Goal: Task Accomplishment & Management: Complete application form

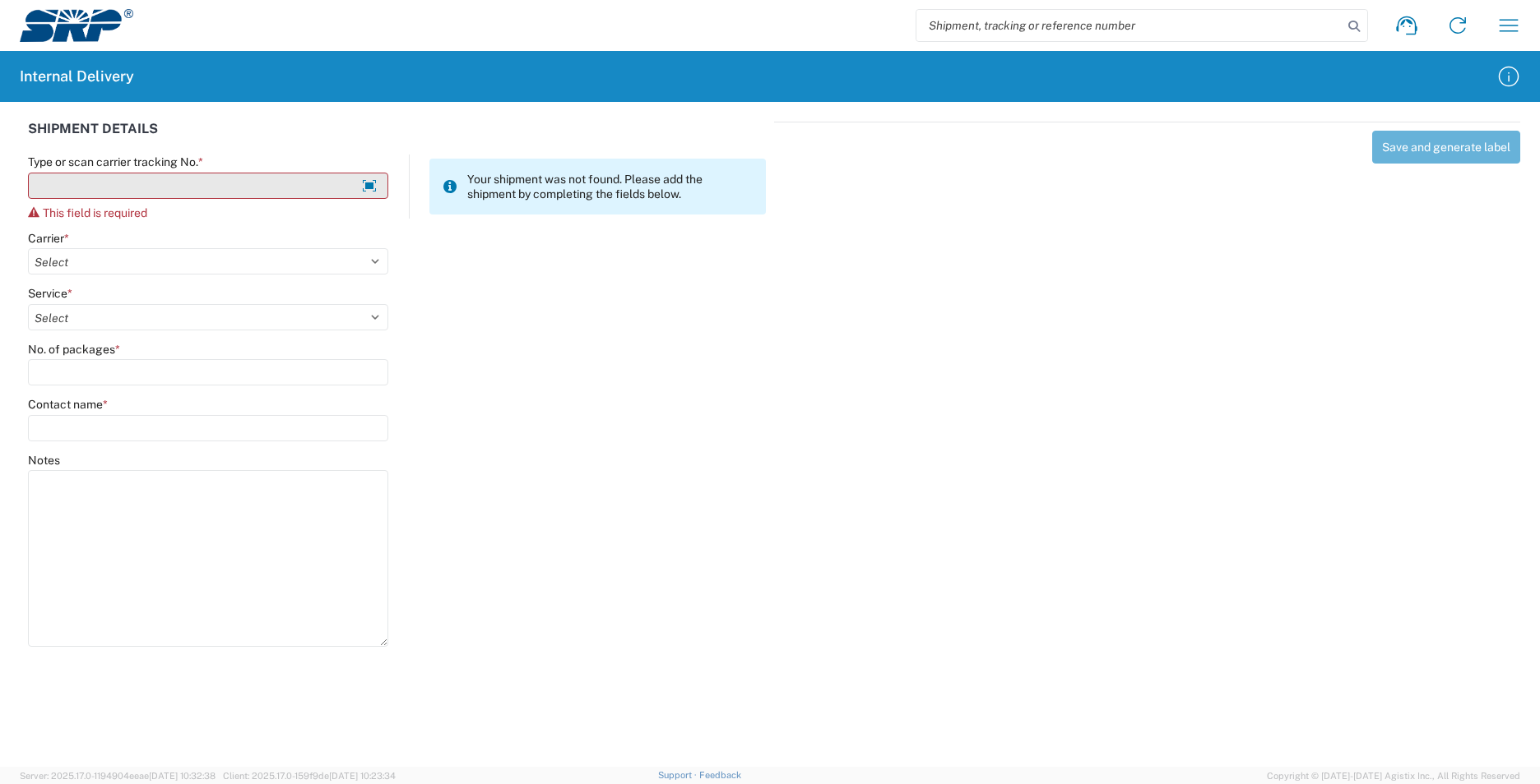
click at [156, 183] on input "Type or scan carrier tracking No. *" at bounding box center [208, 186] width 360 height 27
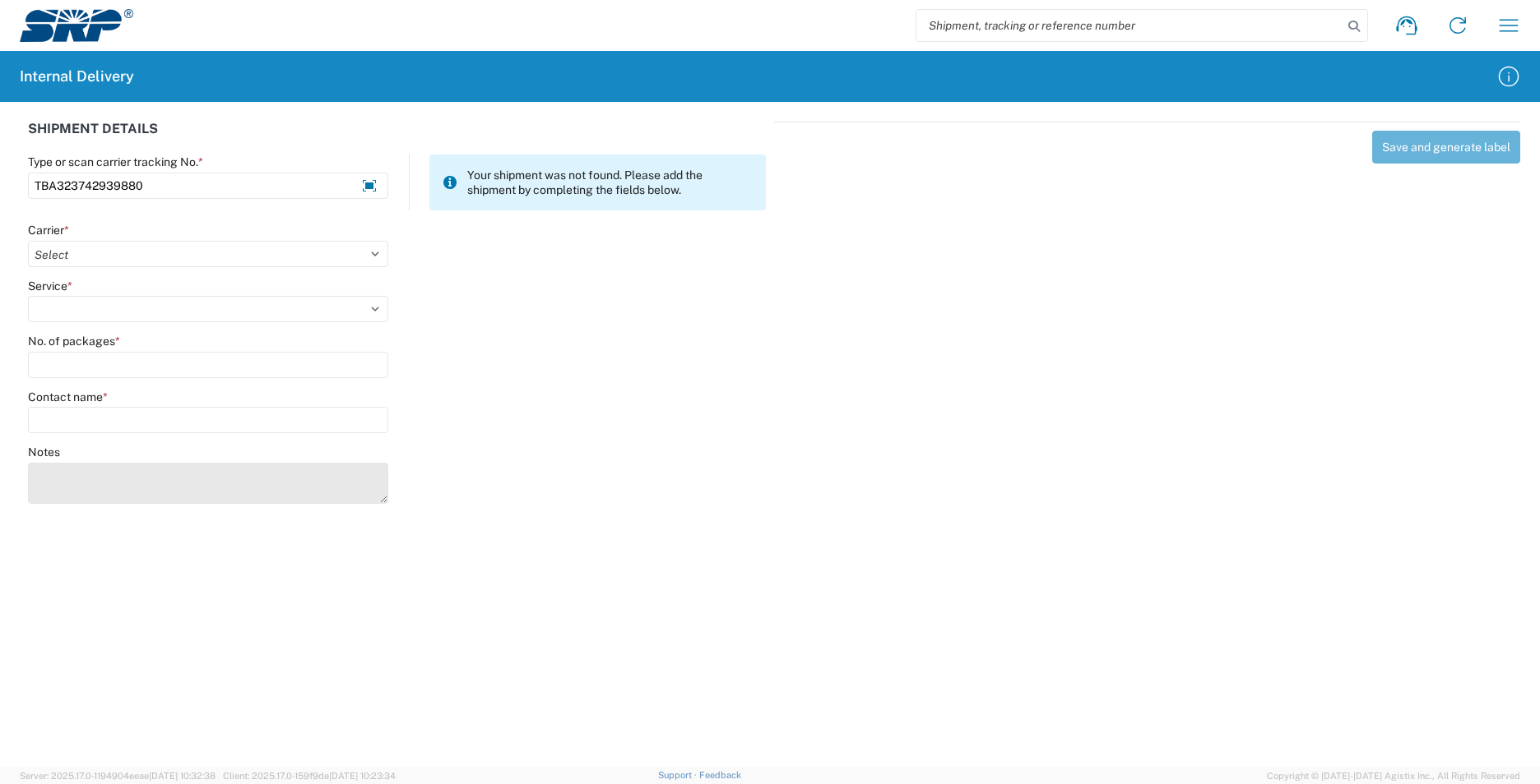
type input "TBA323742939880"
click at [123, 484] on textarea "Notes" at bounding box center [208, 484] width 360 height 41
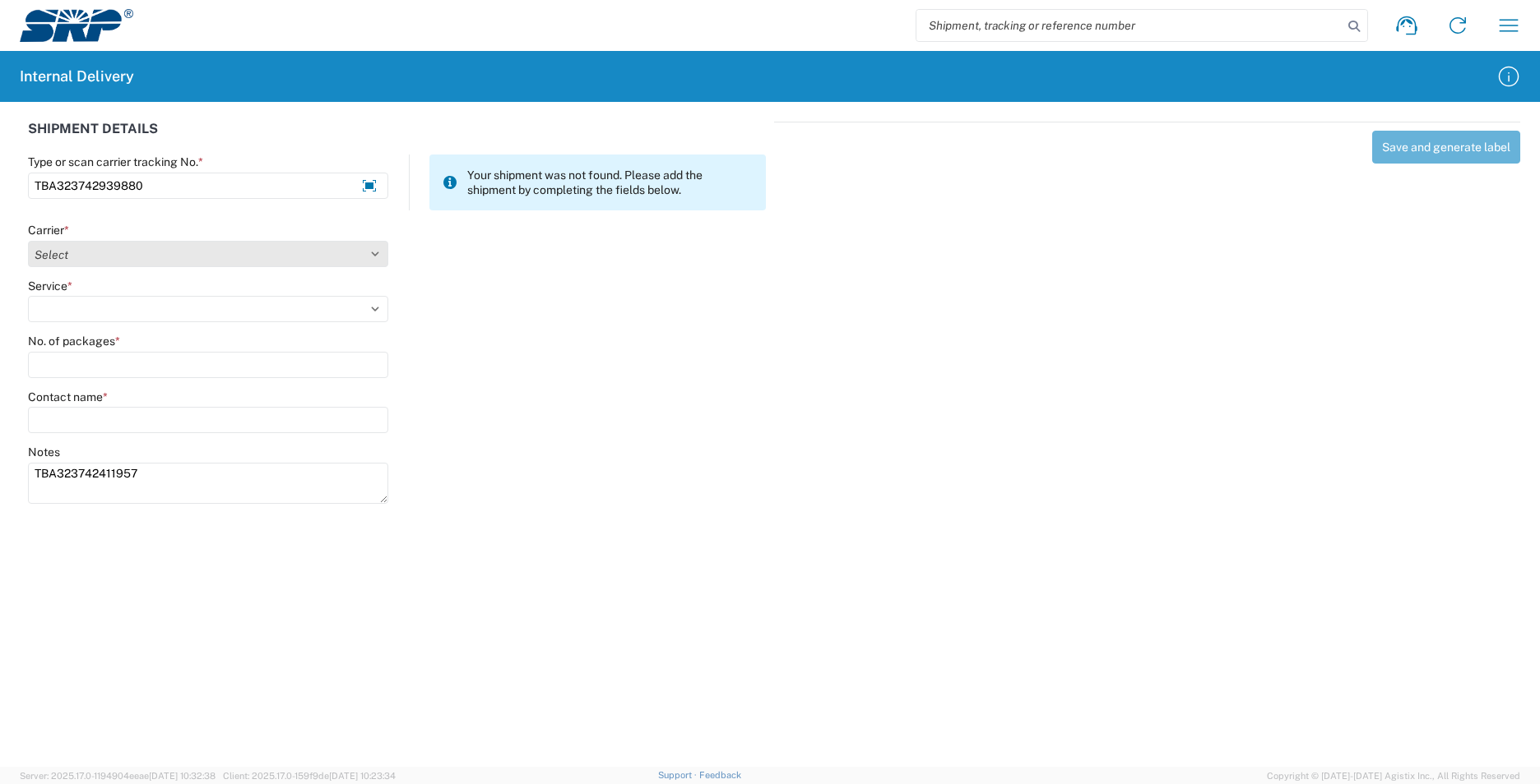
type textarea "TBA323742411957"
click at [173, 255] on select "Select AcctPay Amazon Logistics ATI Trucking BC Dimerco Logistics Empire Southw…" at bounding box center [208, 254] width 360 height 27
select select "8933"
click at [28, 241] on select "Select AcctPay Amazon Logistics ATI Trucking BC Dimerco Logistics Empire Southw…" at bounding box center [208, 254] width 360 height 27
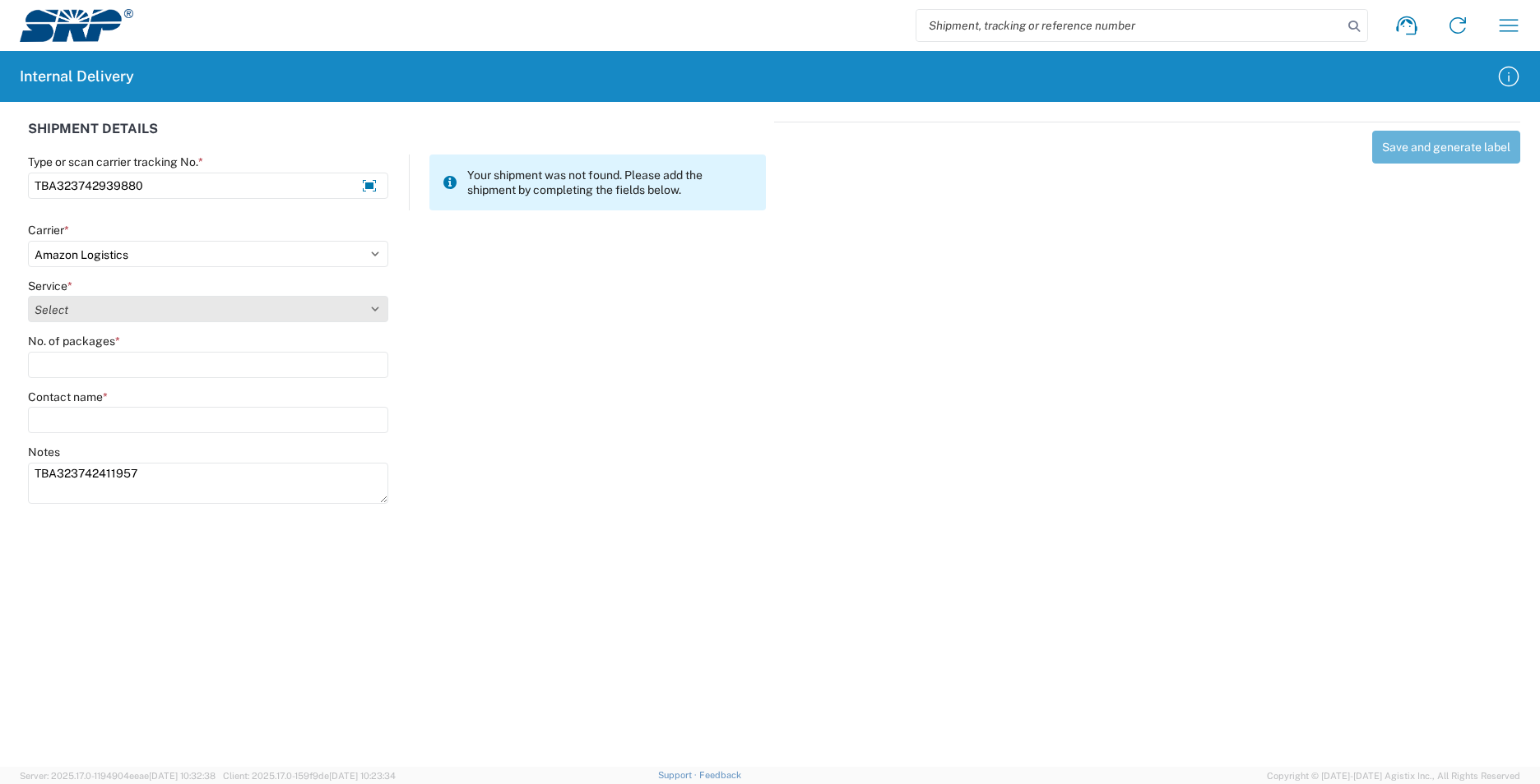
click at [82, 313] on select "Select Amazon Logistics TBA Rail TL Standard 3 - 5 Day" at bounding box center [208, 309] width 360 height 27
select select "24525"
click at [28, 296] on select "Select Amazon Logistics TBA Rail TL Standard 3 - 5 Day" at bounding box center [208, 309] width 360 height 27
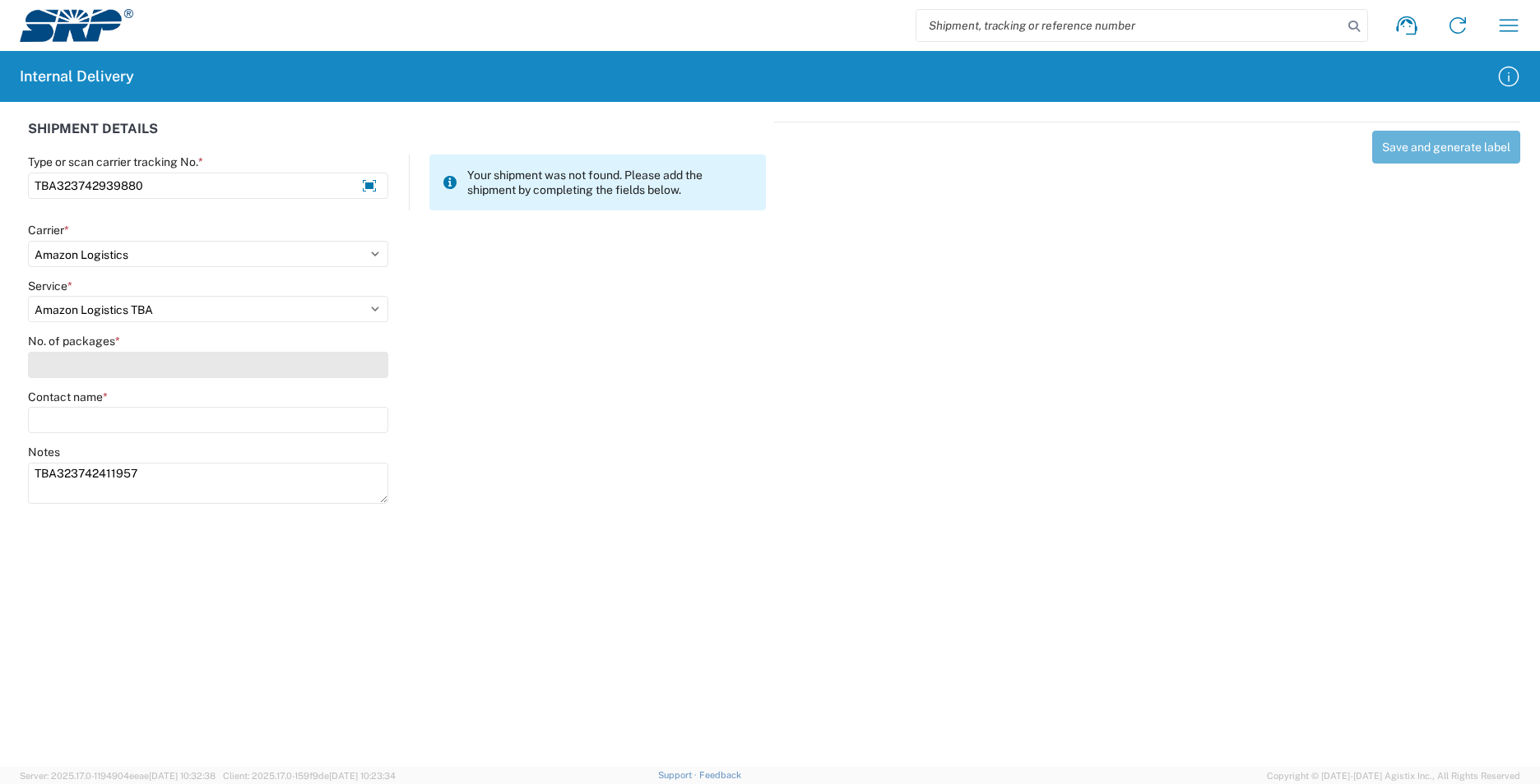
click at [78, 365] on input "No. of packages *" at bounding box center [208, 365] width 360 height 27
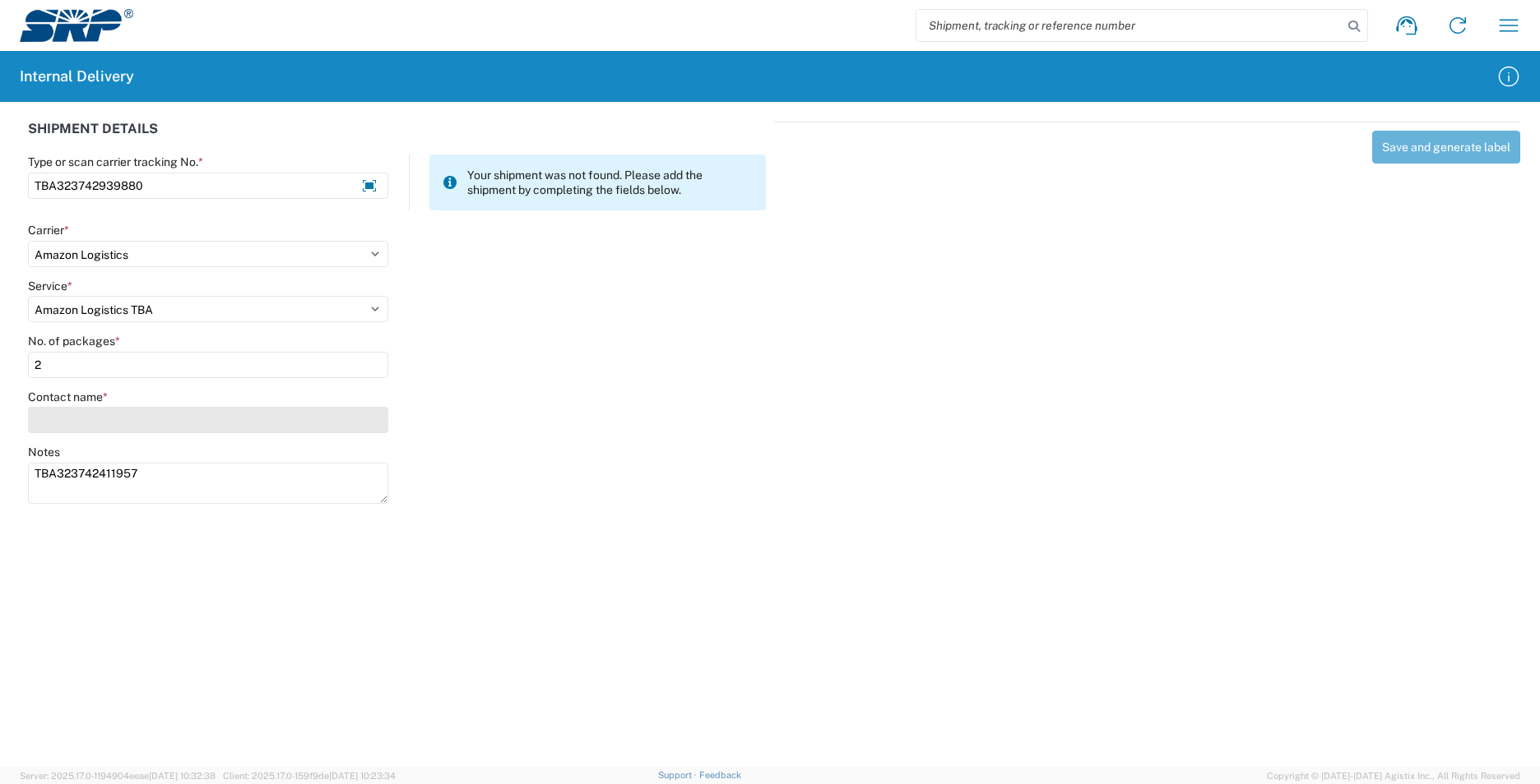
type input "2"
click at [73, 417] on input "Contact name *" at bounding box center [208, 420] width 360 height 27
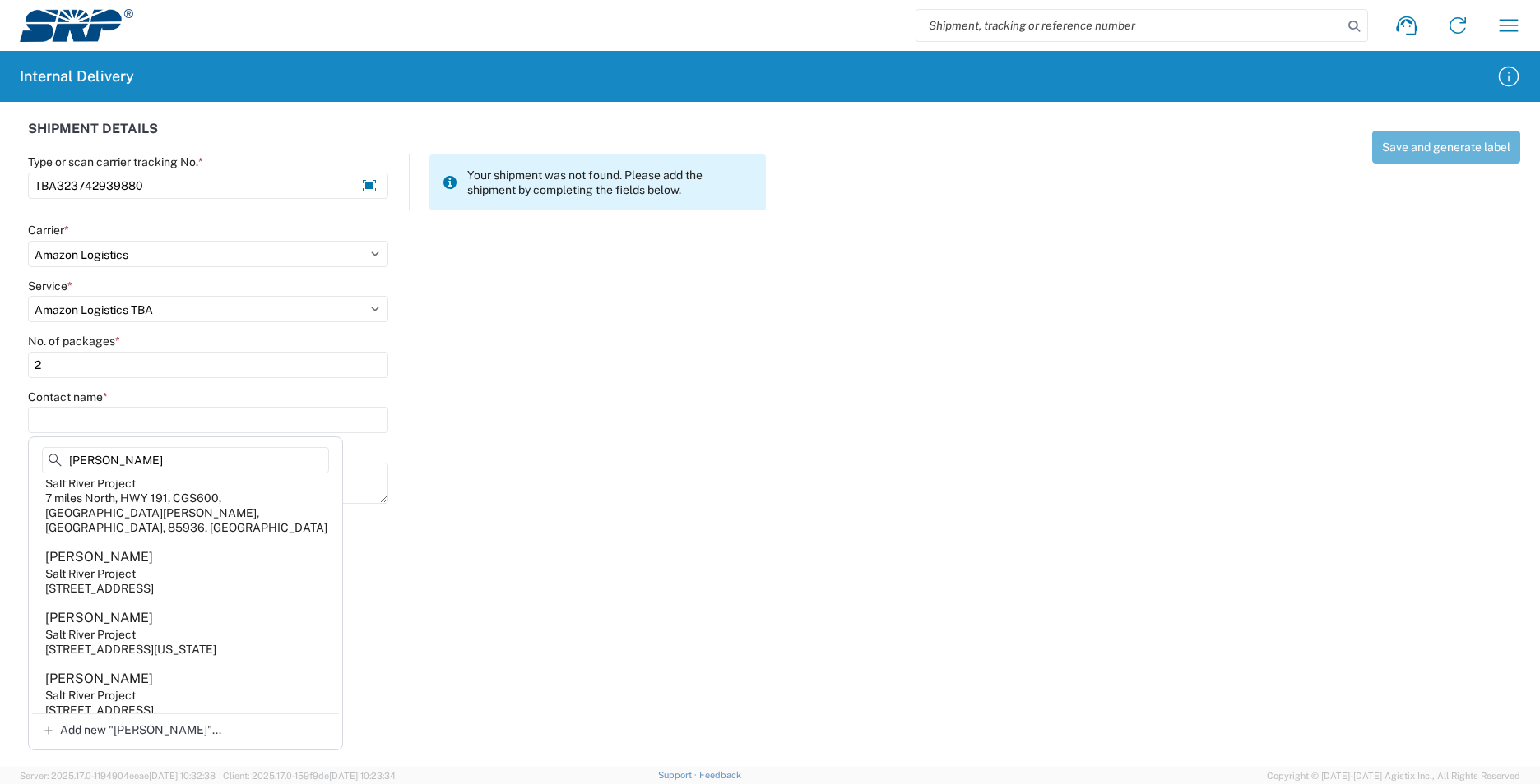
scroll to position [494, 0]
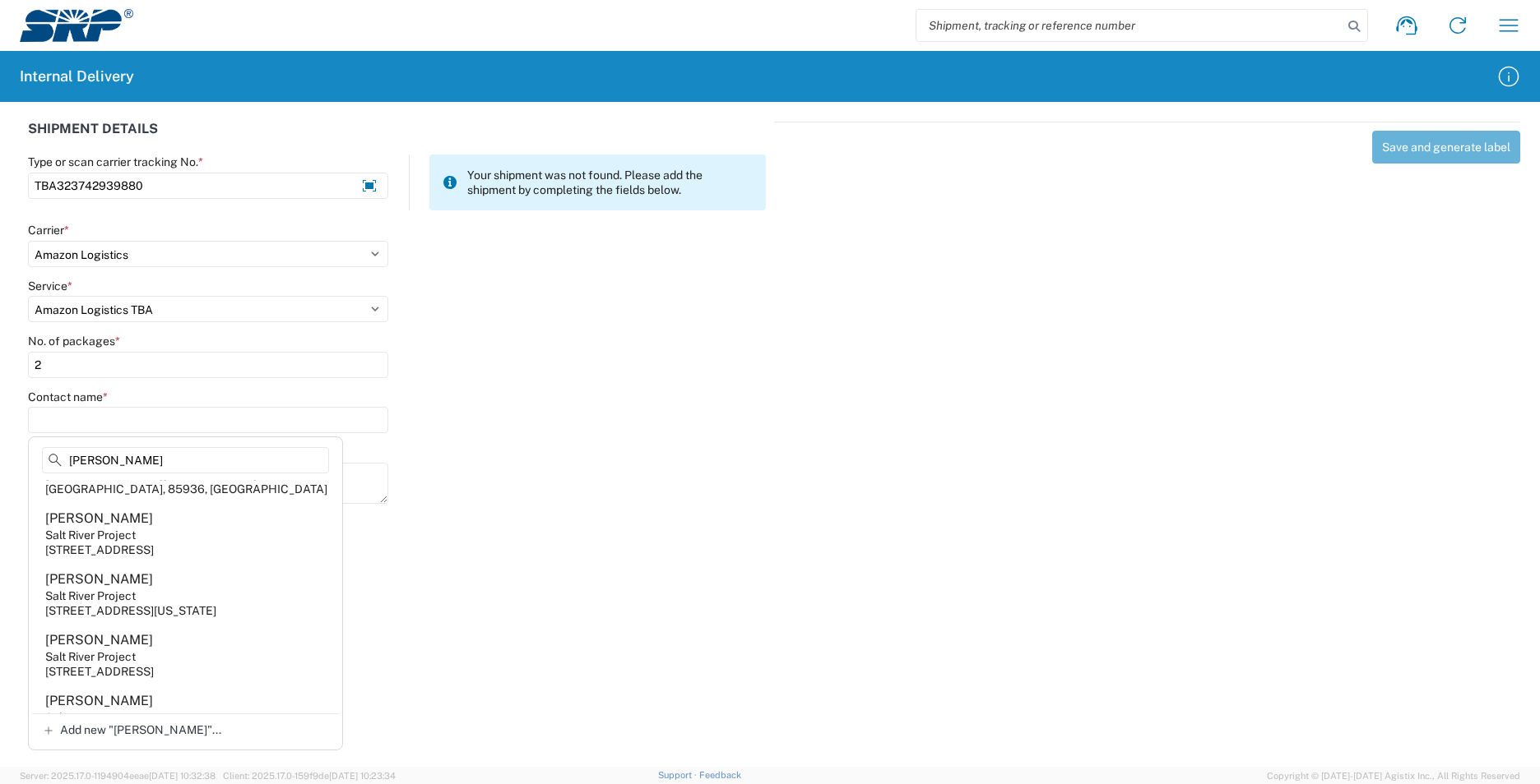
type input "greg"
click at [247, 640] on agx-address-suggestion-item "Gregory Lutkenhaus Salt River Project 7005 S Kyrene Rd, KYS102, Tempe, AZ, 8528…" at bounding box center [186, 655] width 307 height 61
type input "Gregory Lutkenhaus"
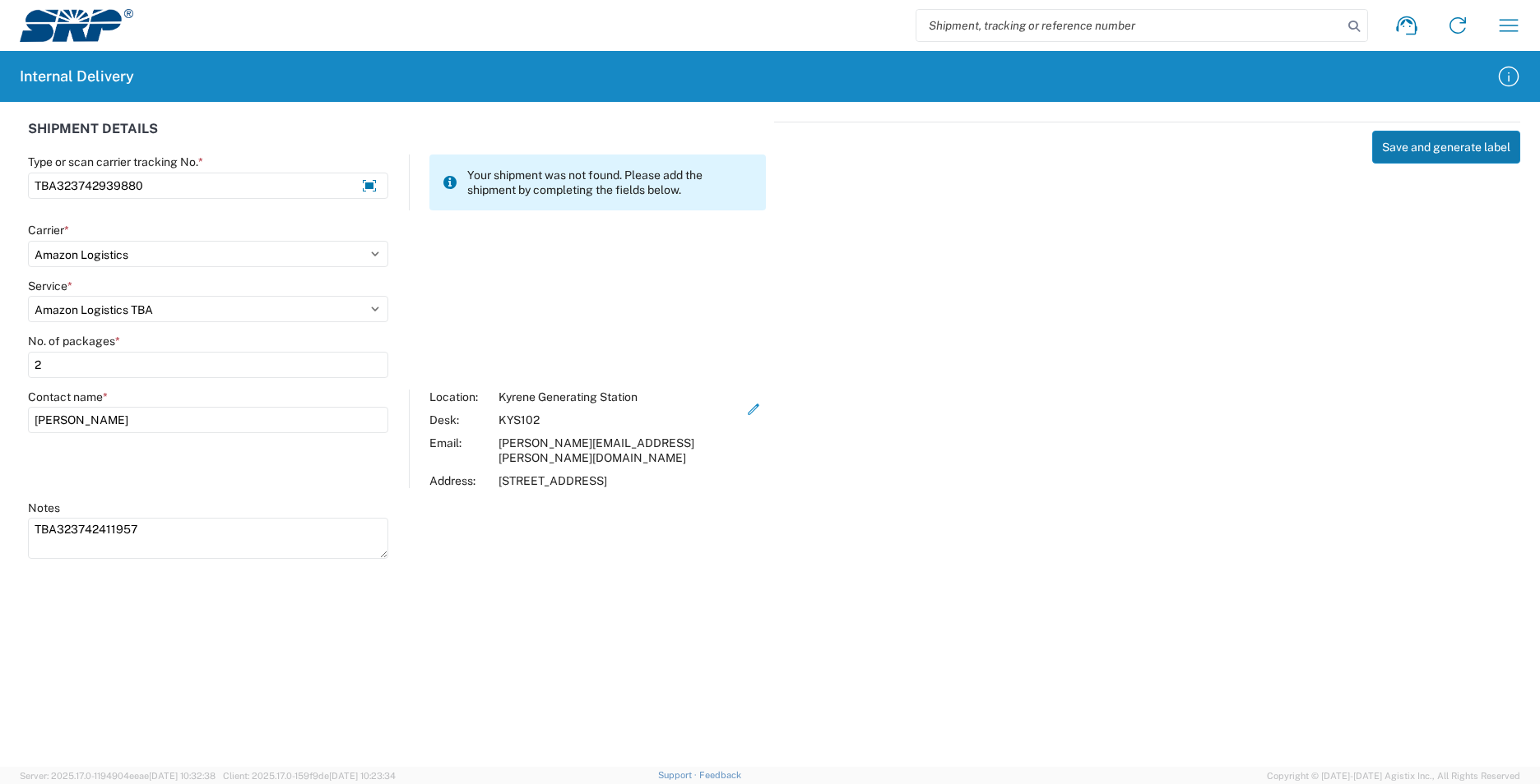
click at [1410, 146] on button "Save and generate label" at bounding box center [1446, 147] width 148 height 32
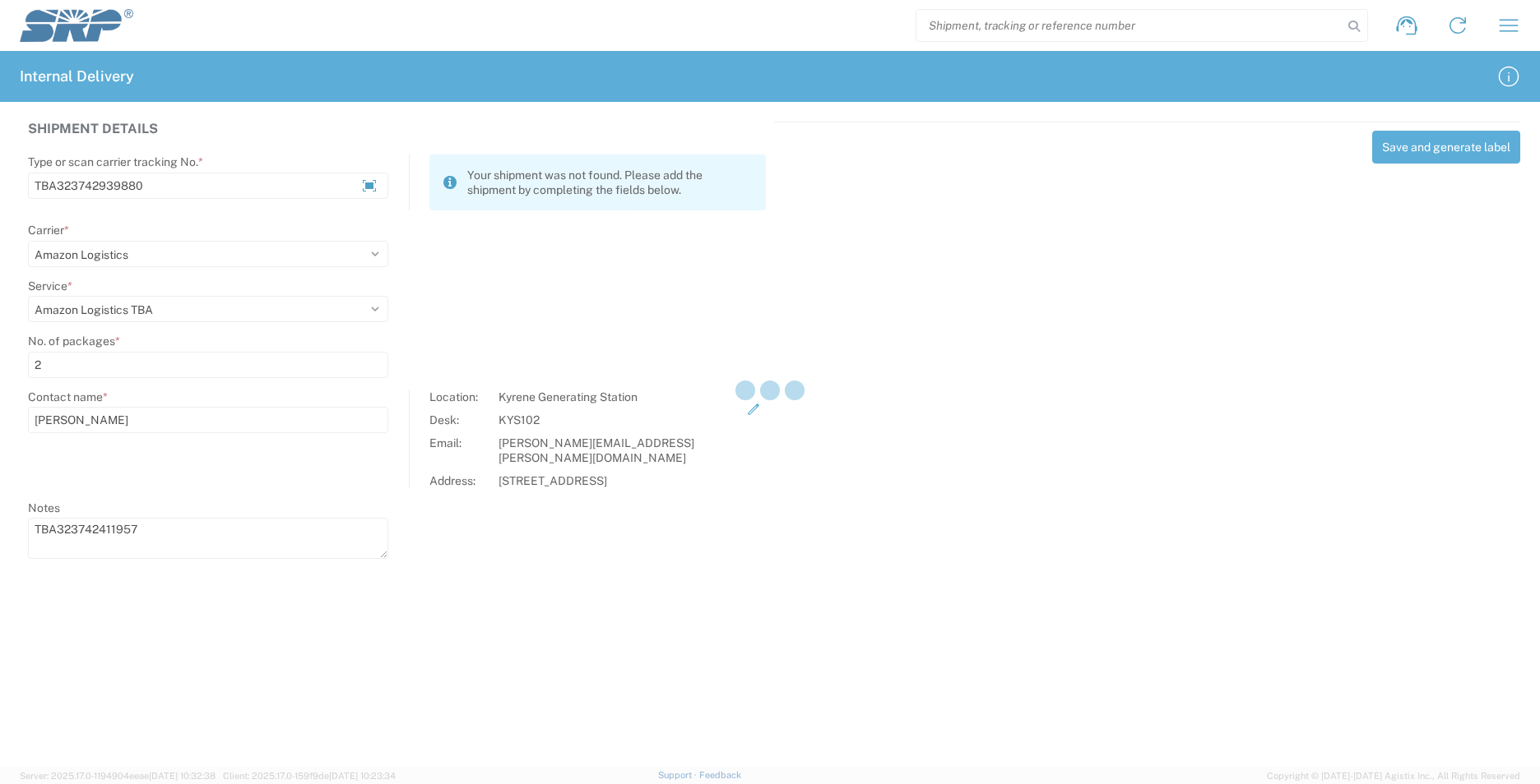
select select
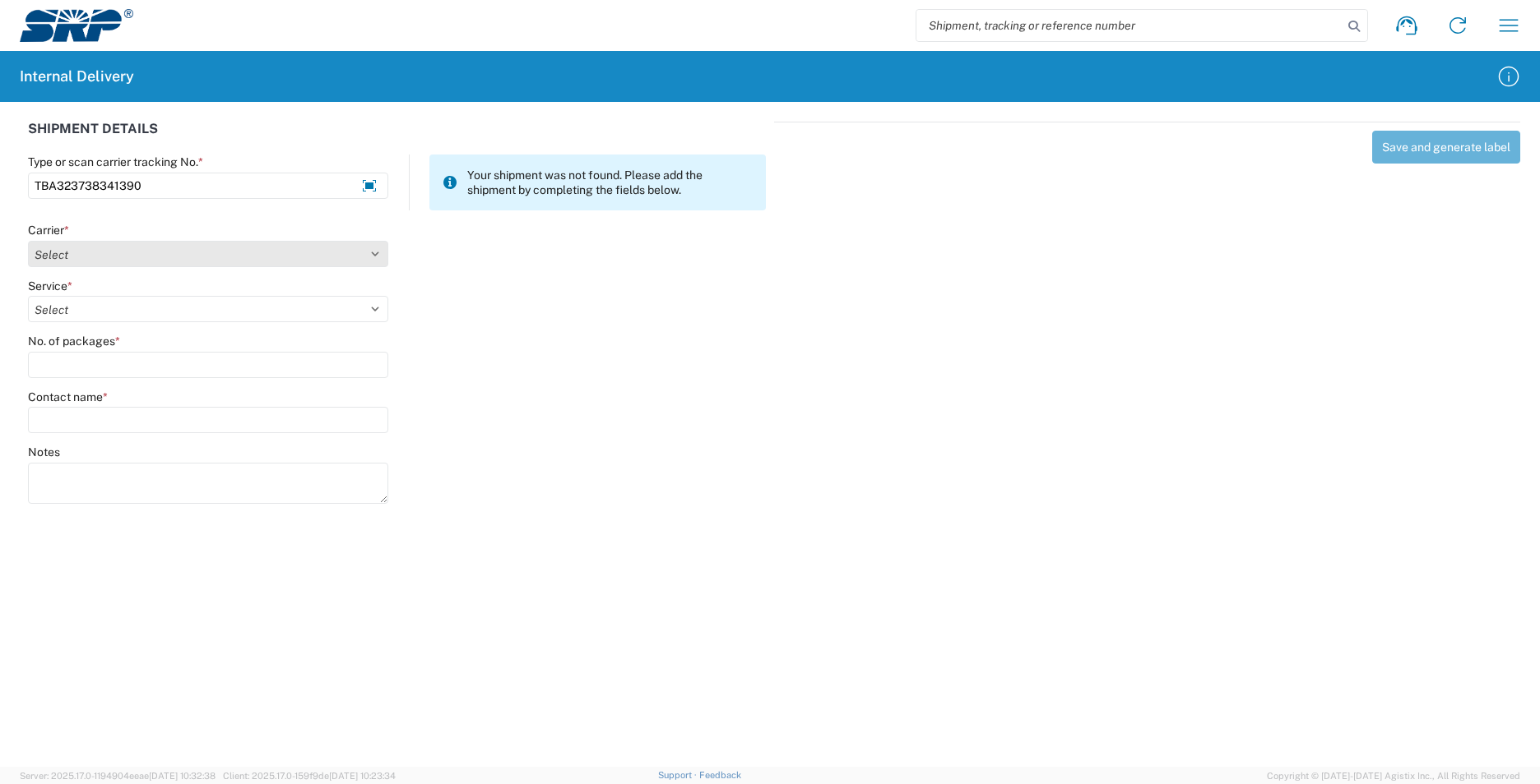
type input "TBA323738341390"
click at [73, 247] on select "Select AcctPay Amazon Logistics ATI Trucking BC Dimerco Logistics Empire Southw…" at bounding box center [208, 254] width 360 height 27
select select "8933"
click at [28, 241] on select "Select AcctPay Amazon Logistics ATI Trucking BC Dimerco Logistics Empire Southw…" at bounding box center [208, 254] width 360 height 27
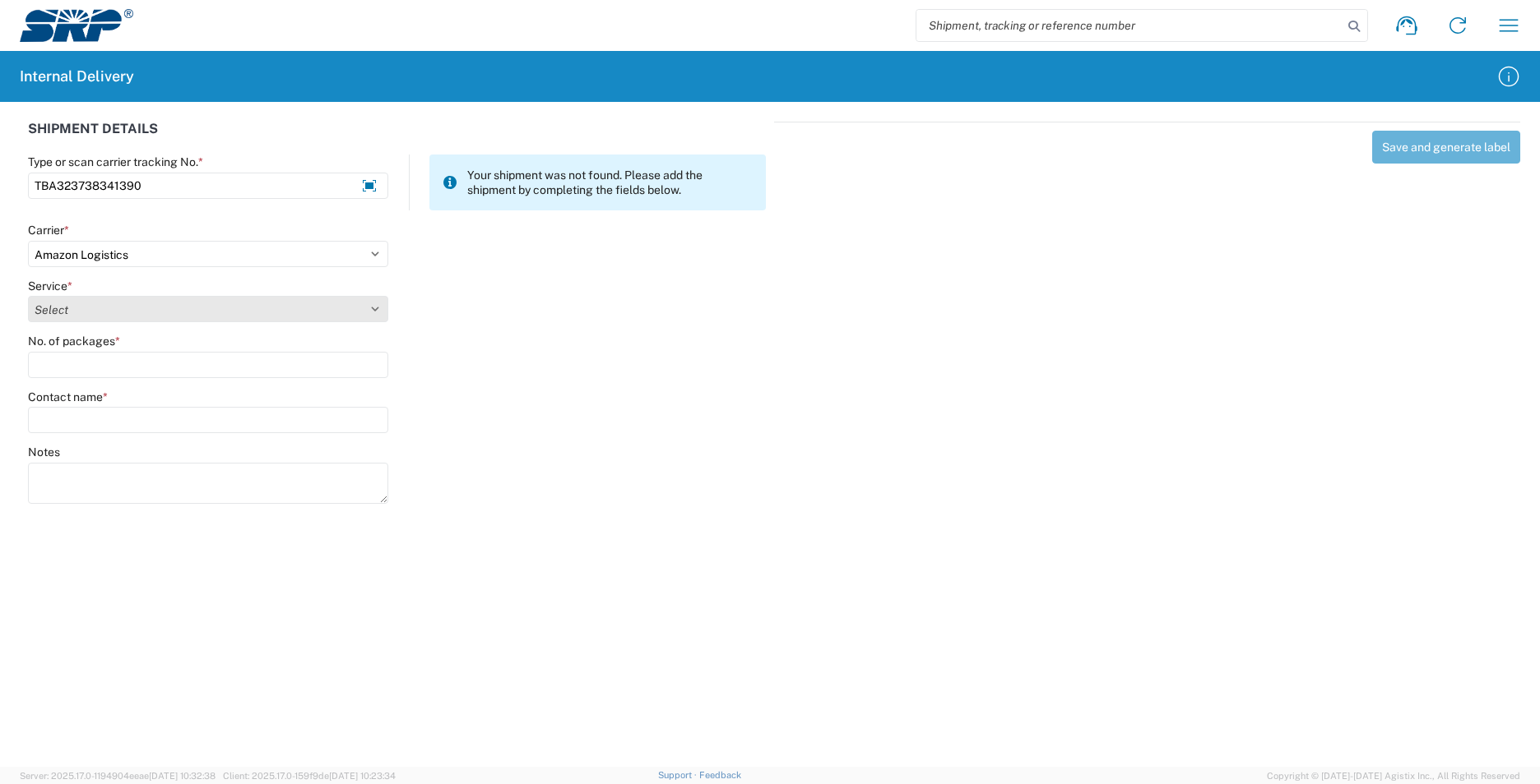
click at [83, 316] on select "Select Amazon Logistics TBA Rail TL Standard 3 - 5 Day" at bounding box center [208, 309] width 360 height 27
select select "24525"
click at [28, 296] on select "Select Amazon Logistics TBA Rail TL Standard 3 - 5 Day" at bounding box center [208, 309] width 360 height 27
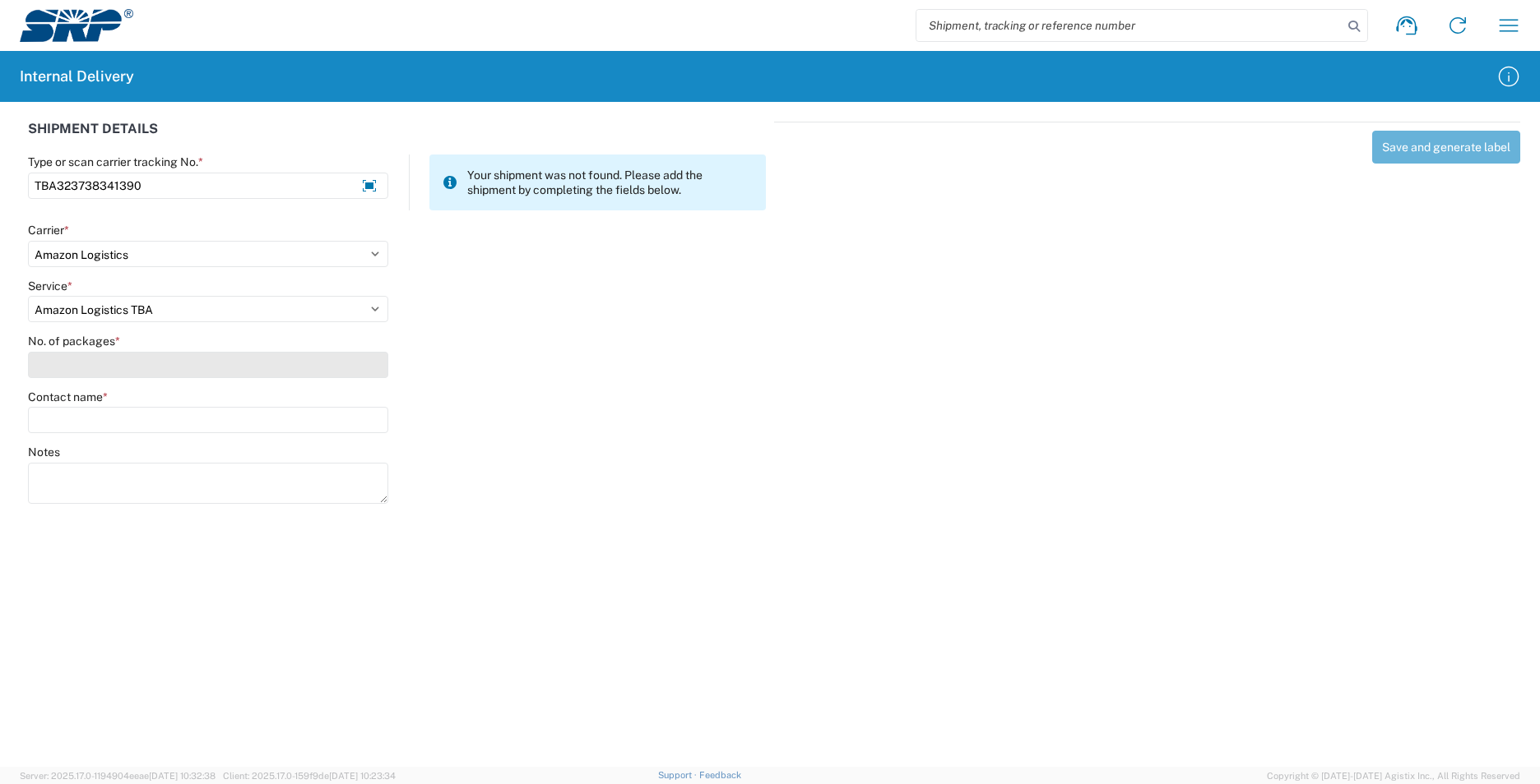
click at [91, 354] on input "No. of packages *" at bounding box center [208, 365] width 360 height 27
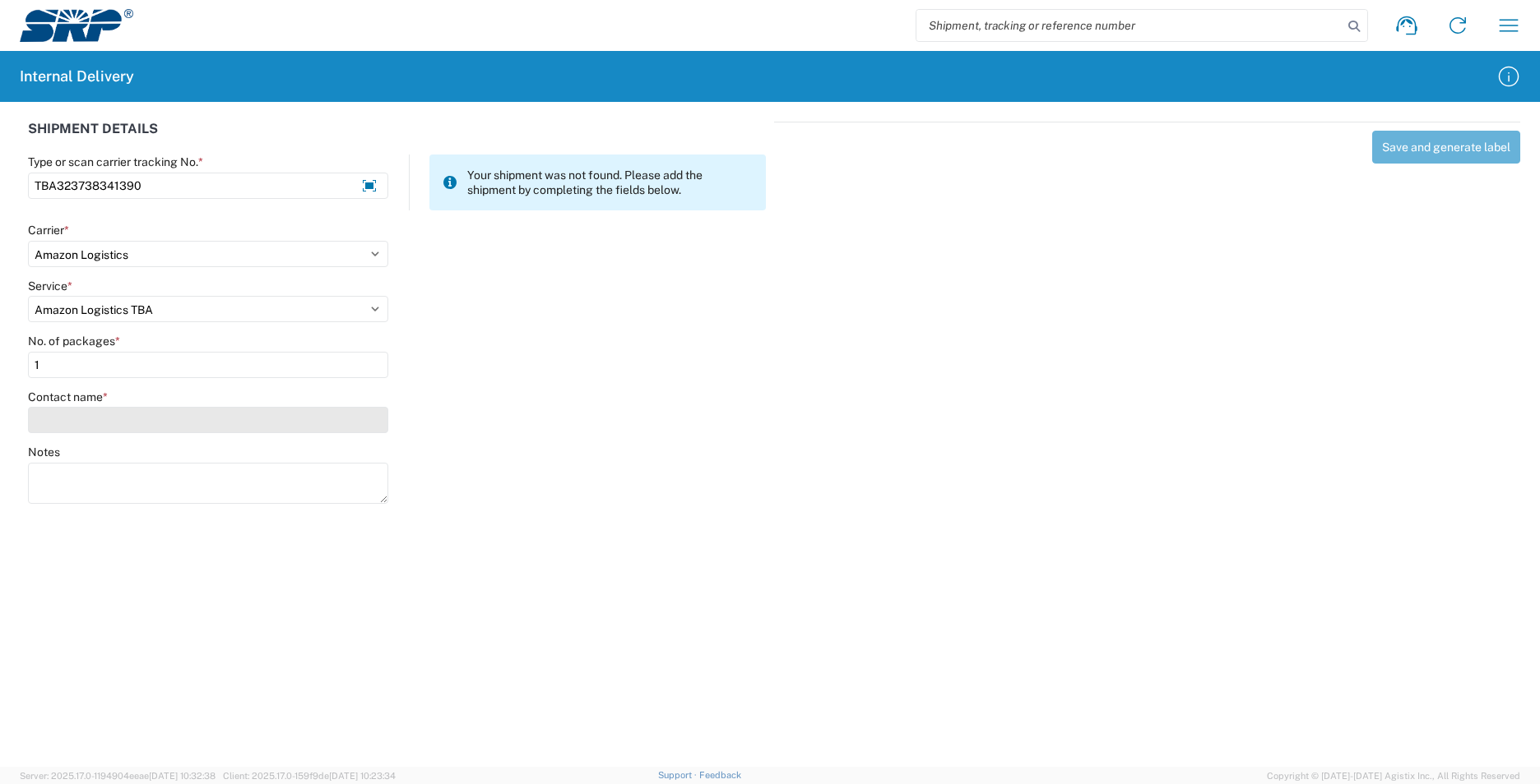
type input "1"
click at [94, 416] on input "Contact name *" at bounding box center [208, 420] width 360 height 27
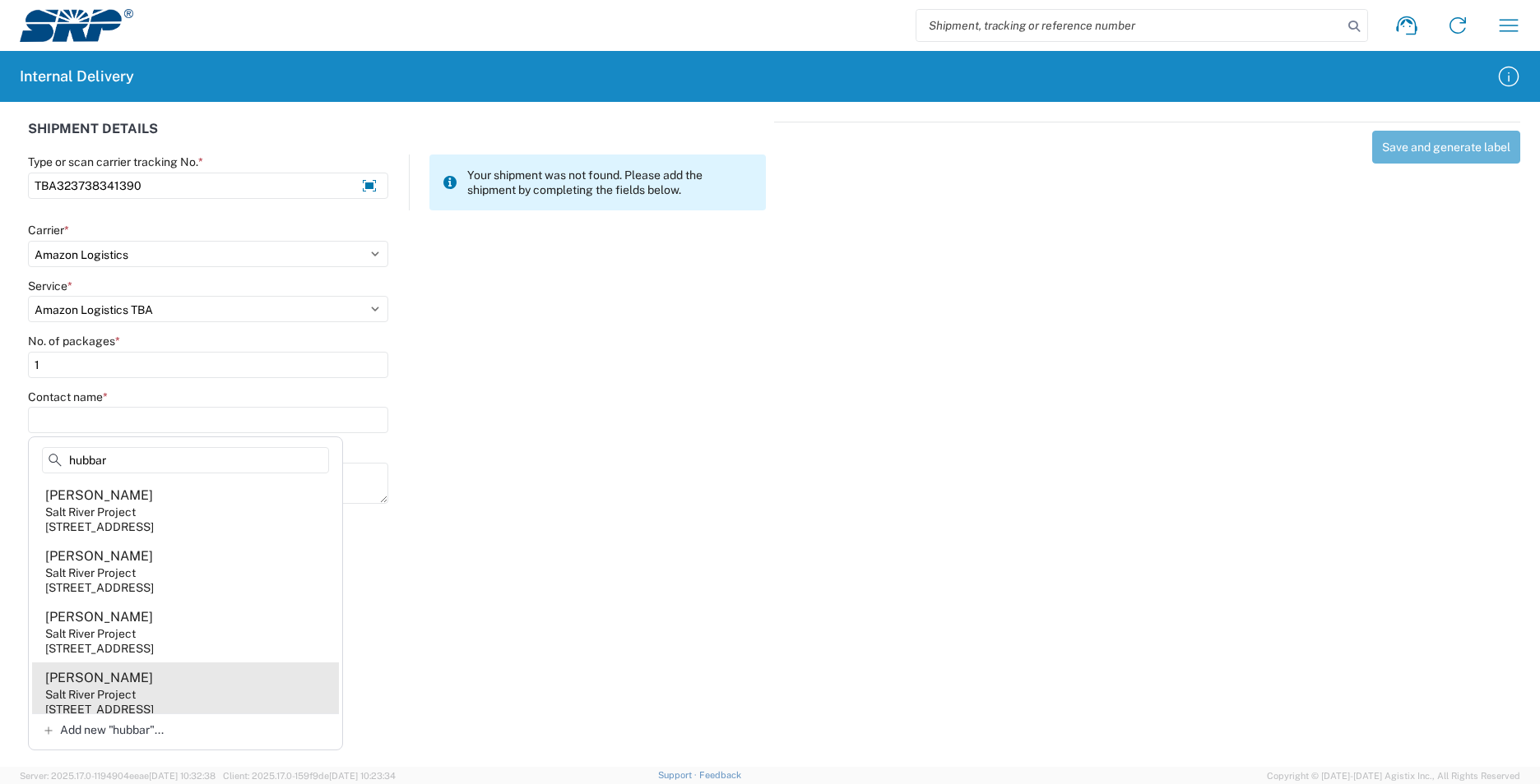
type input "hubbar"
click at [230, 693] on agx-address-suggestion-item "Felicia Hubbard Salt River Project 1500 N Mill Ave, PAB353, Tempe, AZ, 85281, US" at bounding box center [186, 694] width 307 height 61
type input "Felicia Hubbard"
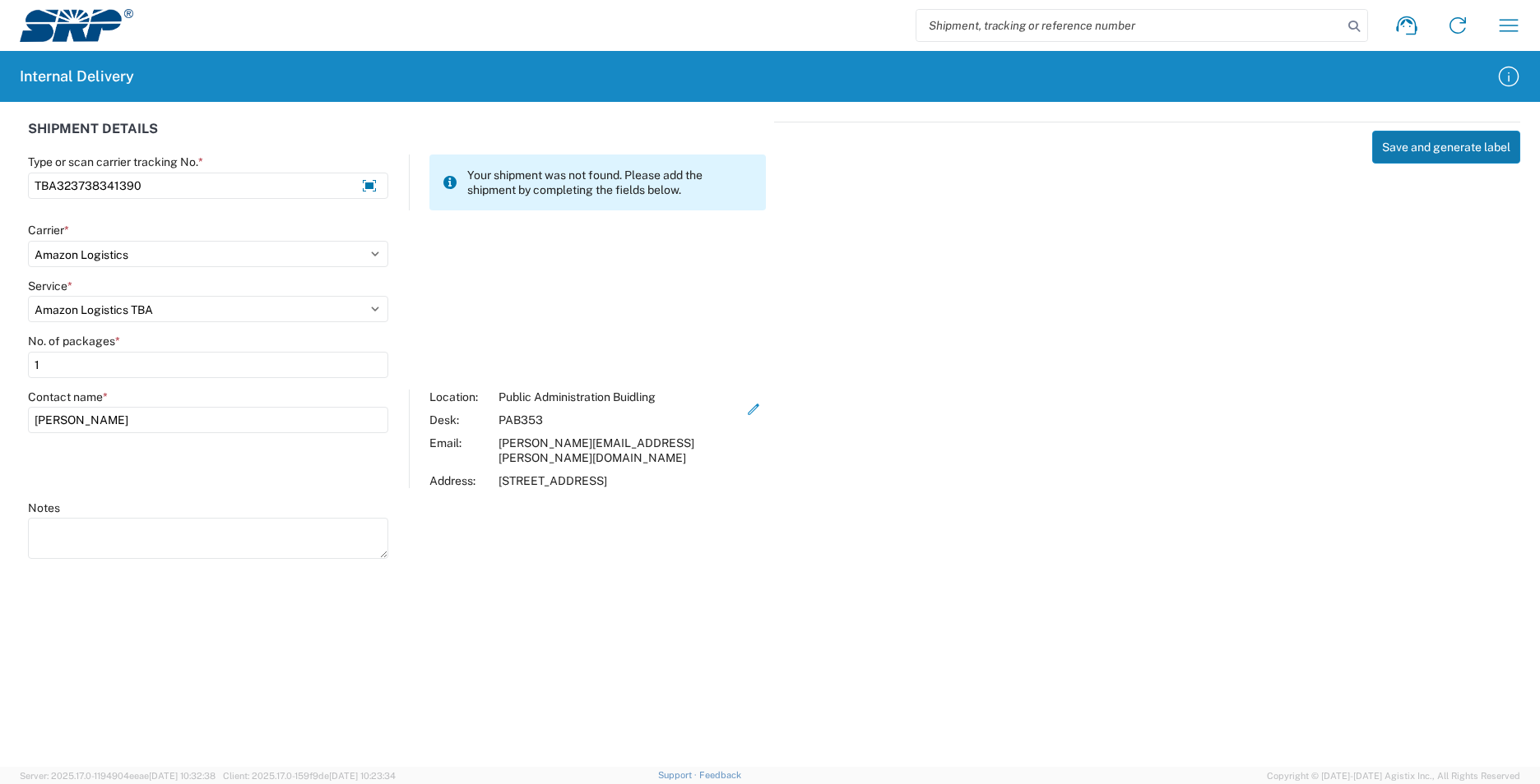
click at [1446, 140] on button "Save and generate label" at bounding box center [1446, 147] width 148 height 32
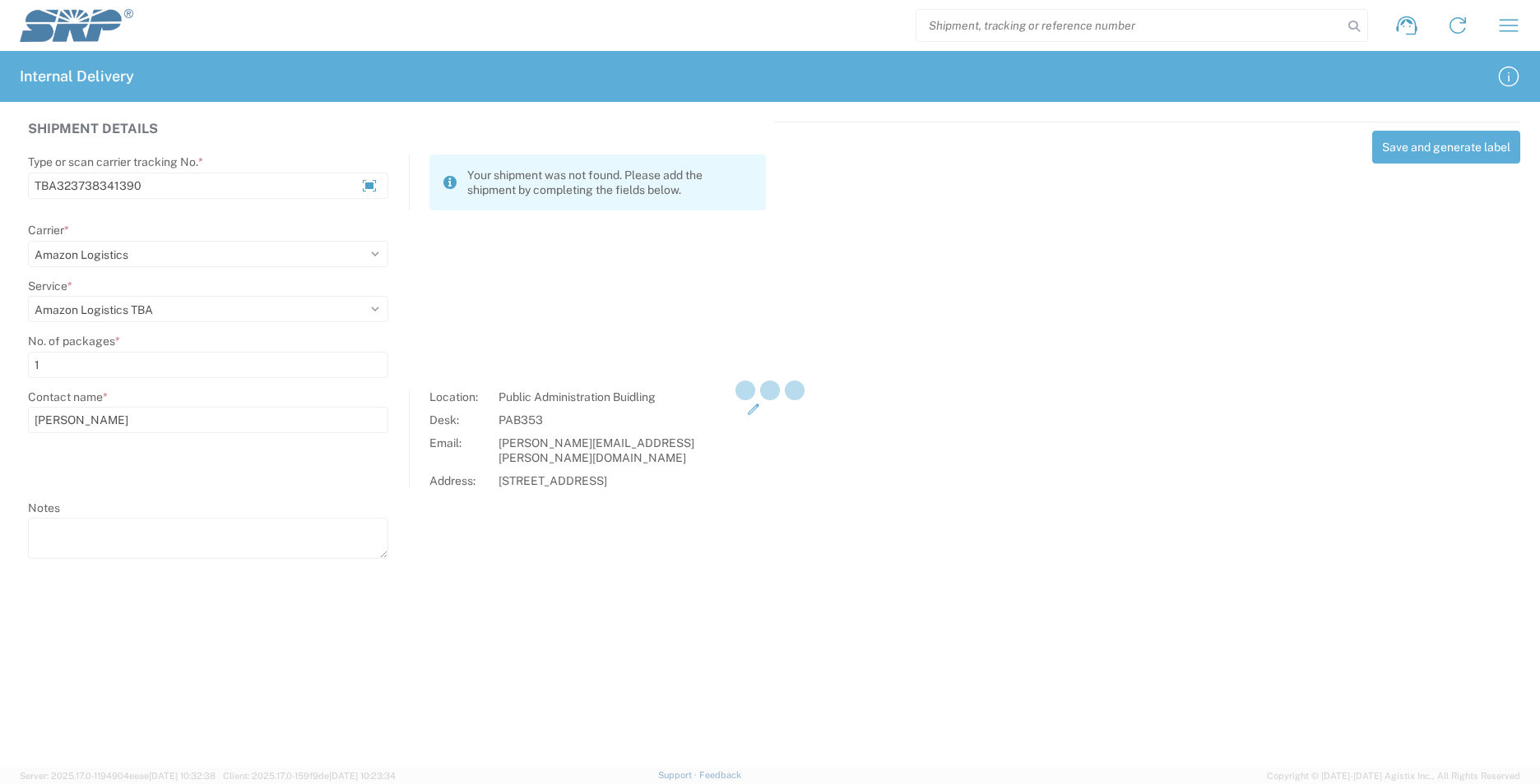
select select
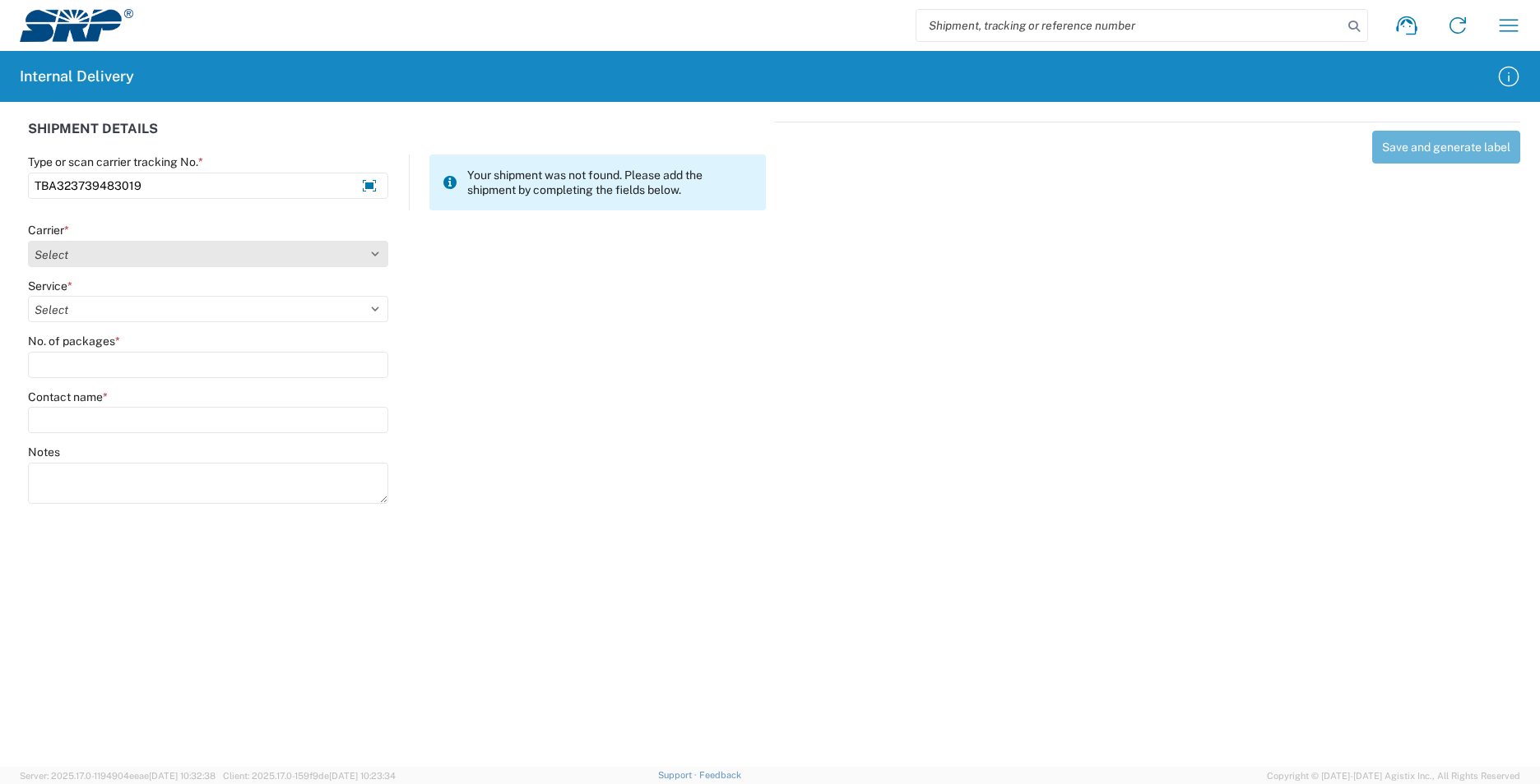
type input "TBA323739483019"
click at [91, 256] on select "Select AcctPay Amazon Logistics ATI Trucking BC Dimerco Logistics Empire Southw…" at bounding box center [208, 254] width 360 height 27
select select "8933"
click at [28, 241] on select "Select AcctPay Amazon Logistics ATI Trucking BC Dimerco Logistics Empire Southw…" at bounding box center [208, 254] width 360 height 27
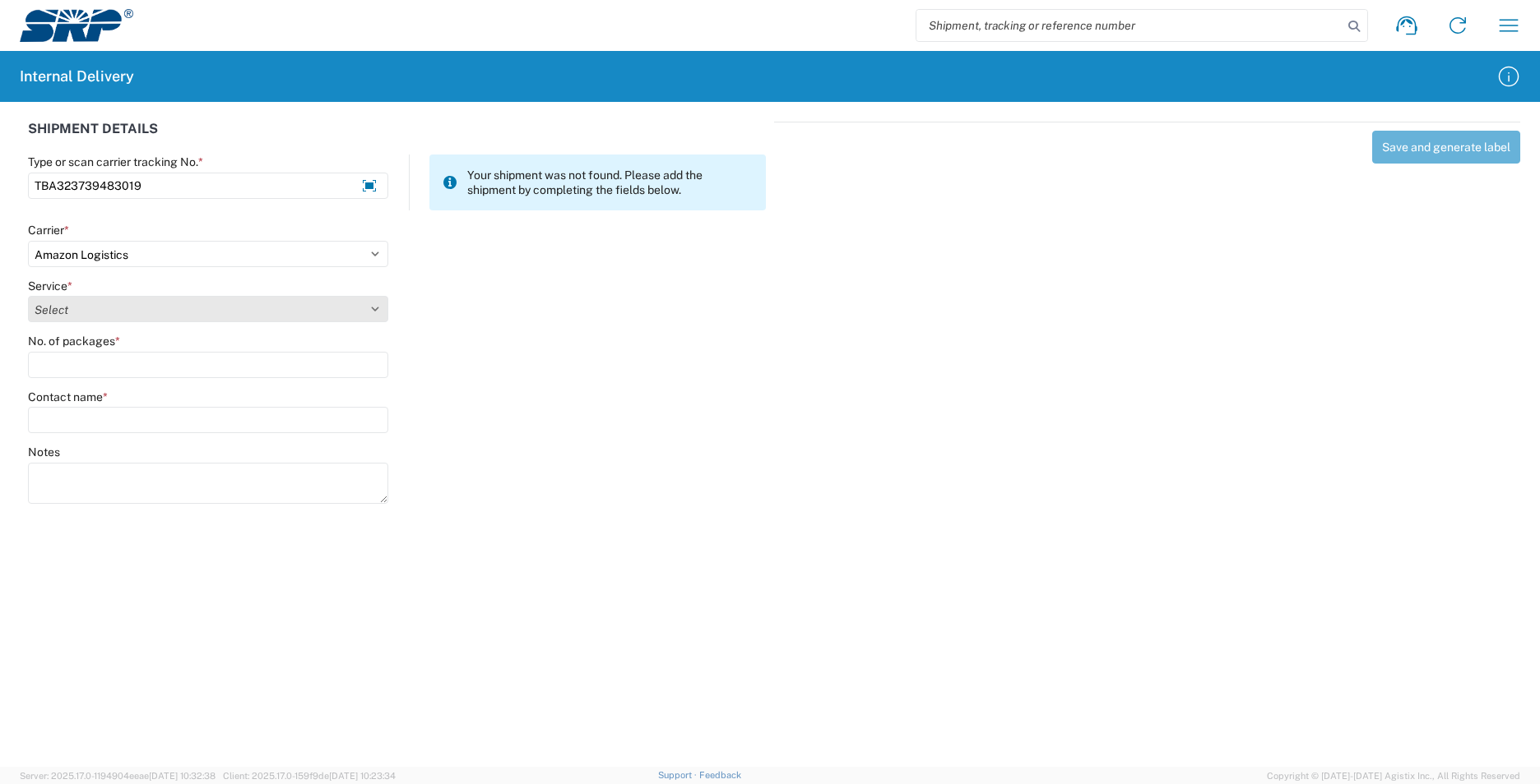
click at [108, 318] on select "Select Amazon Logistics TBA Rail TL Standard 3 - 5 Day" at bounding box center [208, 309] width 360 height 27
select select "24525"
click at [28, 296] on select "Select Amazon Logistics TBA Rail TL Standard 3 - 5 Day" at bounding box center [208, 309] width 360 height 27
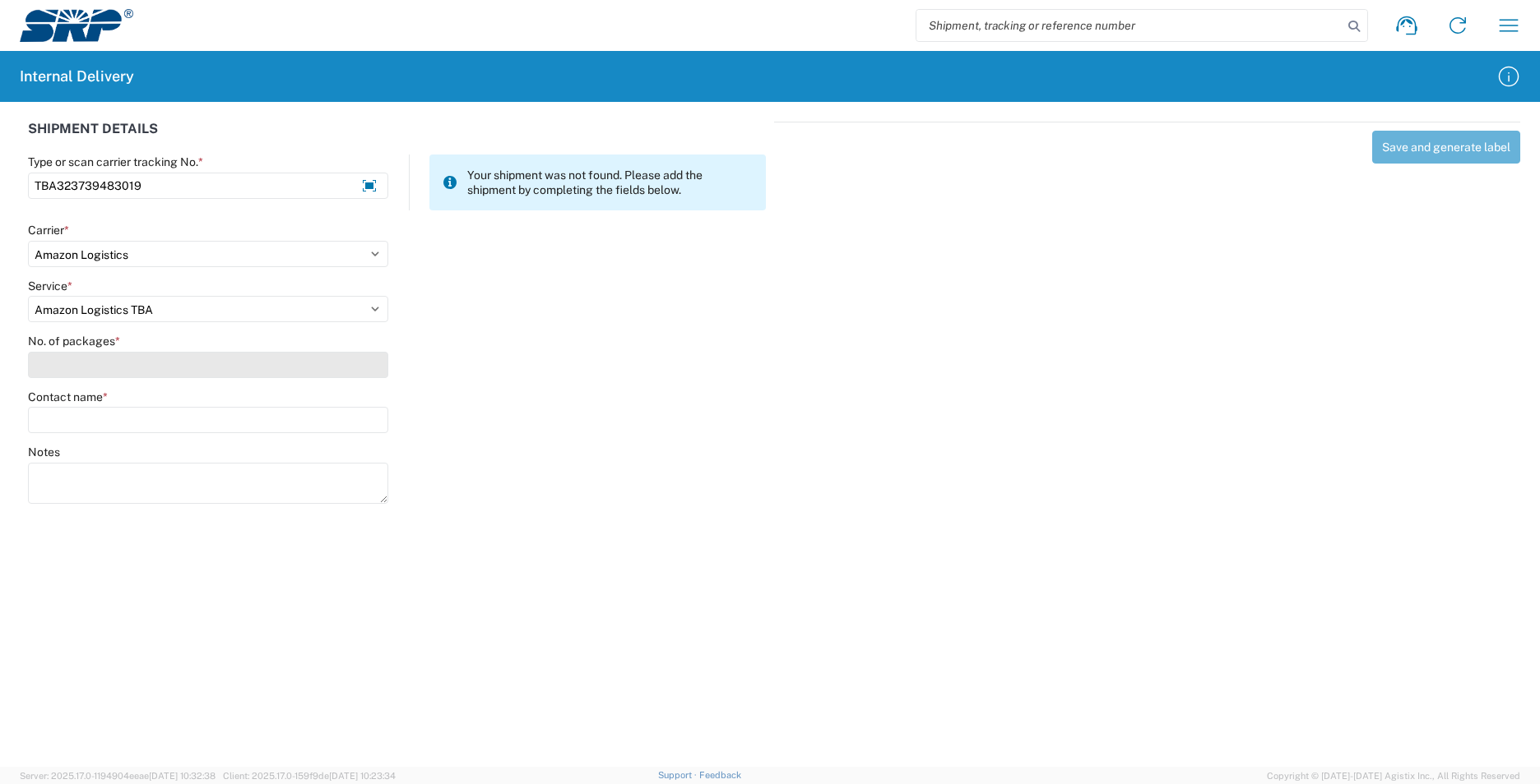
click at [83, 363] on input "No. of packages *" at bounding box center [208, 365] width 360 height 27
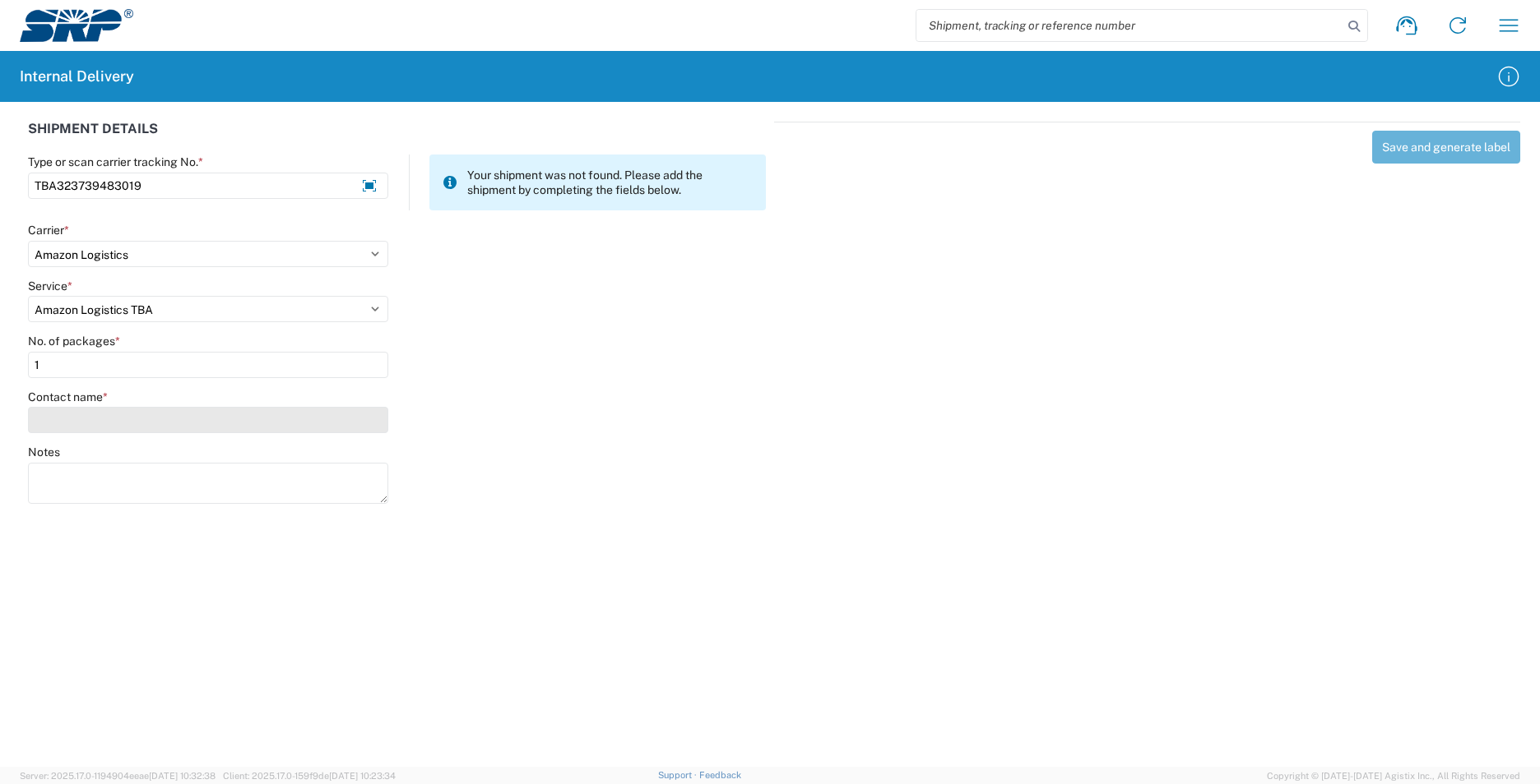
type input "1"
click at [84, 420] on input "Contact name *" at bounding box center [208, 420] width 360 height 27
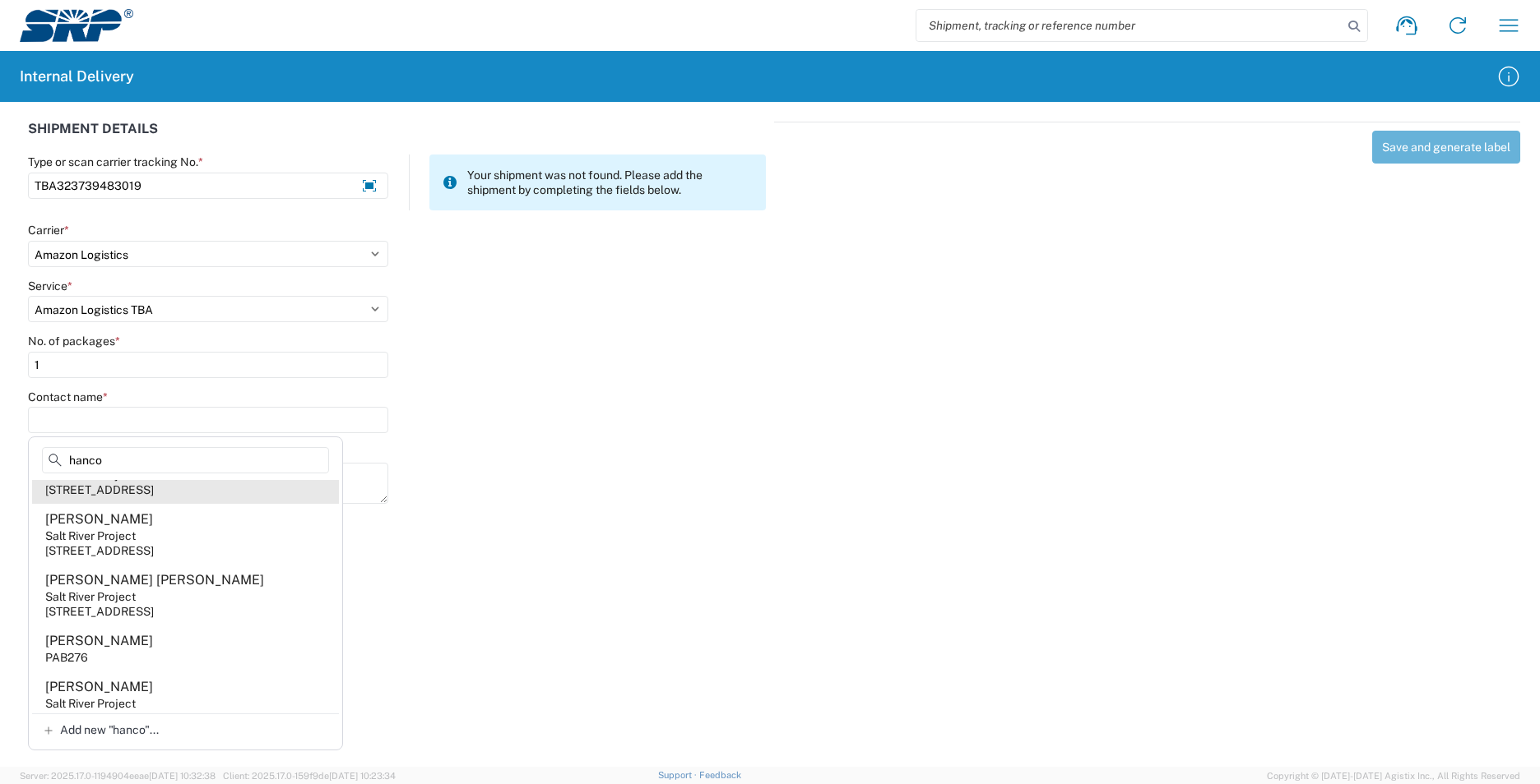
scroll to position [247, 0]
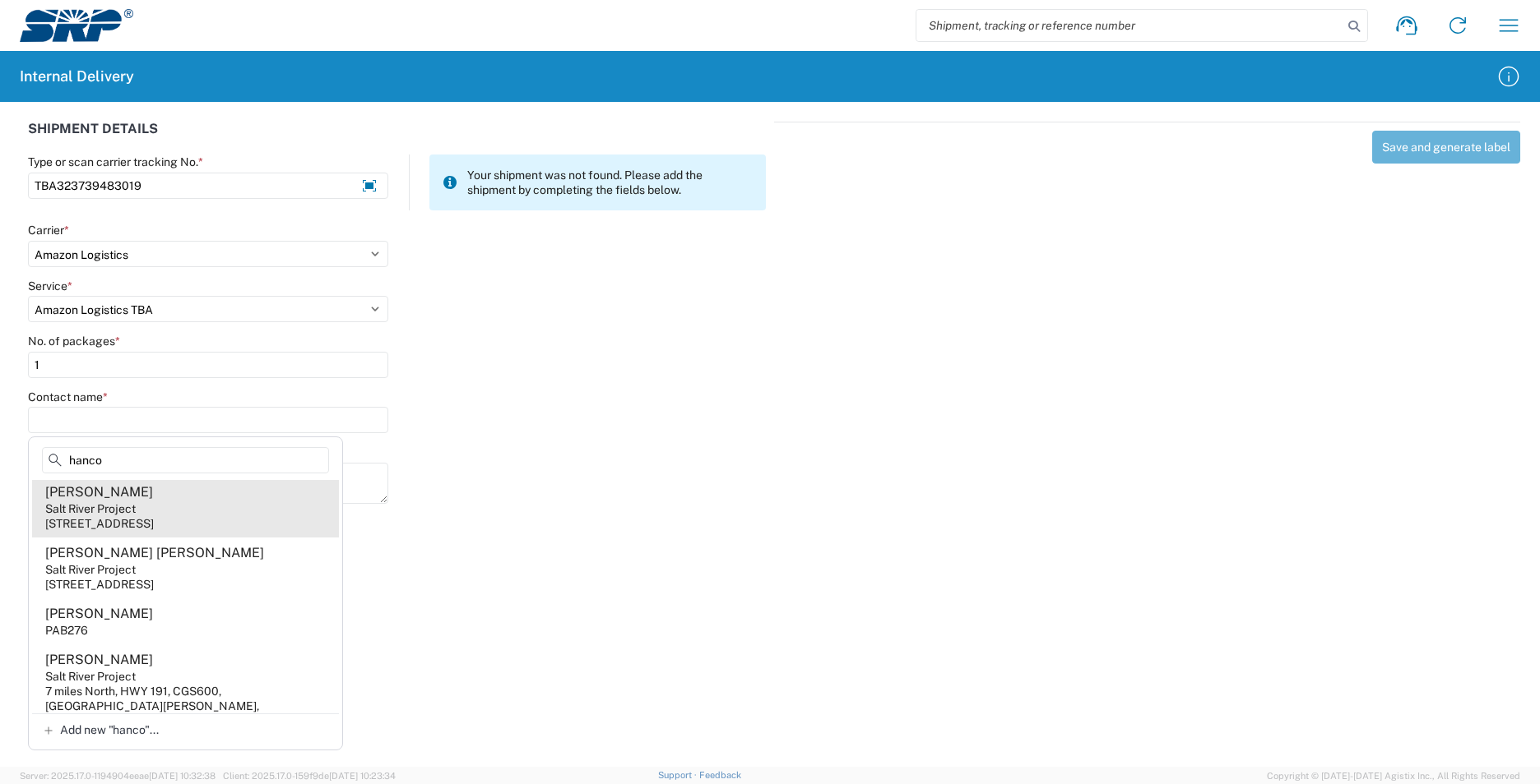
type input "hanco"
click at [154, 531] on div "1500 N Mill Ave, PAB274, Tempe, AZ, 85281, US" at bounding box center [99, 523] width 108 height 15
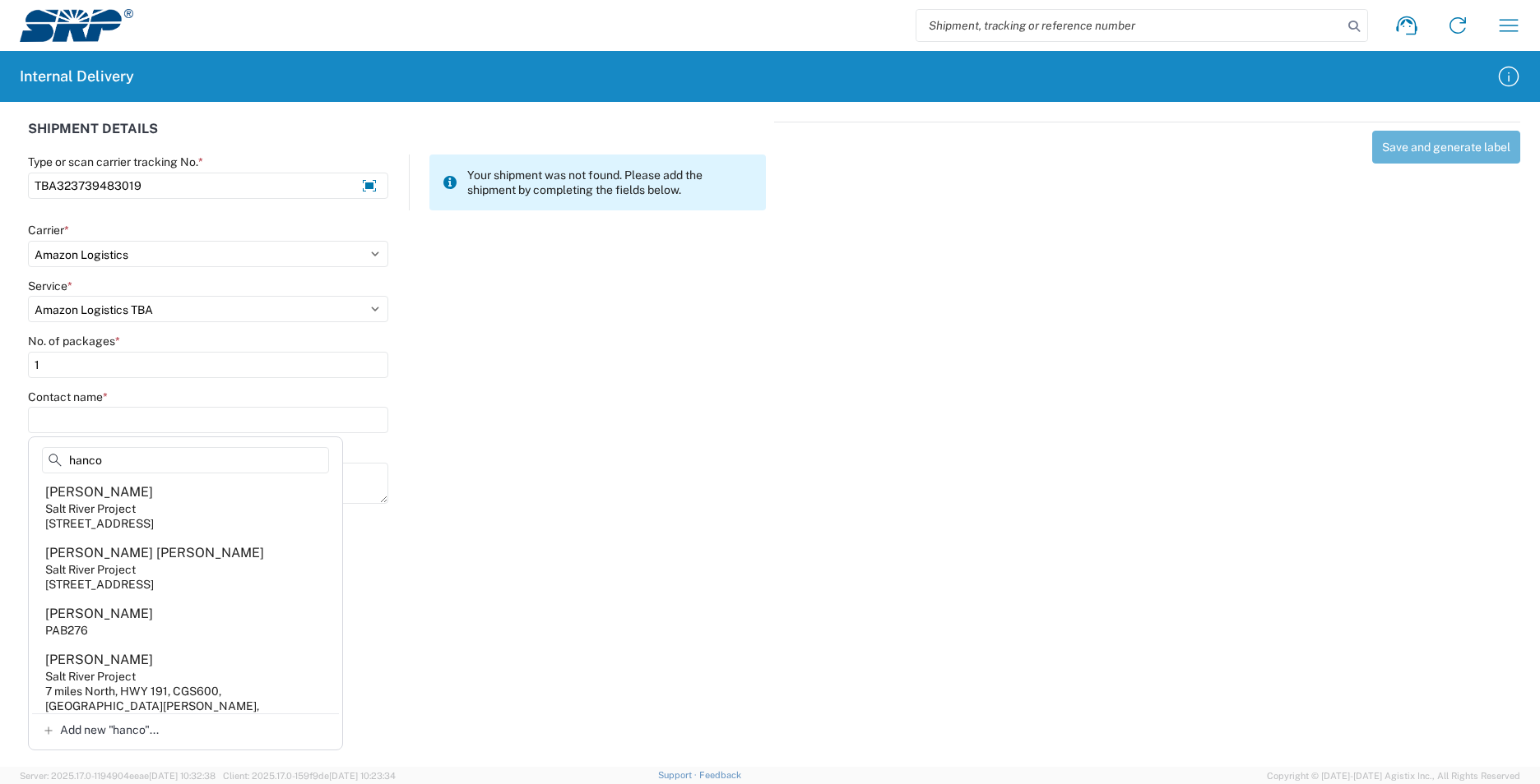
type input "Amanda Hancock"
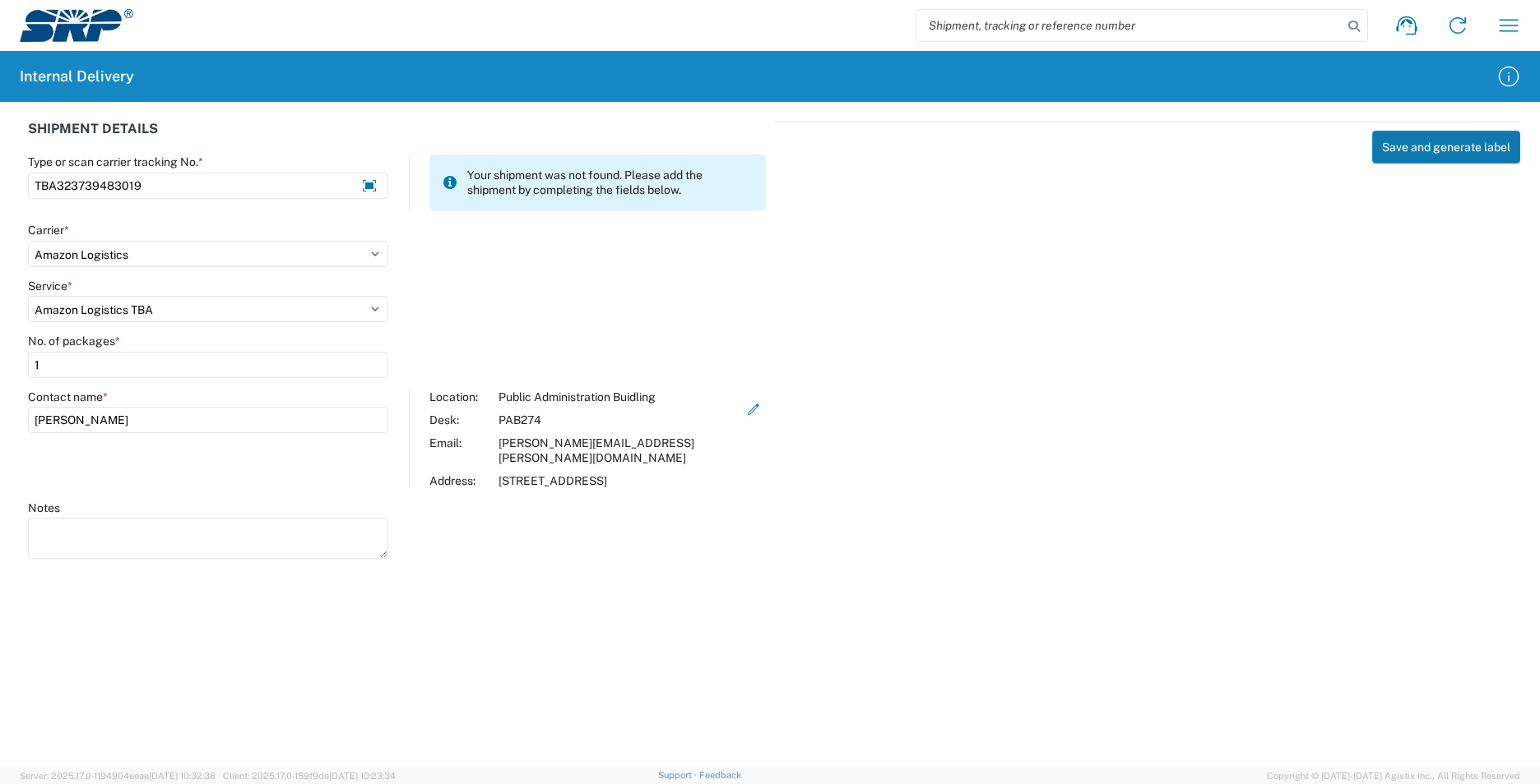
click at [1426, 152] on button "Save and generate label" at bounding box center [1446, 147] width 148 height 32
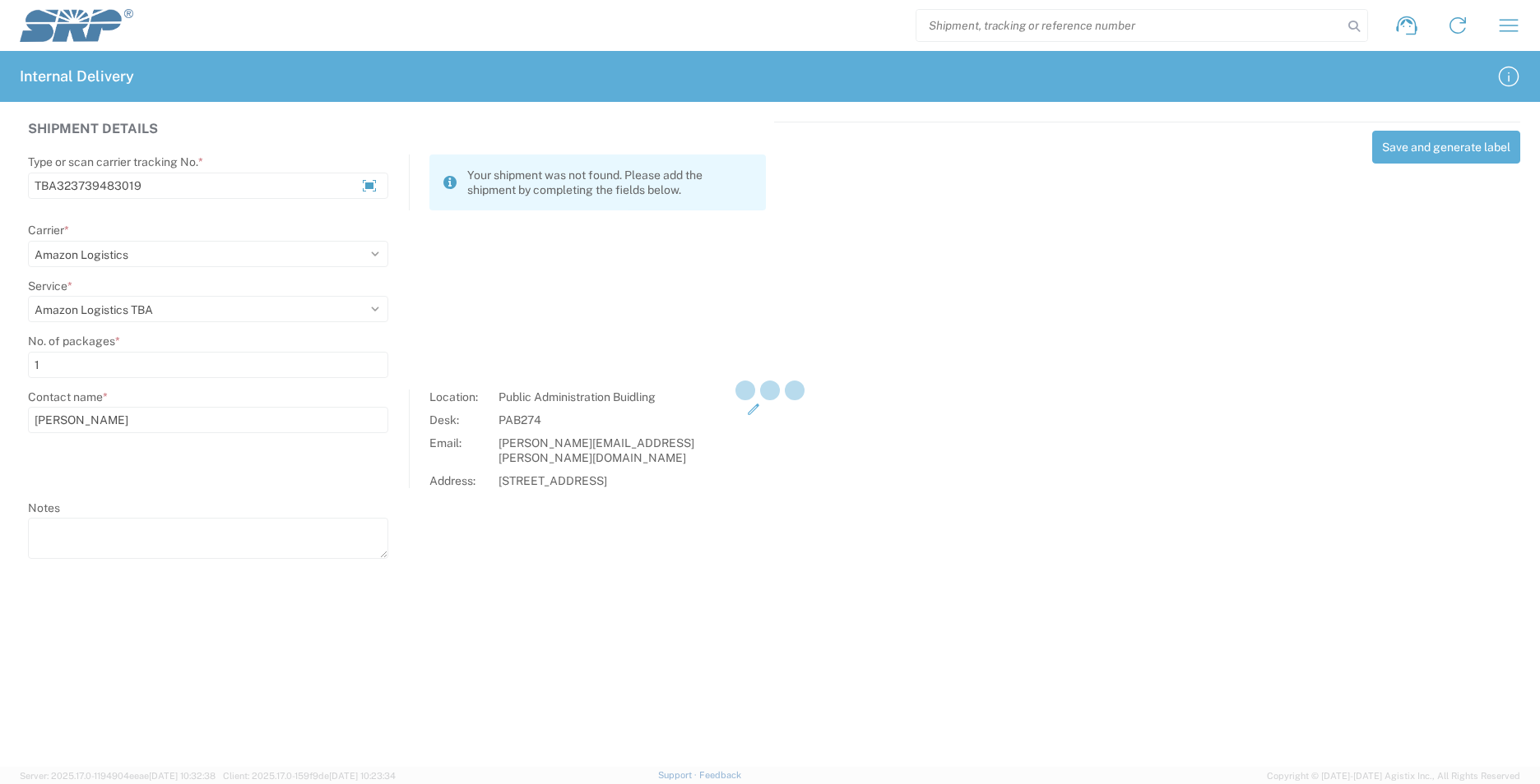
select select
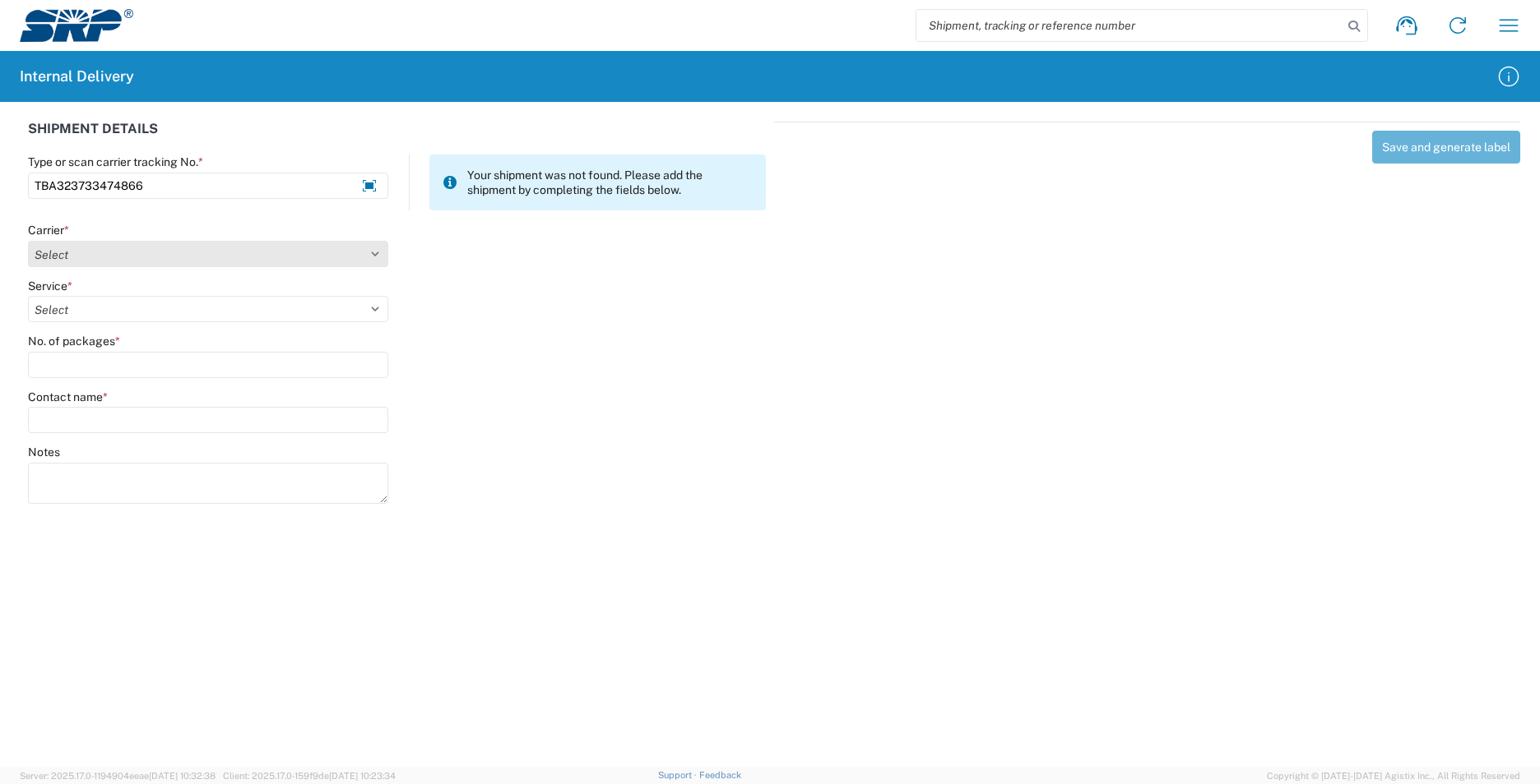
type input "TBA323733474866"
drag, startPoint x: 88, startPoint y: 261, endPoint x: 74, endPoint y: 252, distance: 16.6
click at [83, 257] on select "Select AcctPay Amazon Logistics ATI Trucking BC Dimerco Logistics Empire Southw…" at bounding box center [208, 254] width 360 height 27
select select "8933"
click at [28, 241] on select "Select AcctPay Amazon Logistics ATI Trucking BC Dimerco Logistics Empire Southw…" at bounding box center [208, 254] width 360 height 27
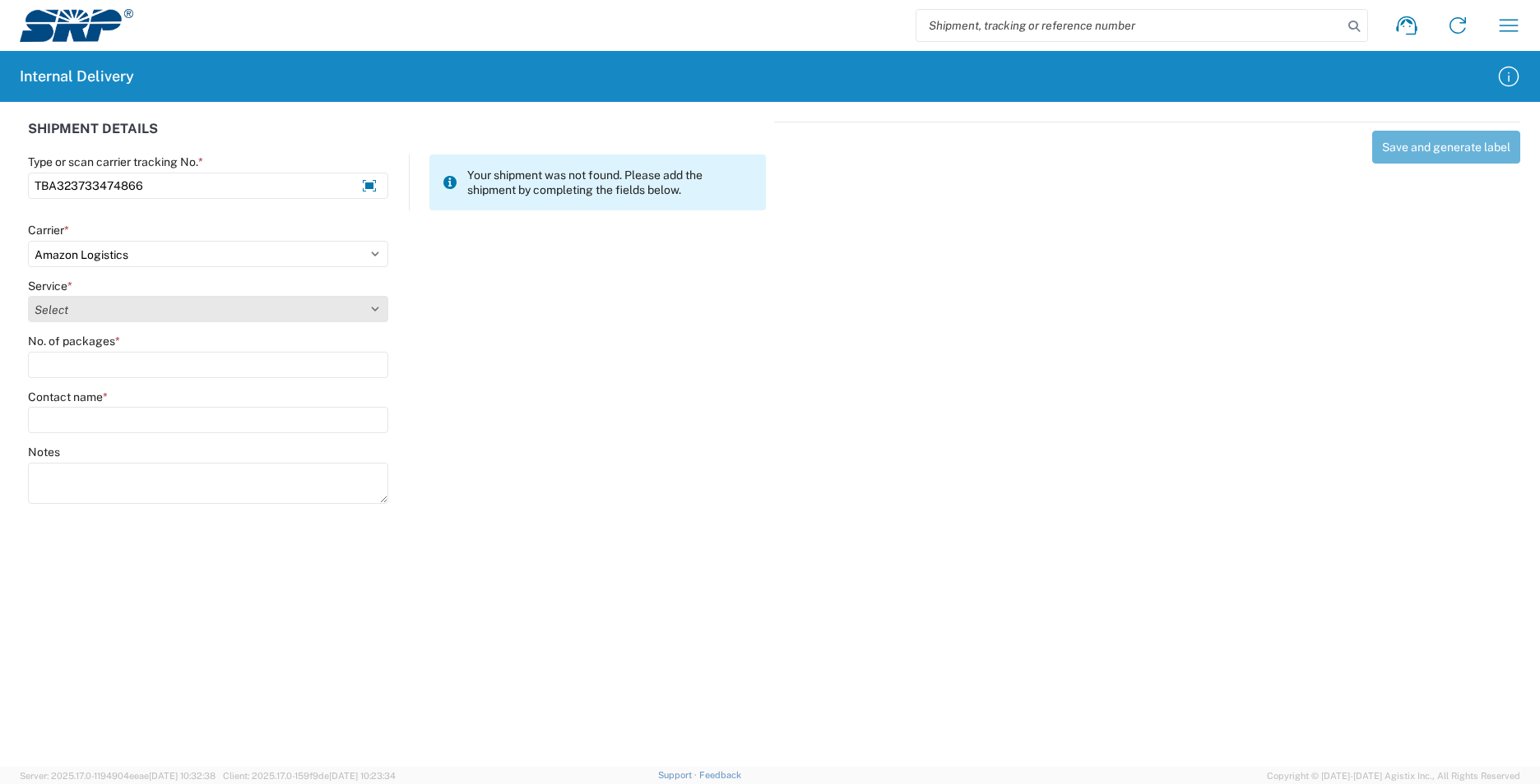
click at [78, 313] on select "Select Amazon Logistics TBA Rail TL Standard 3 - 5 Day" at bounding box center [208, 309] width 360 height 27
select select "24525"
click at [28, 296] on select "Select Amazon Logistics TBA Rail TL Standard 3 - 5 Day" at bounding box center [208, 309] width 360 height 27
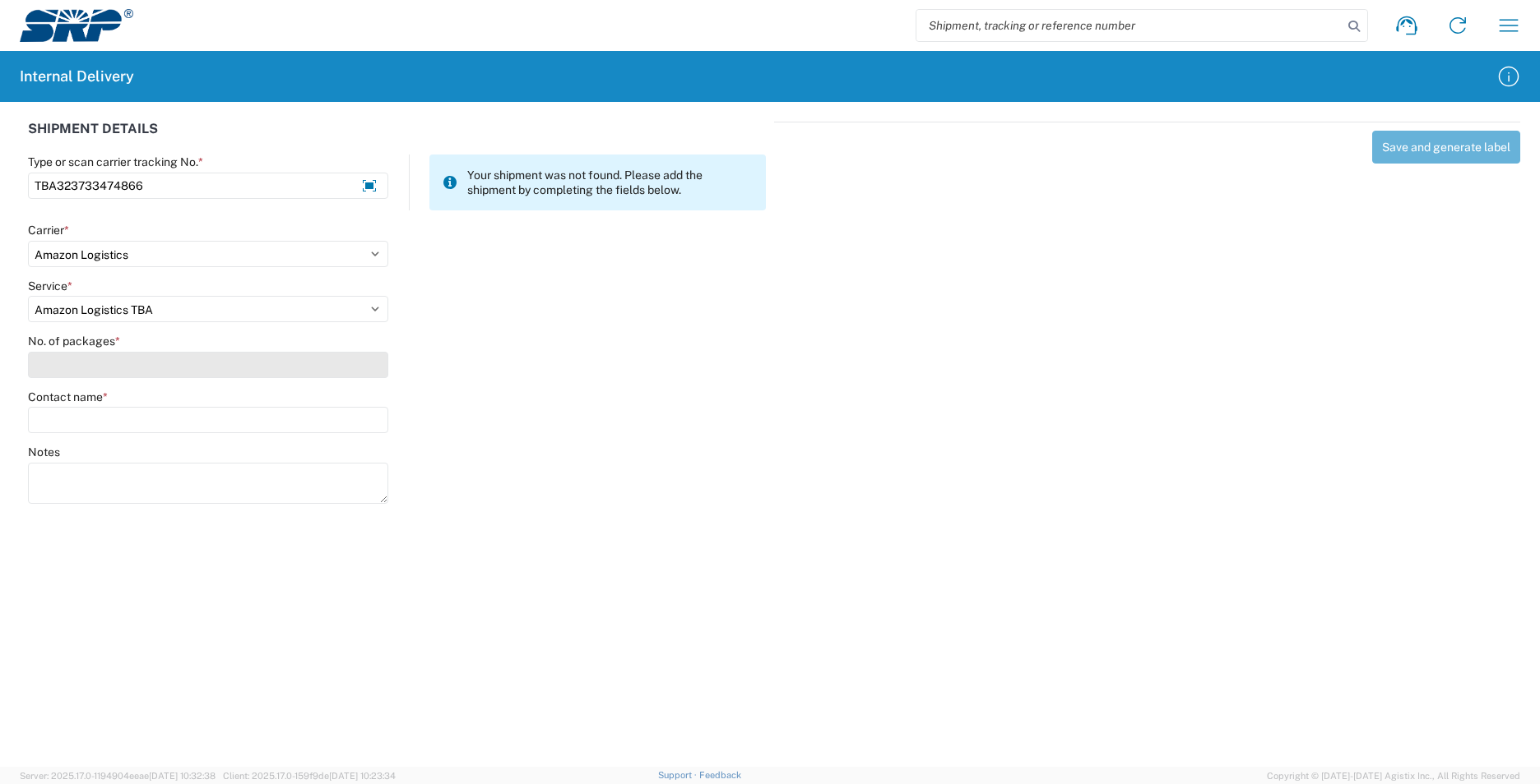
click at [77, 361] on input "No. of packages *" at bounding box center [208, 365] width 360 height 27
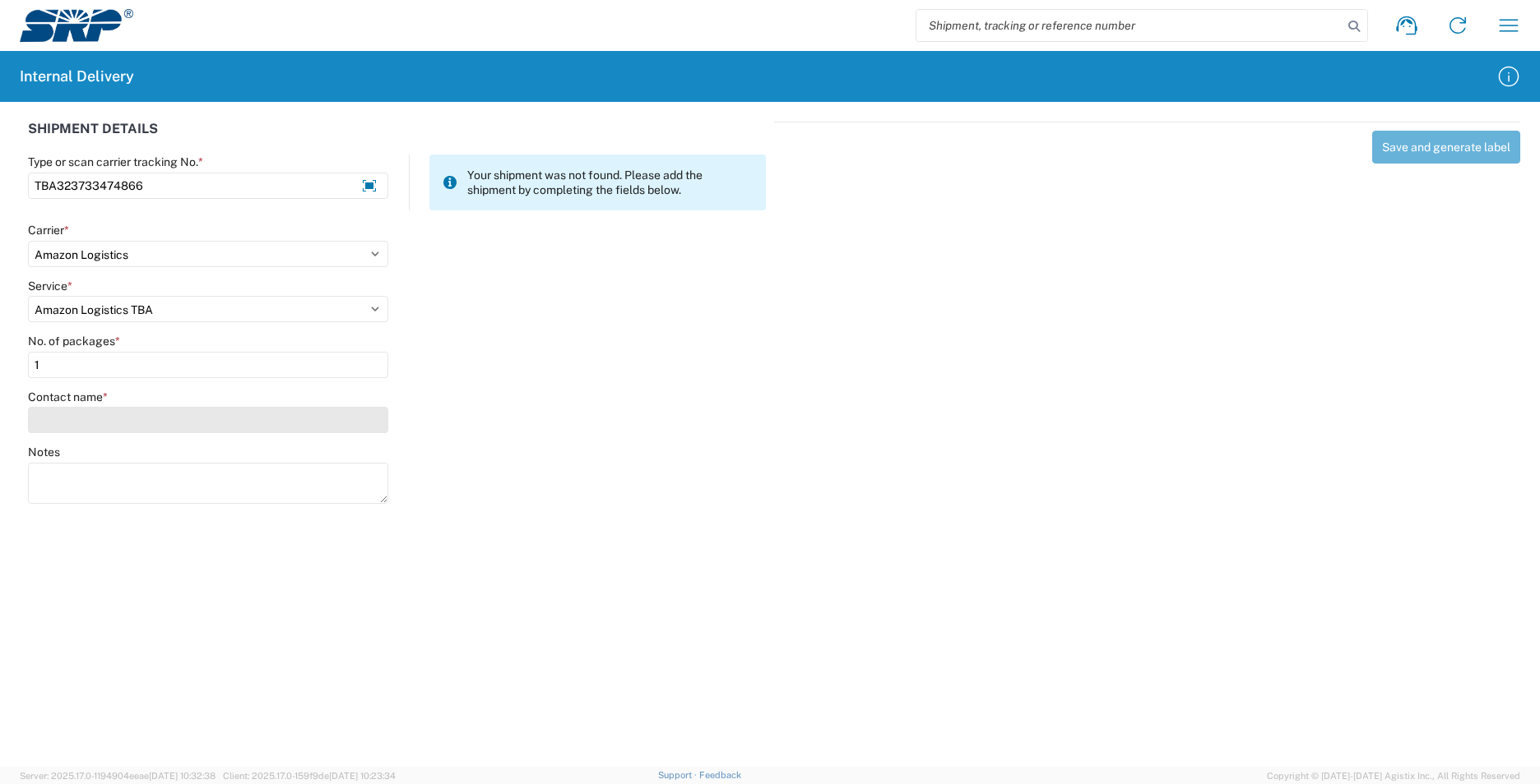
type input "1"
click at [81, 413] on input "Contact name *" at bounding box center [208, 420] width 360 height 27
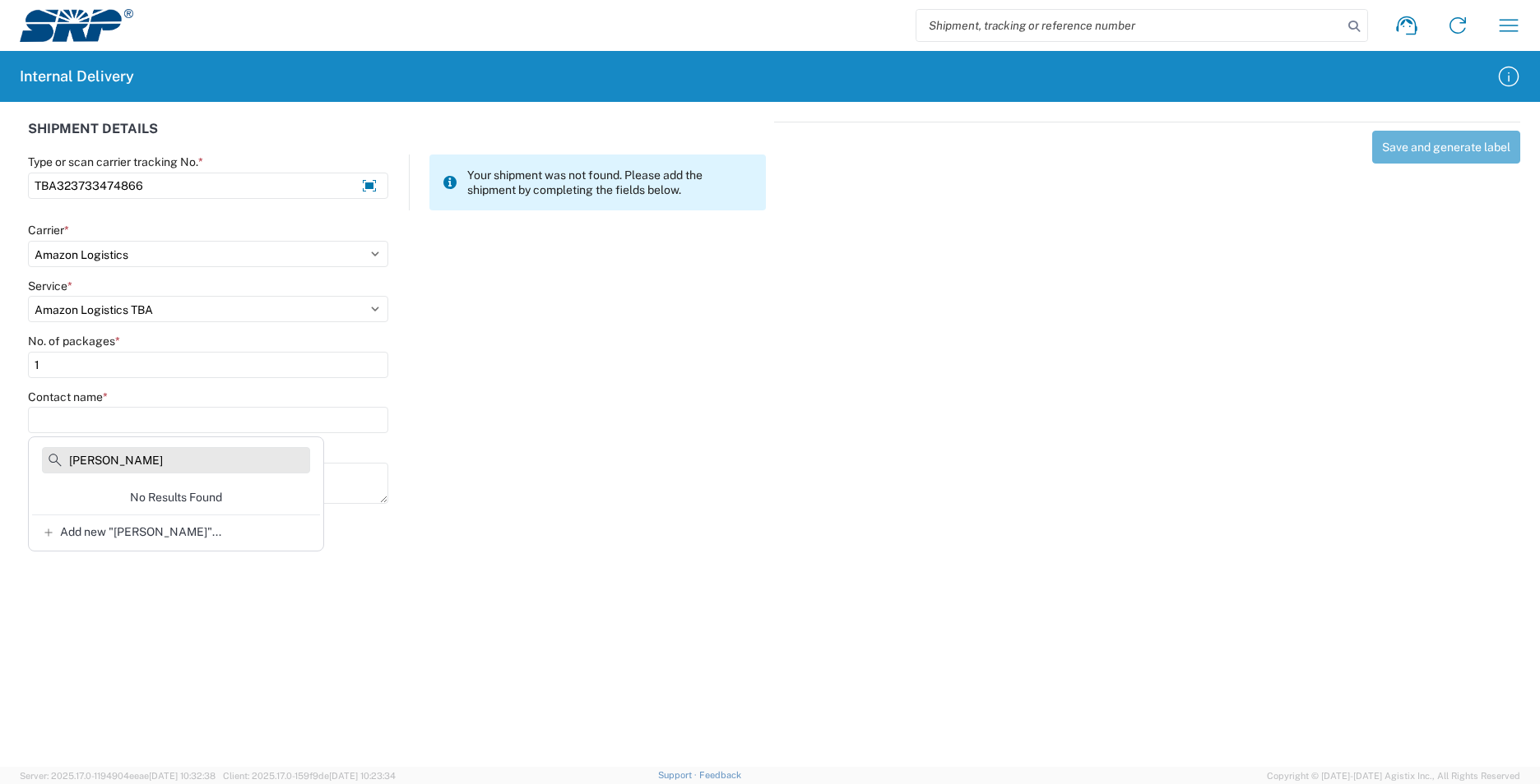
click at [76, 467] on input "bush" at bounding box center [176, 460] width 268 height 27
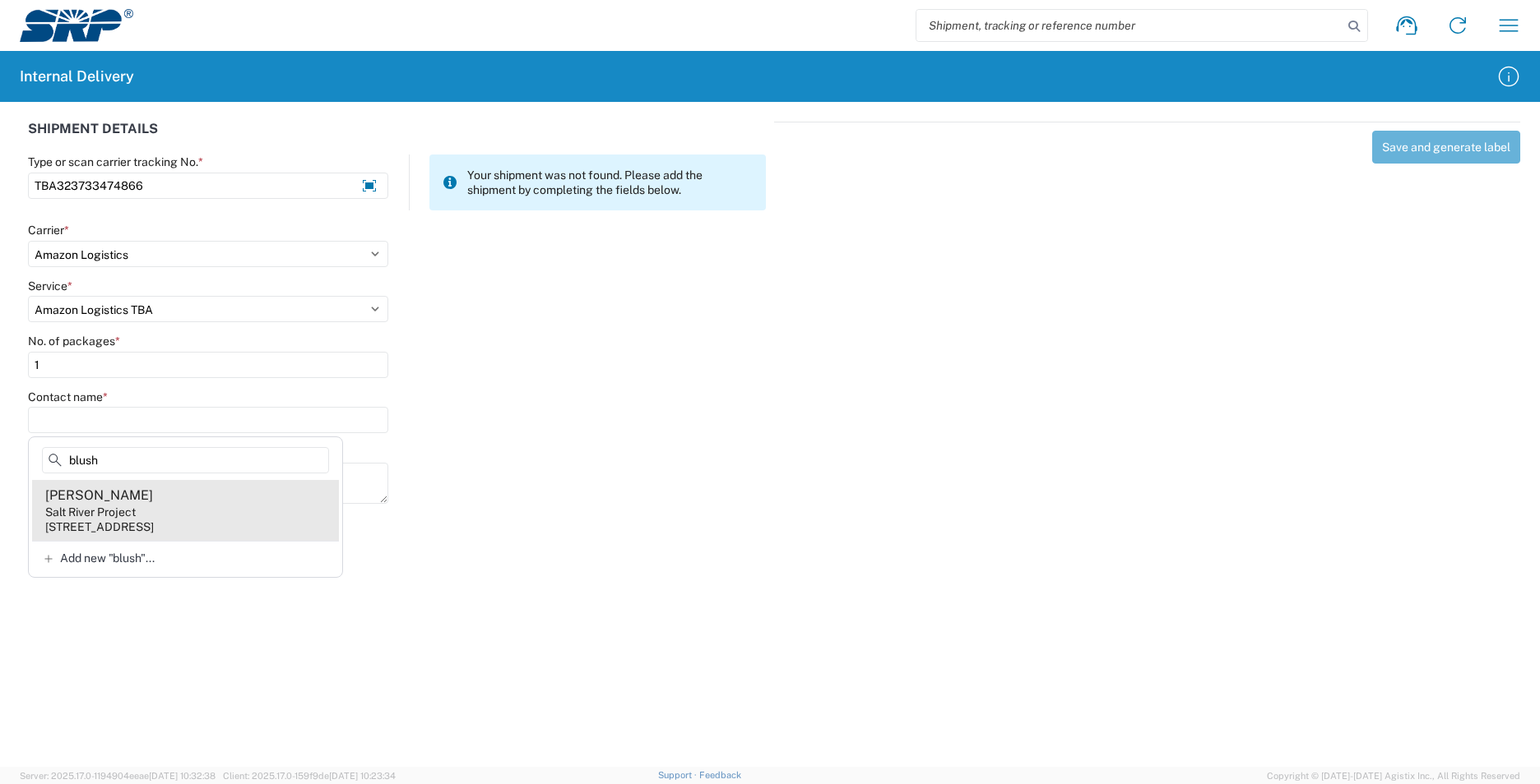
type input "blush"
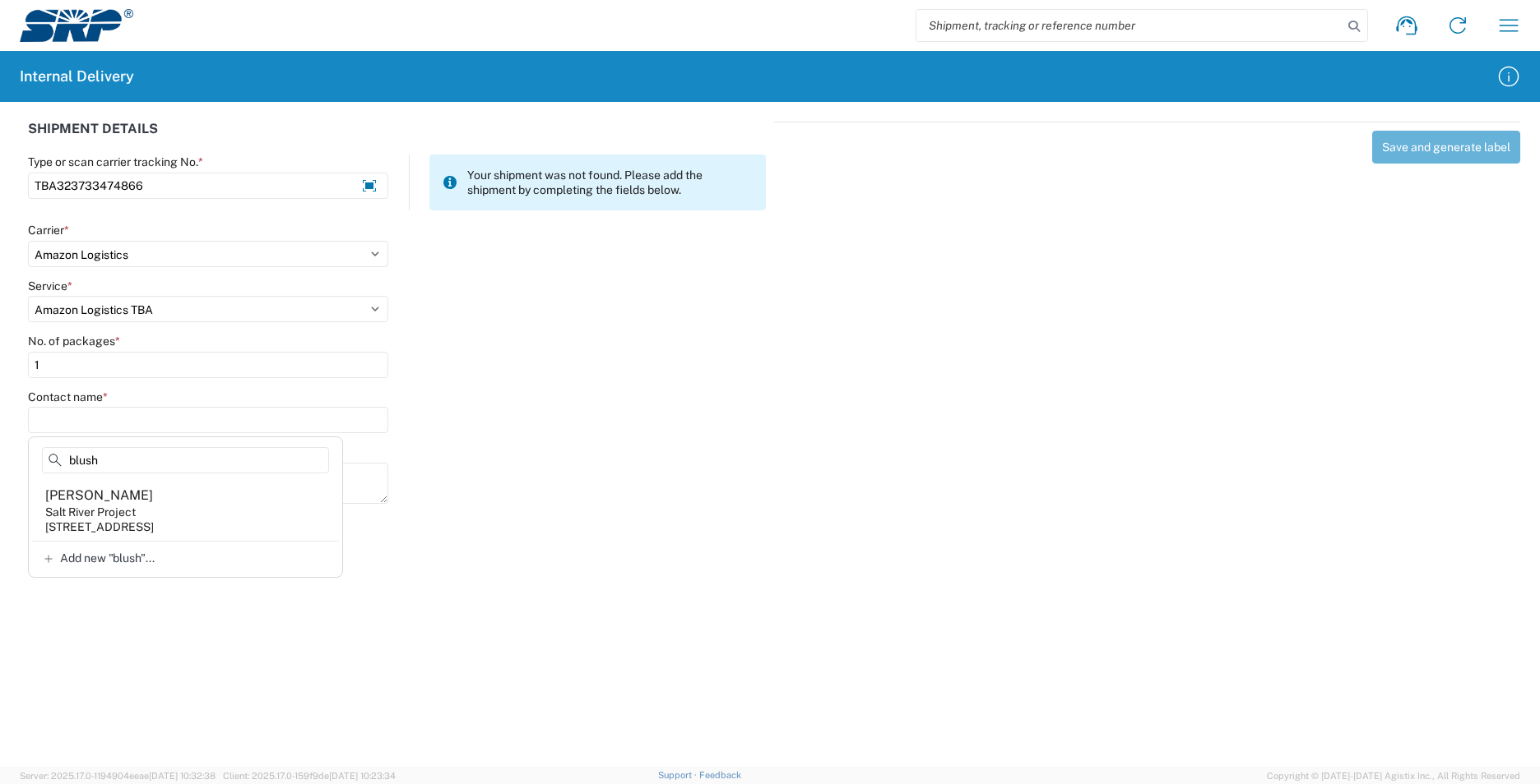
click at [188, 495] on agx-address-suggestion-item "Brian Blush Salt River Project 101 W Operations Dr, PBF100, Tempe, AZ, 85281, US" at bounding box center [186, 511] width 307 height 61
type input "Brian Blush"
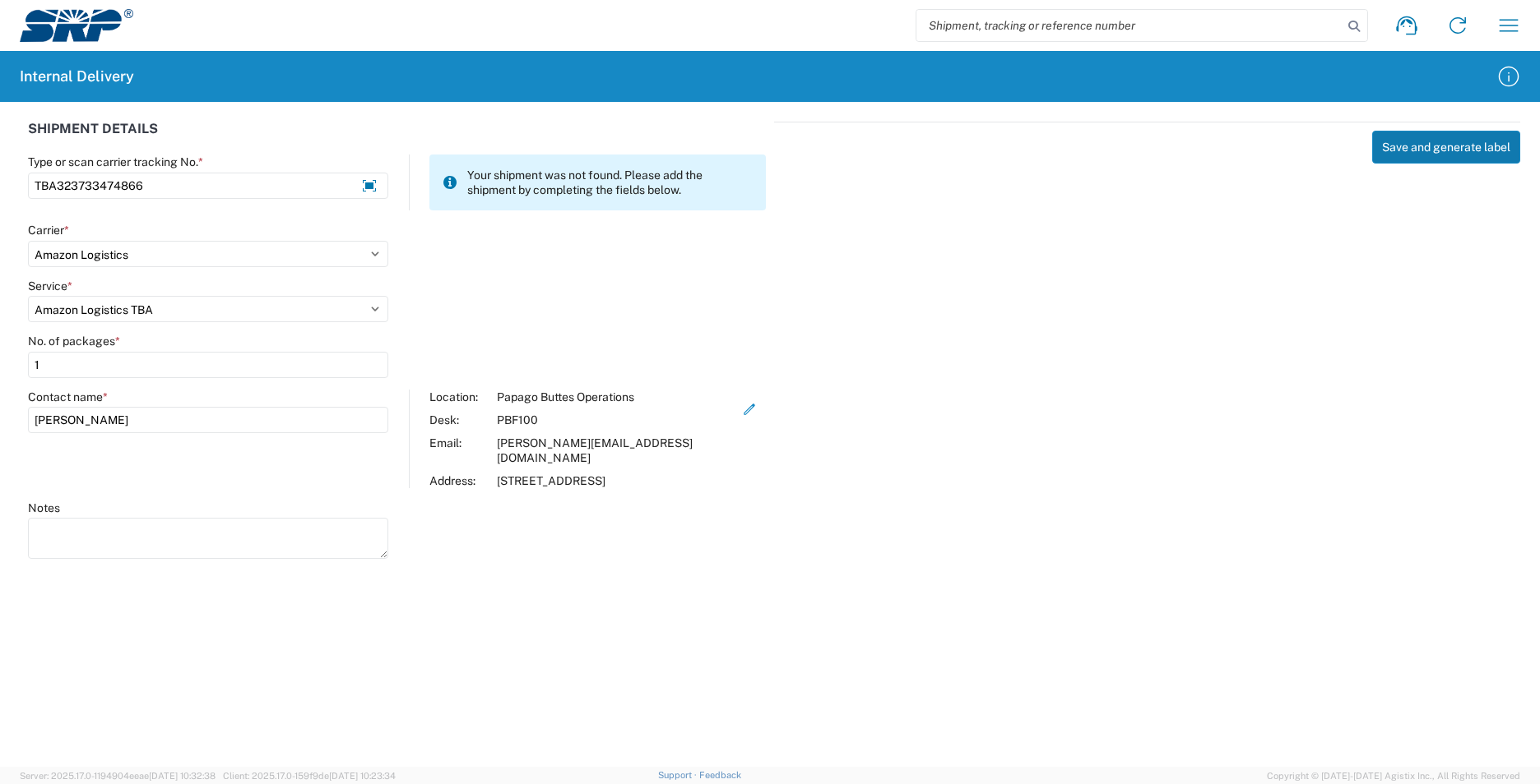
click at [1466, 152] on button "Save and generate label" at bounding box center [1446, 147] width 148 height 32
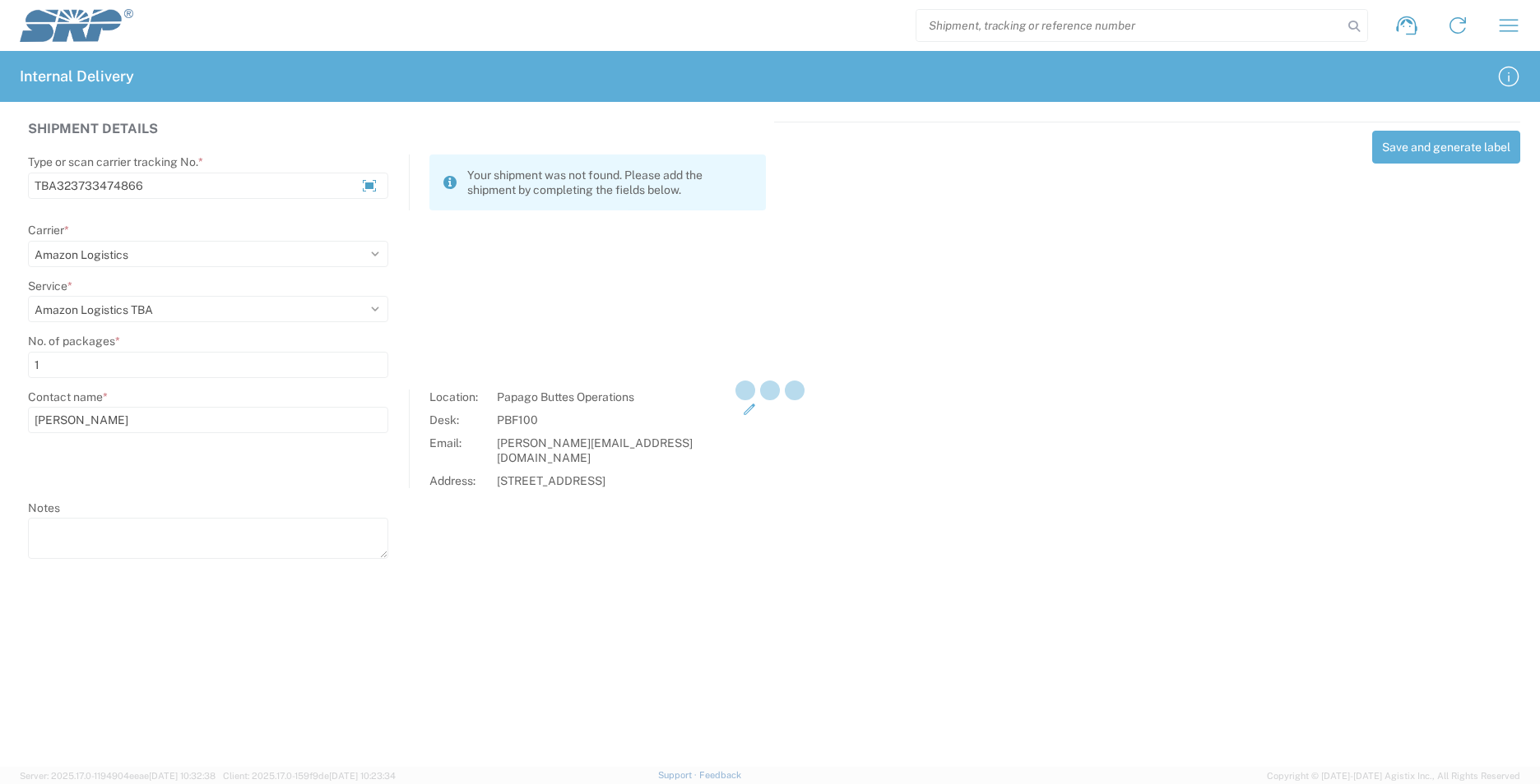
select select
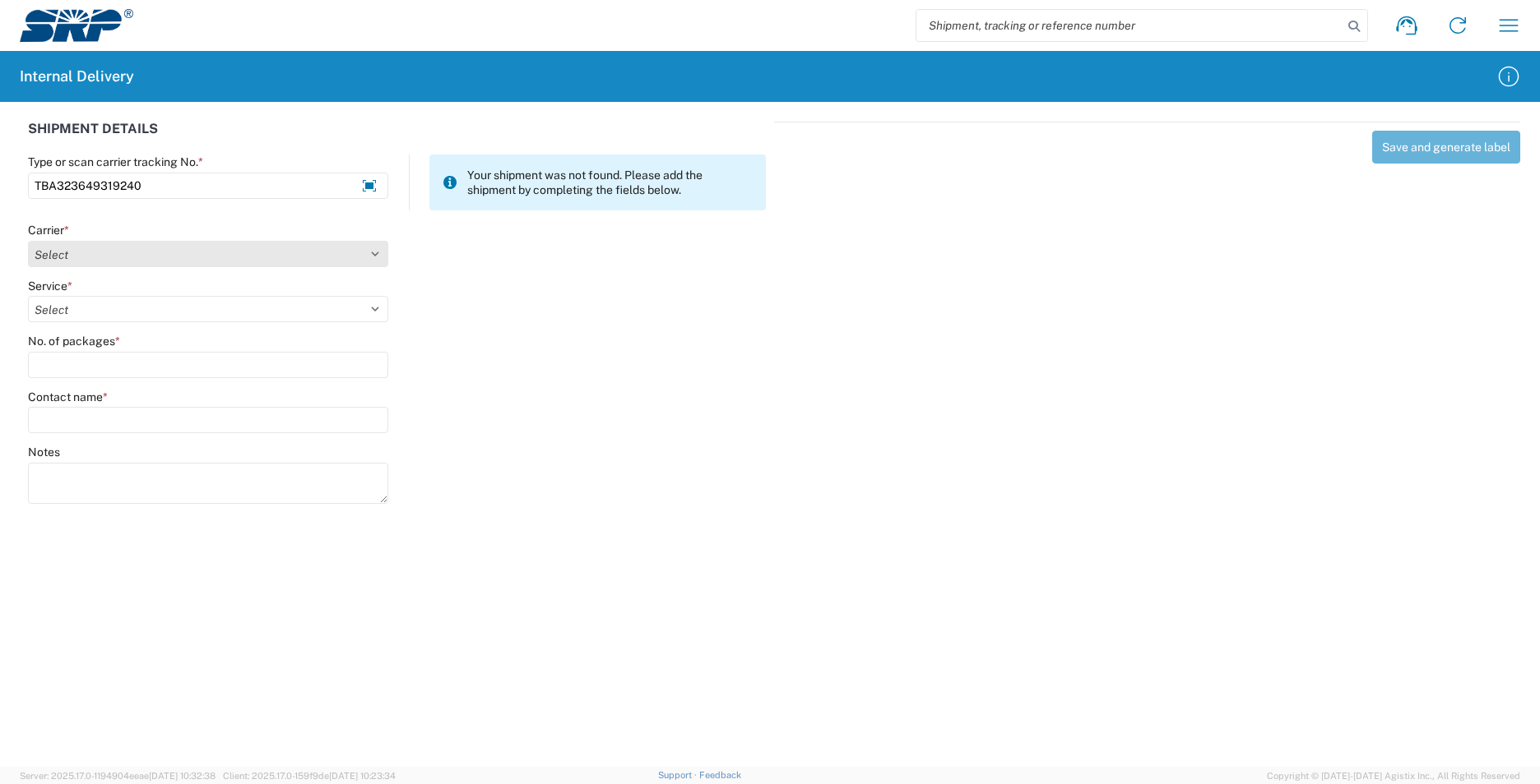
type input "TBA323649319240"
click at [52, 264] on agx-form-control-wrapper-v2 "Carrier * Select AcctPay Amazon Logistics ATI Trucking BC Dimerco Logistics Emp…" at bounding box center [209, 251] width 378 height 56
click at [55, 259] on select "Select AcctPay Amazon Logistics ATI Trucking BC Dimerco Logistics Empire Southw…" at bounding box center [208, 254] width 360 height 27
select select "8933"
click at [28, 241] on select "Select AcctPay Amazon Logistics ATI Trucking BC Dimerco Logistics Empire Southw…" at bounding box center [208, 254] width 360 height 27
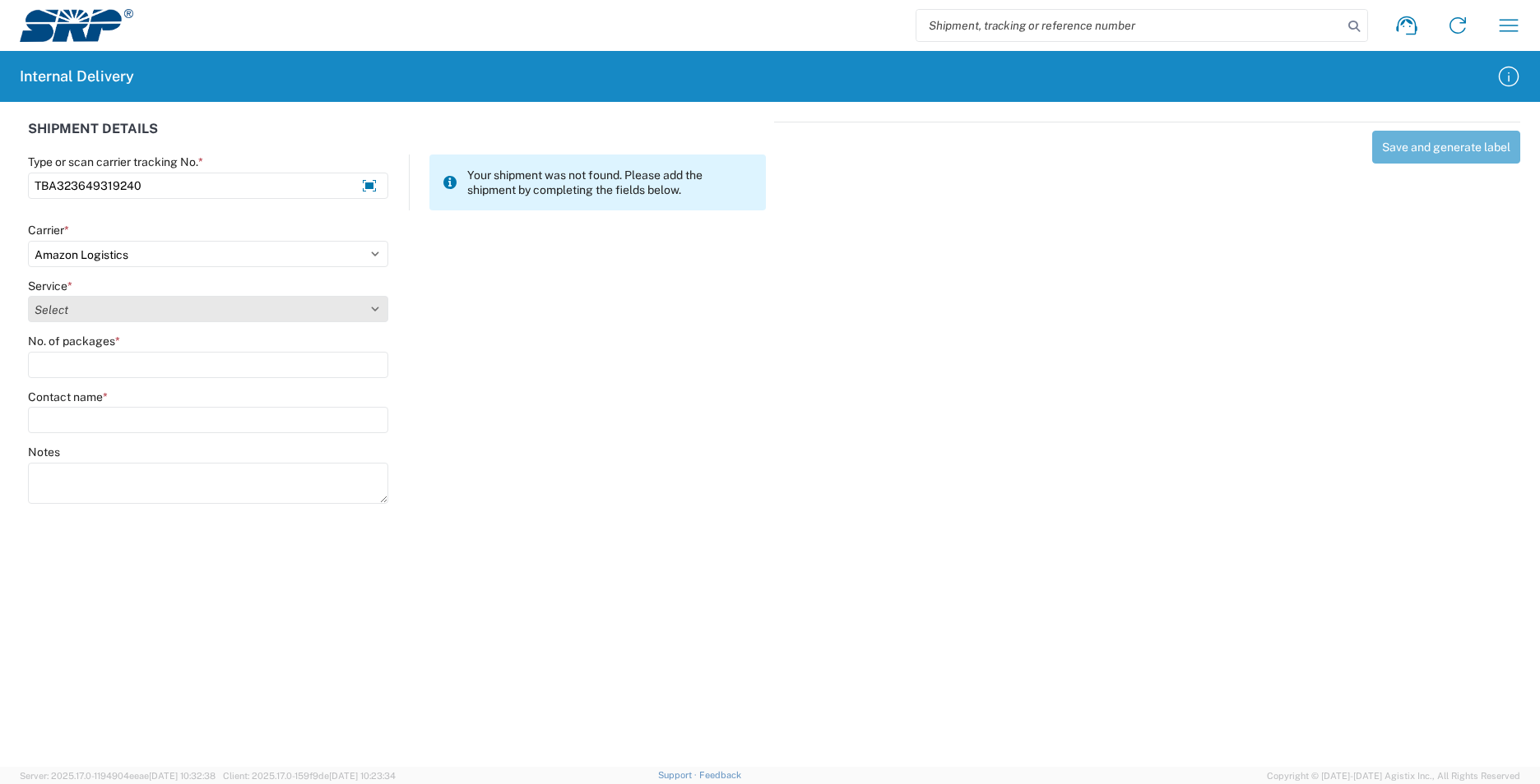
click at [95, 314] on select "Select" at bounding box center [208, 309] width 360 height 27
select select "24525"
click at [28, 296] on select "Select Amazon Logistics TBA Rail TL Standard 3 - 5 Day" at bounding box center [208, 309] width 360 height 27
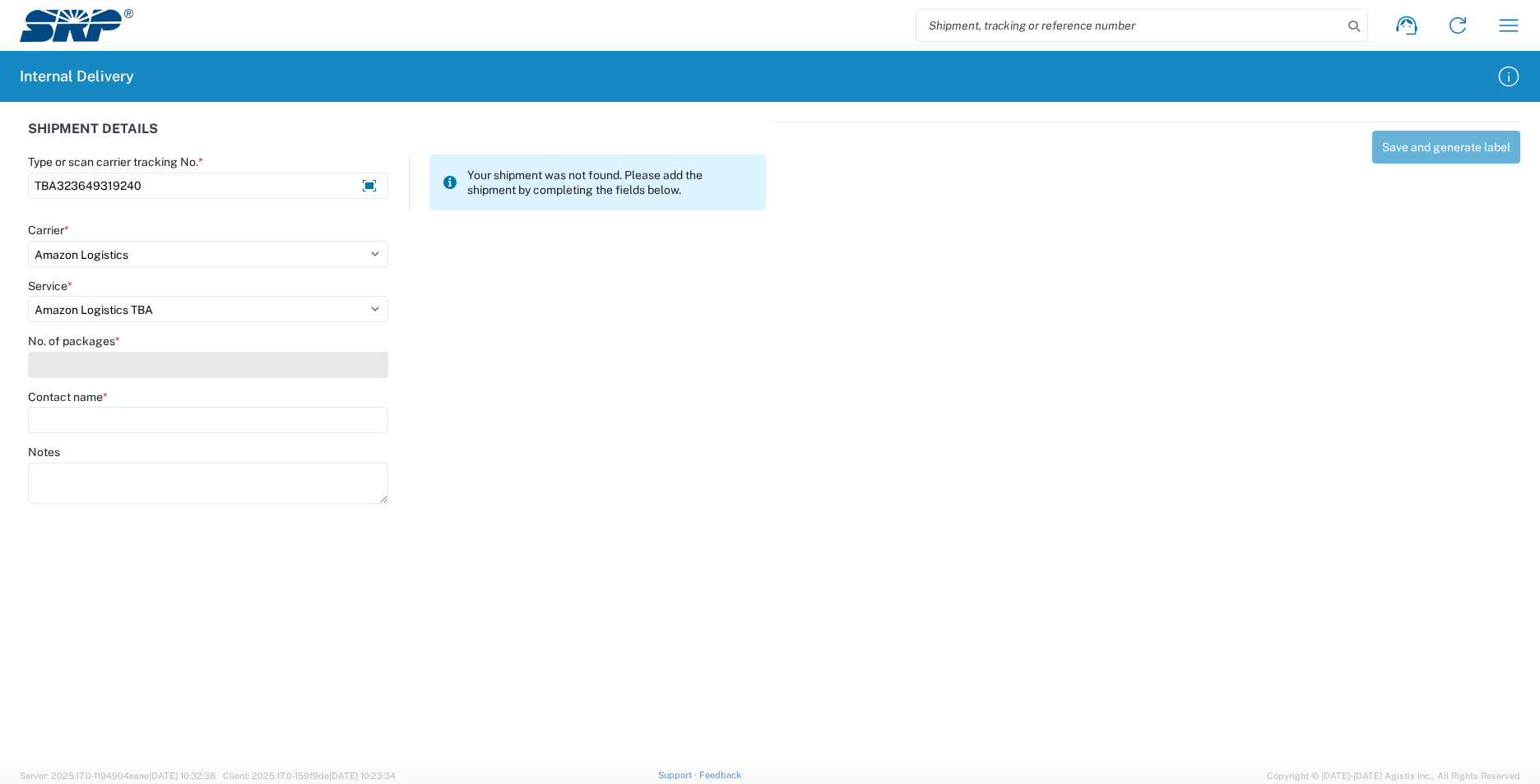
click at [67, 366] on input "No. of packages *" at bounding box center [208, 365] width 360 height 27
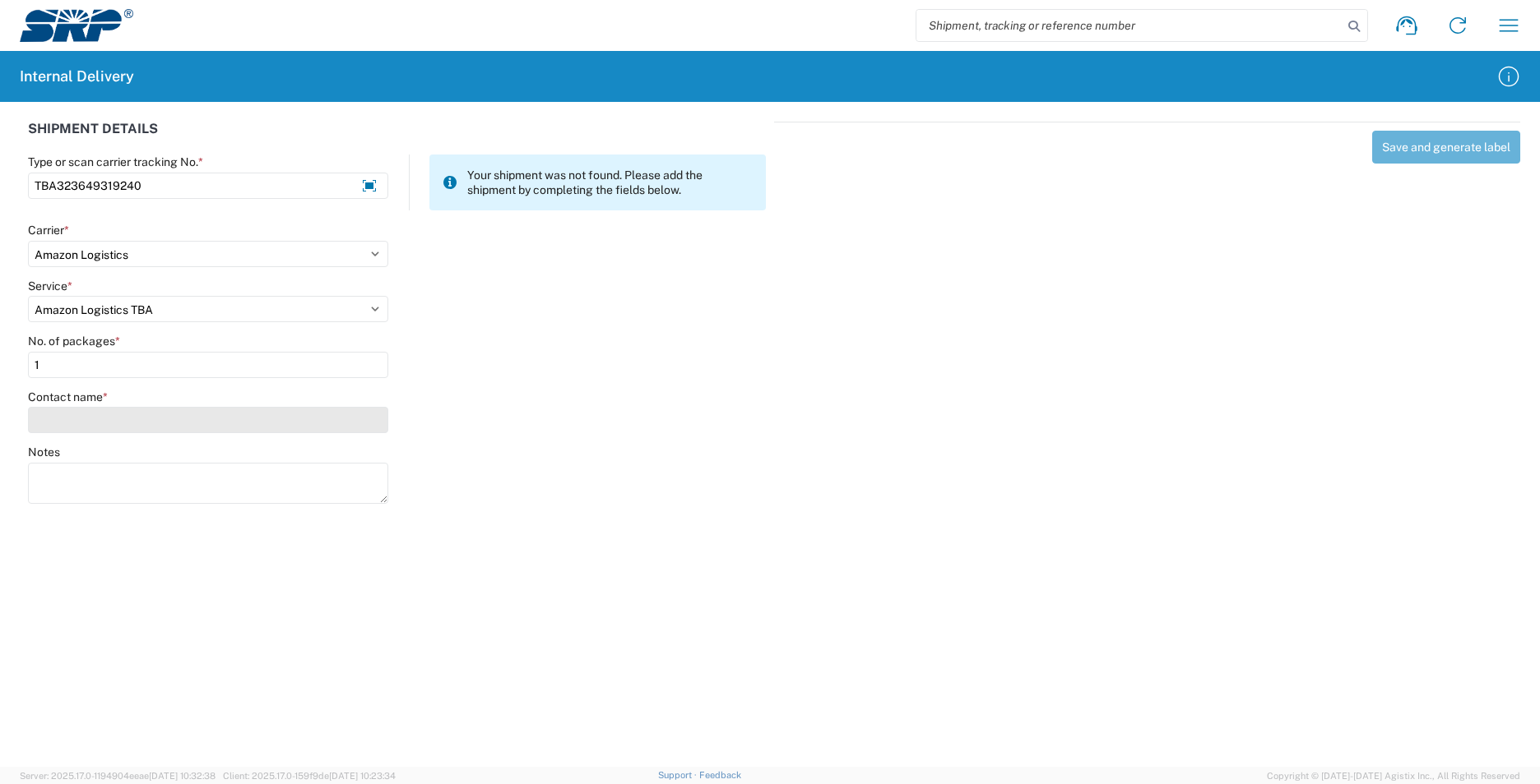
type input "1"
click at [63, 421] on input "Contact name *" at bounding box center [208, 420] width 360 height 27
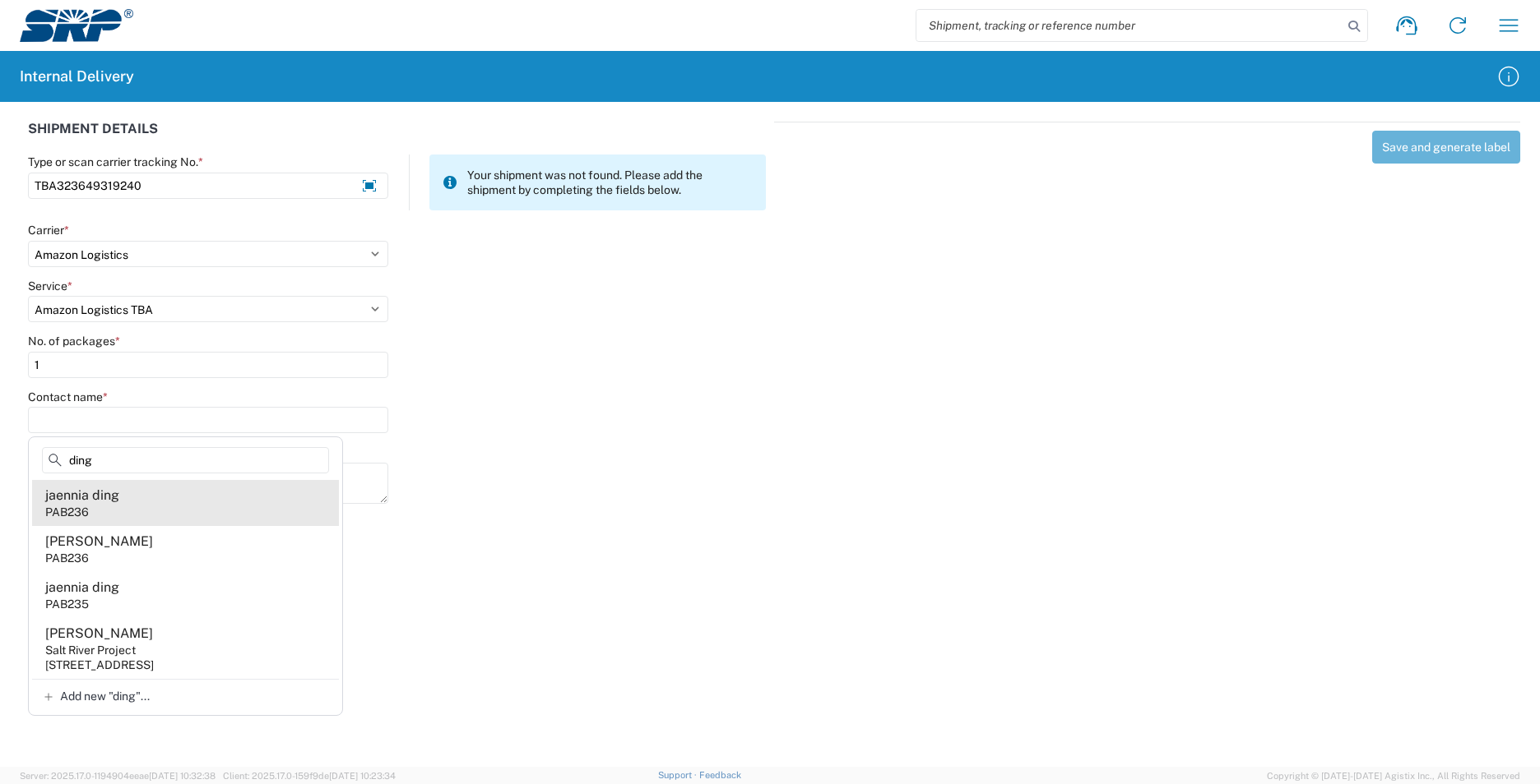
type input "ding"
click at [183, 495] on agx-address-suggestion-item "jaennia ding PAB236" at bounding box center [186, 503] width 307 height 46
type input "jaennia ding"
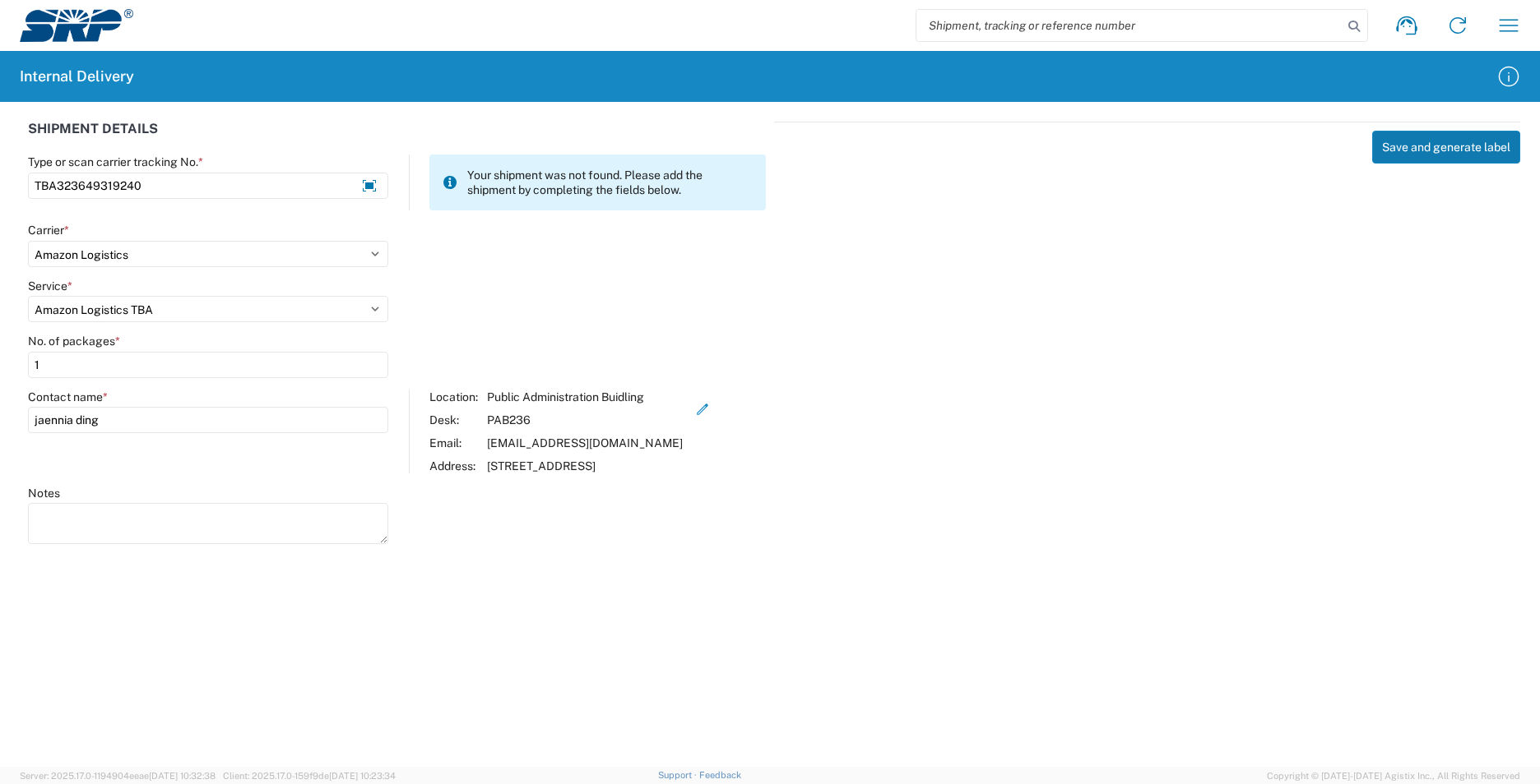
click at [1426, 150] on button "Save and generate label" at bounding box center [1446, 147] width 148 height 32
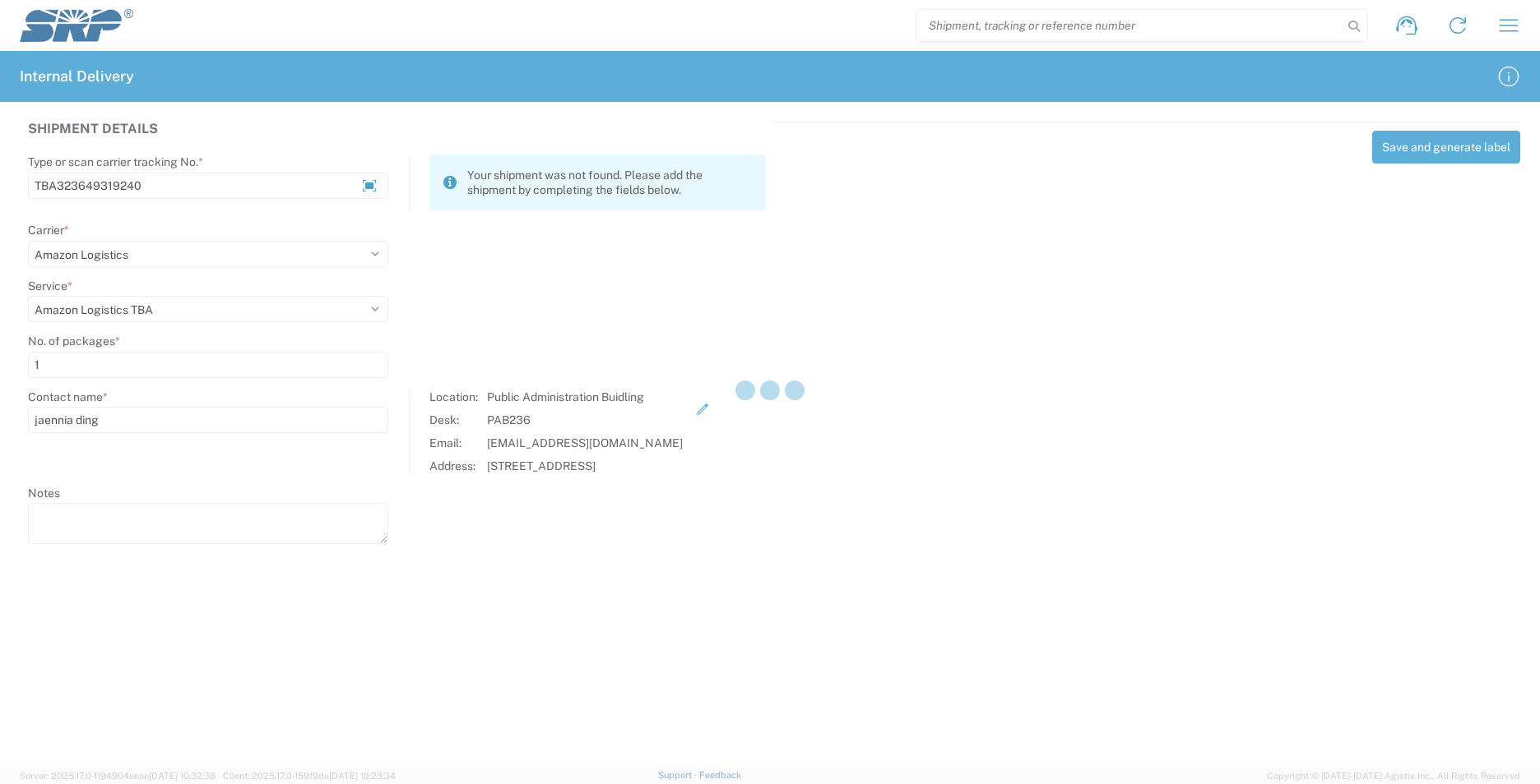
select select
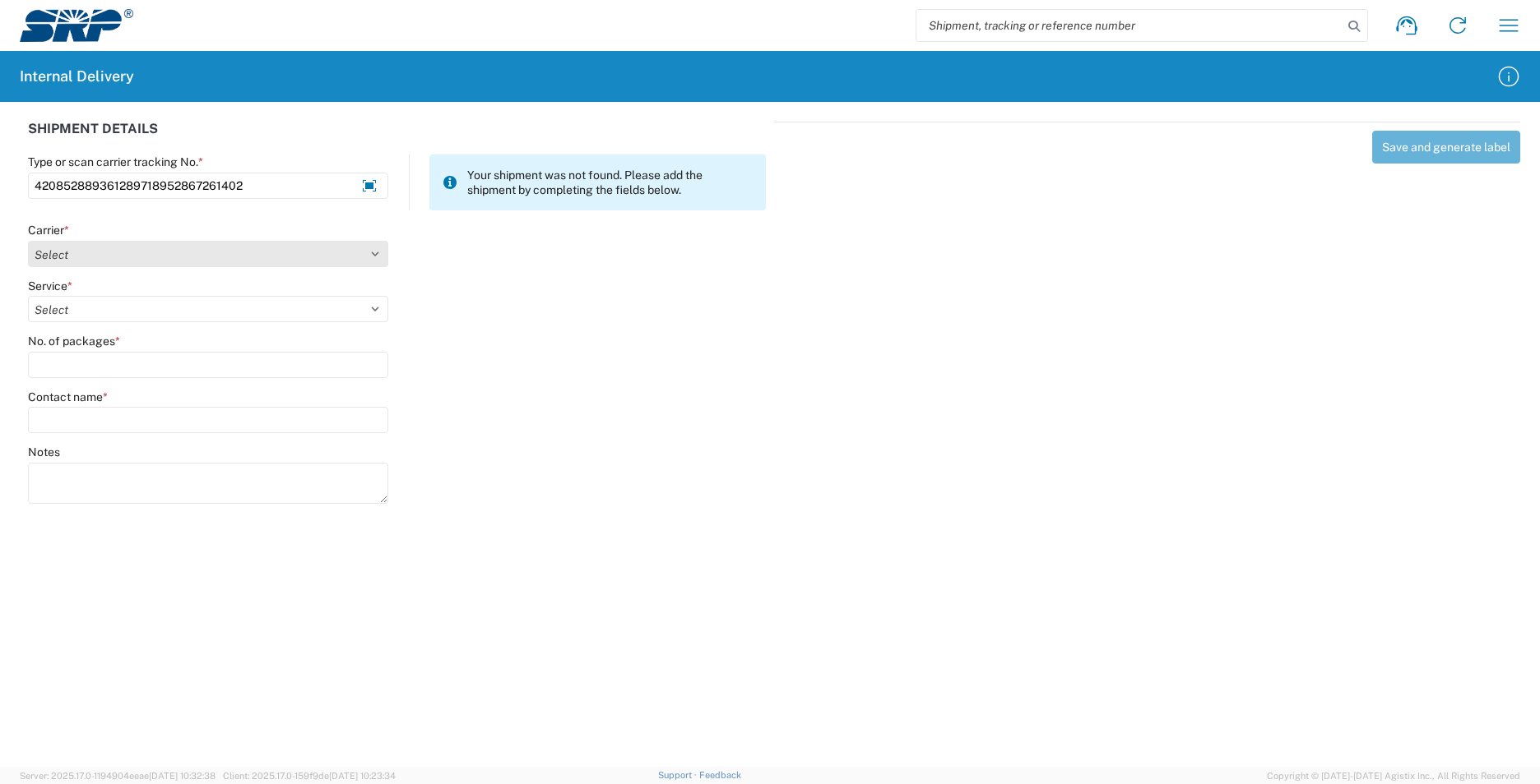
type input "420852889361289718952867261402"
click at [75, 250] on select "Select AcctPay Amazon Logistics ATI Trucking BC Dimerco Logistics Empire Southw…" at bounding box center [208, 254] width 360 height 27
select select "137"
click at [28, 241] on select "Select AcctPay Amazon Logistics ATI Trucking BC Dimerco Logistics Empire Southw…" at bounding box center [208, 254] width 360 height 27
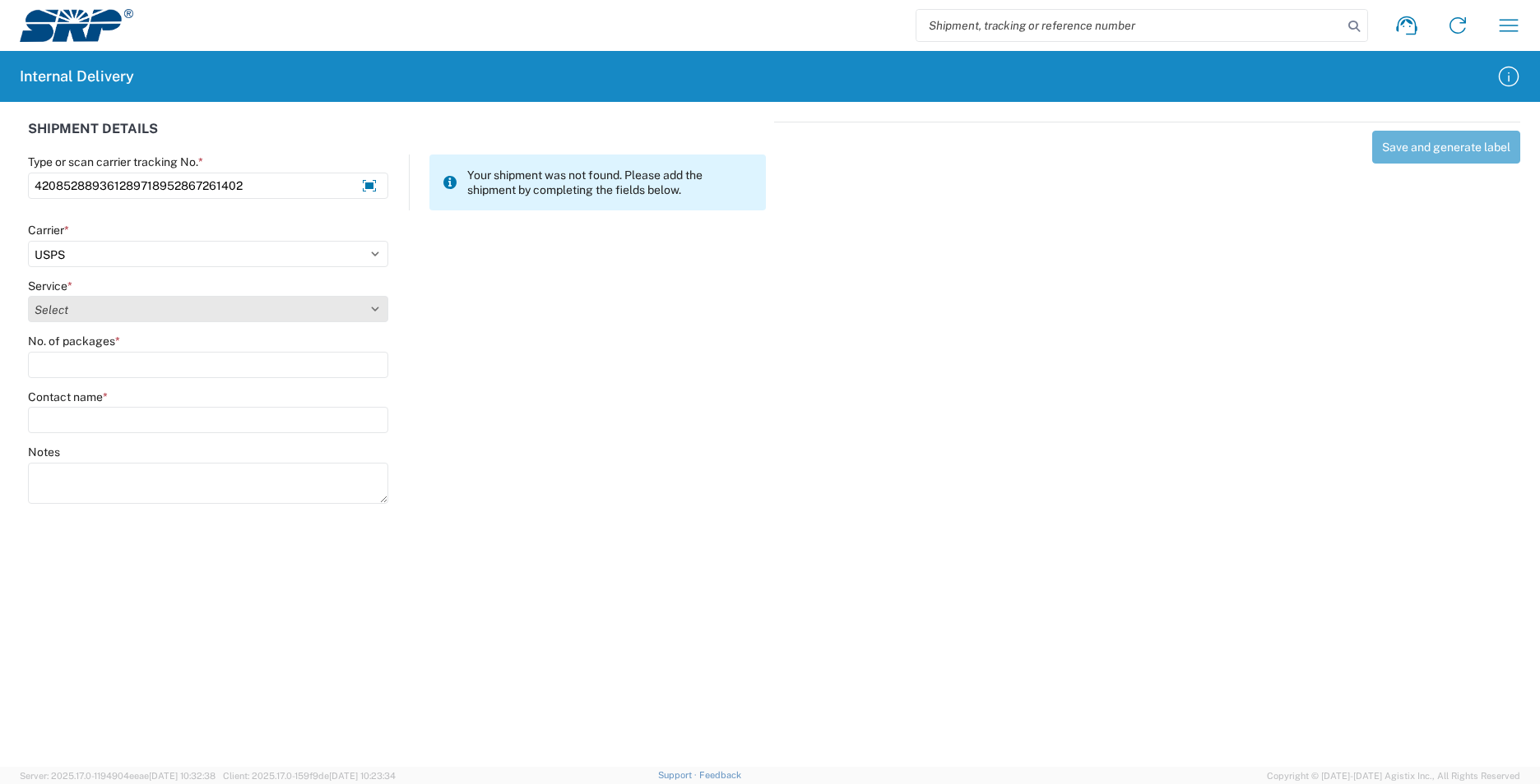
click at [83, 309] on select "Select 3 - 5 Day Bound Printed Matter Express Mail Flat-Rate Envelope Express M…" at bounding box center [208, 309] width 360 height 27
select select "17817"
click at [81, 308] on select "Select 3 - 5 Day Bound Printed Matter Express Mail Flat-Rate Envelope Express M…" at bounding box center [208, 309] width 360 height 27
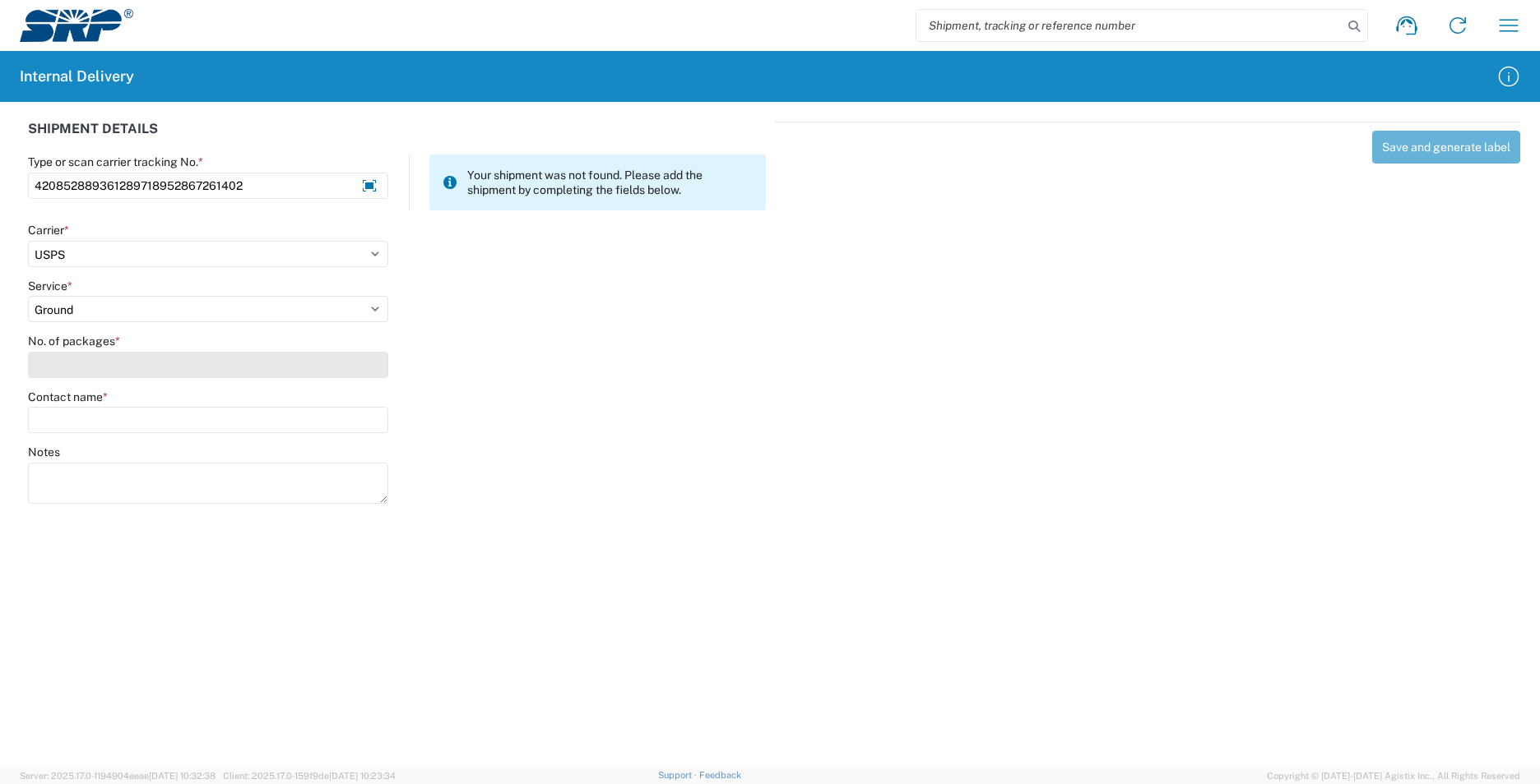
click at [78, 360] on input "No. of packages *" at bounding box center [208, 365] width 360 height 27
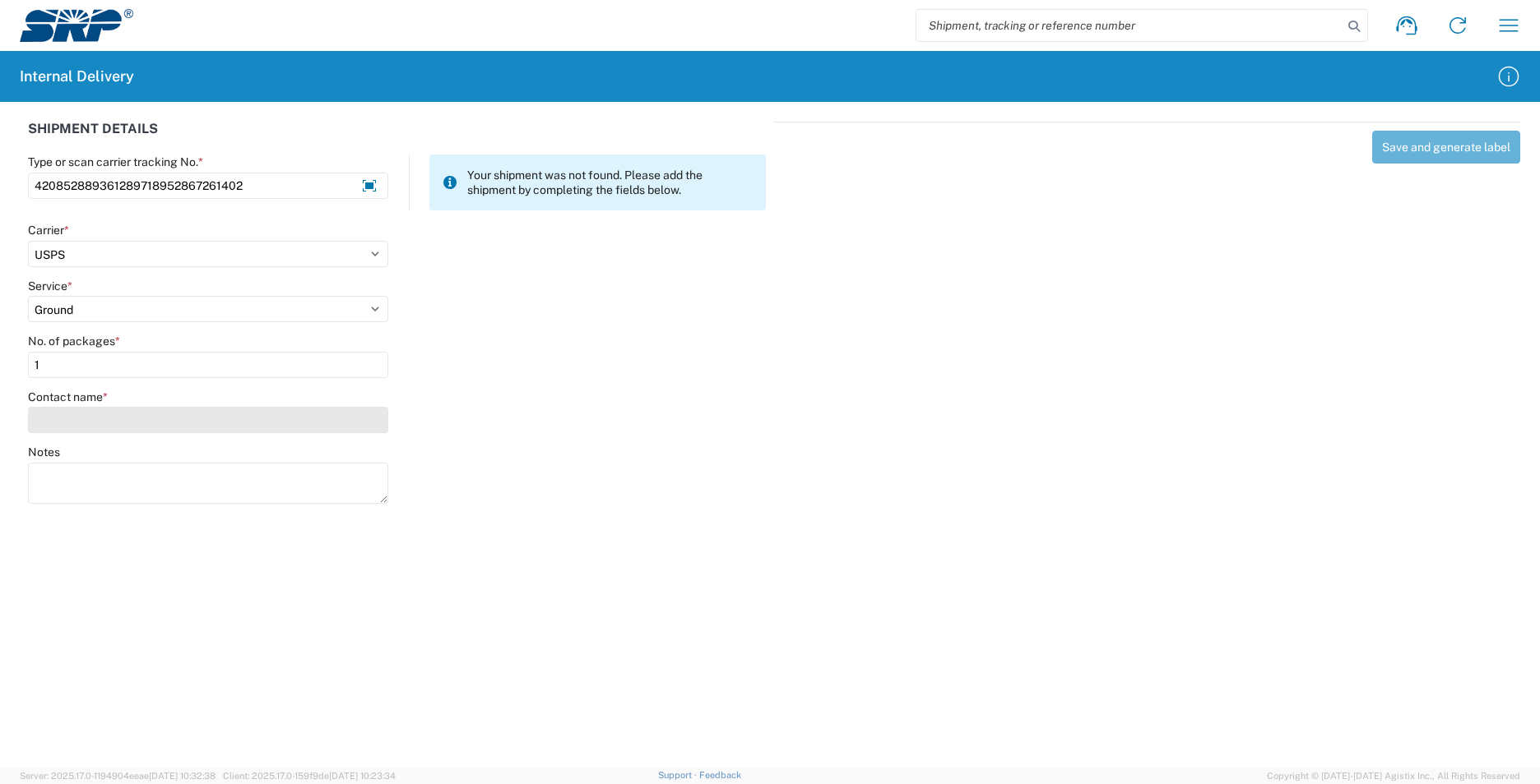
type input "1"
click at [101, 419] on input "Contact name *" at bounding box center [208, 420] width 360 height 27
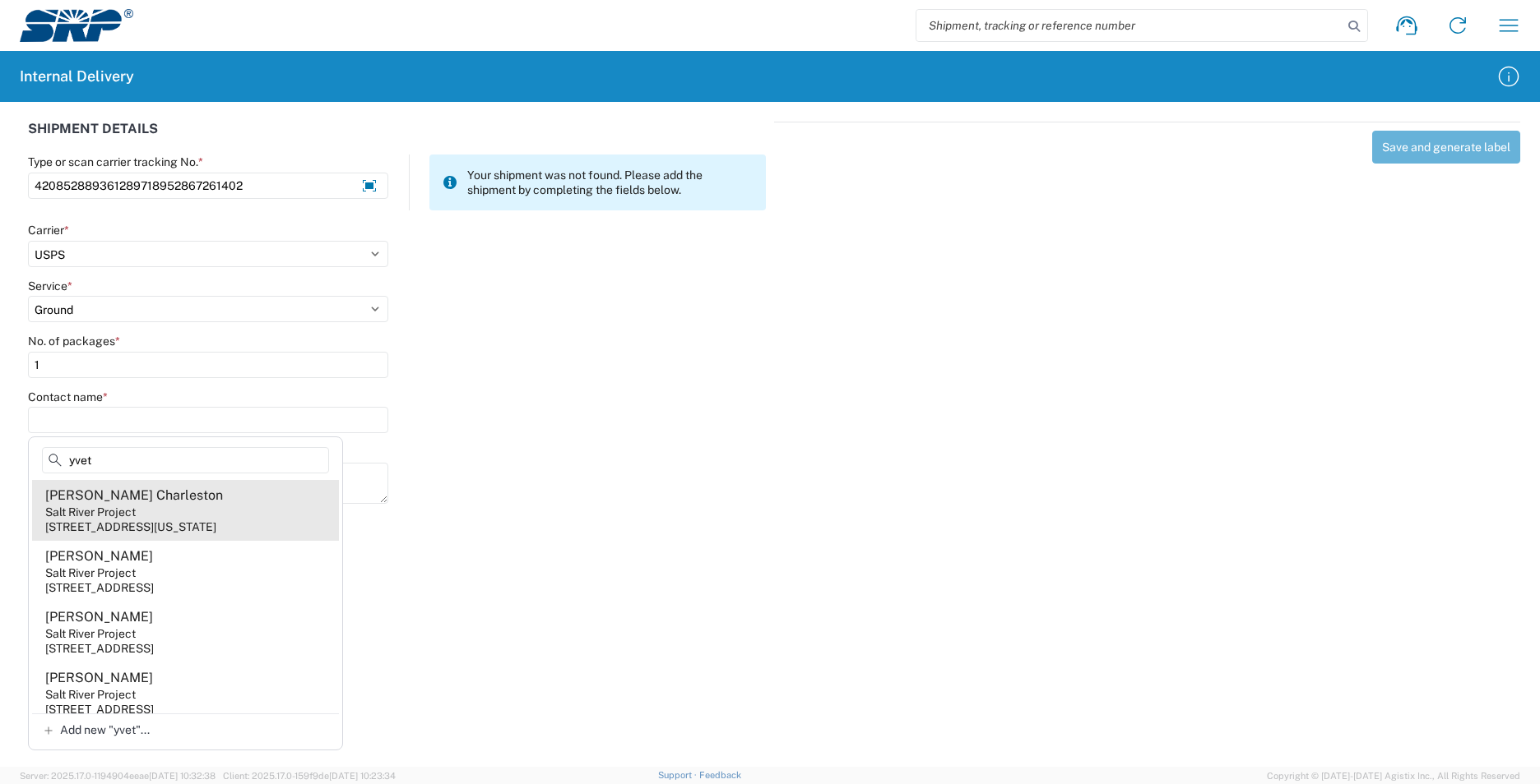
type input "yvet"
drag, startPoint x: 185, startPoint y: 519, endPoint x: 213, endPoint y: 497, distance: 35.6
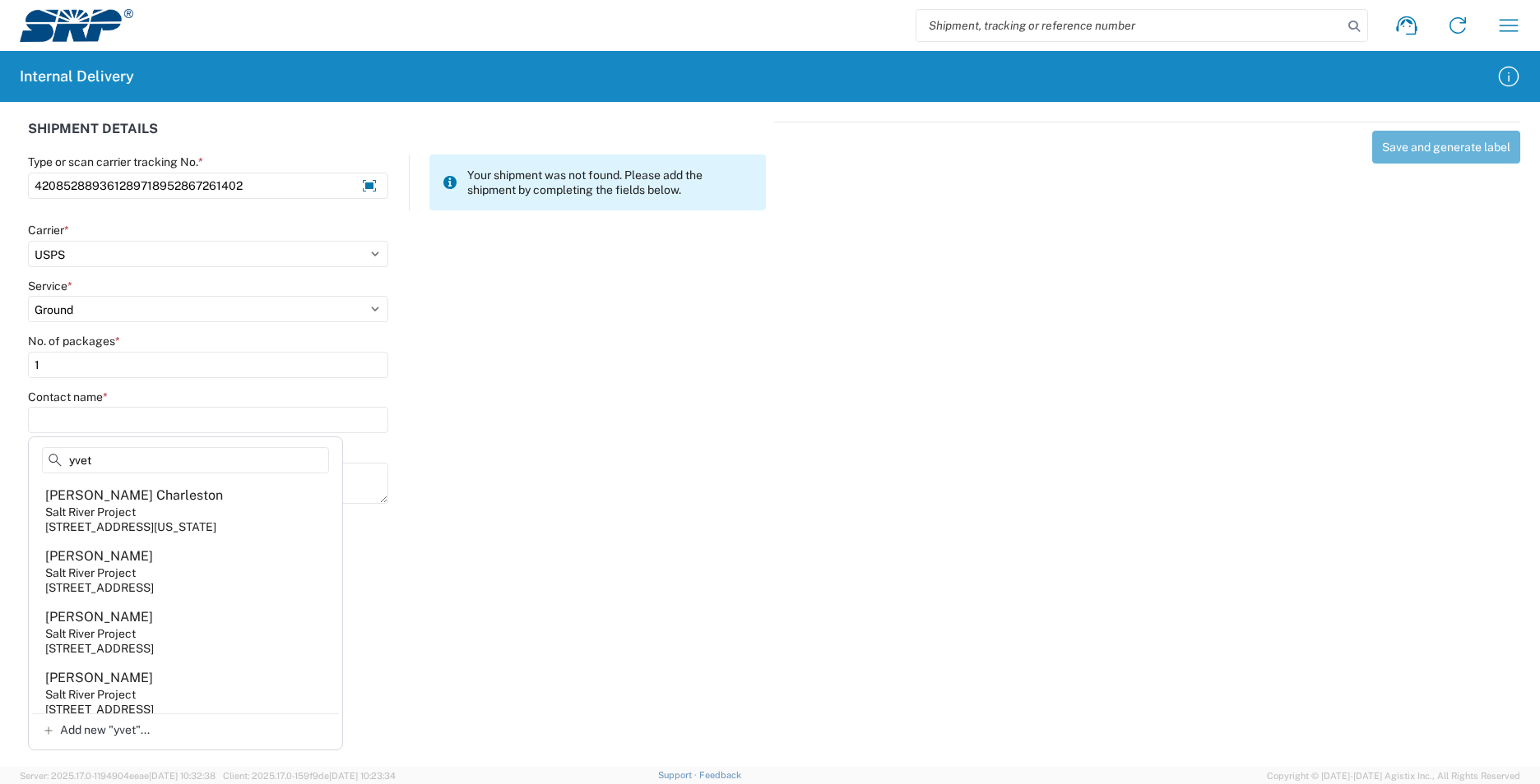
click at [185, 518] on agx-address-suggestion-item "Yvette Charleston Salt River Project 998 W Washington St, XCT343, Tempe, AZ, 85…" at bounding box center [186, 511] width 307 height 61
type input "Yvette Charleston"
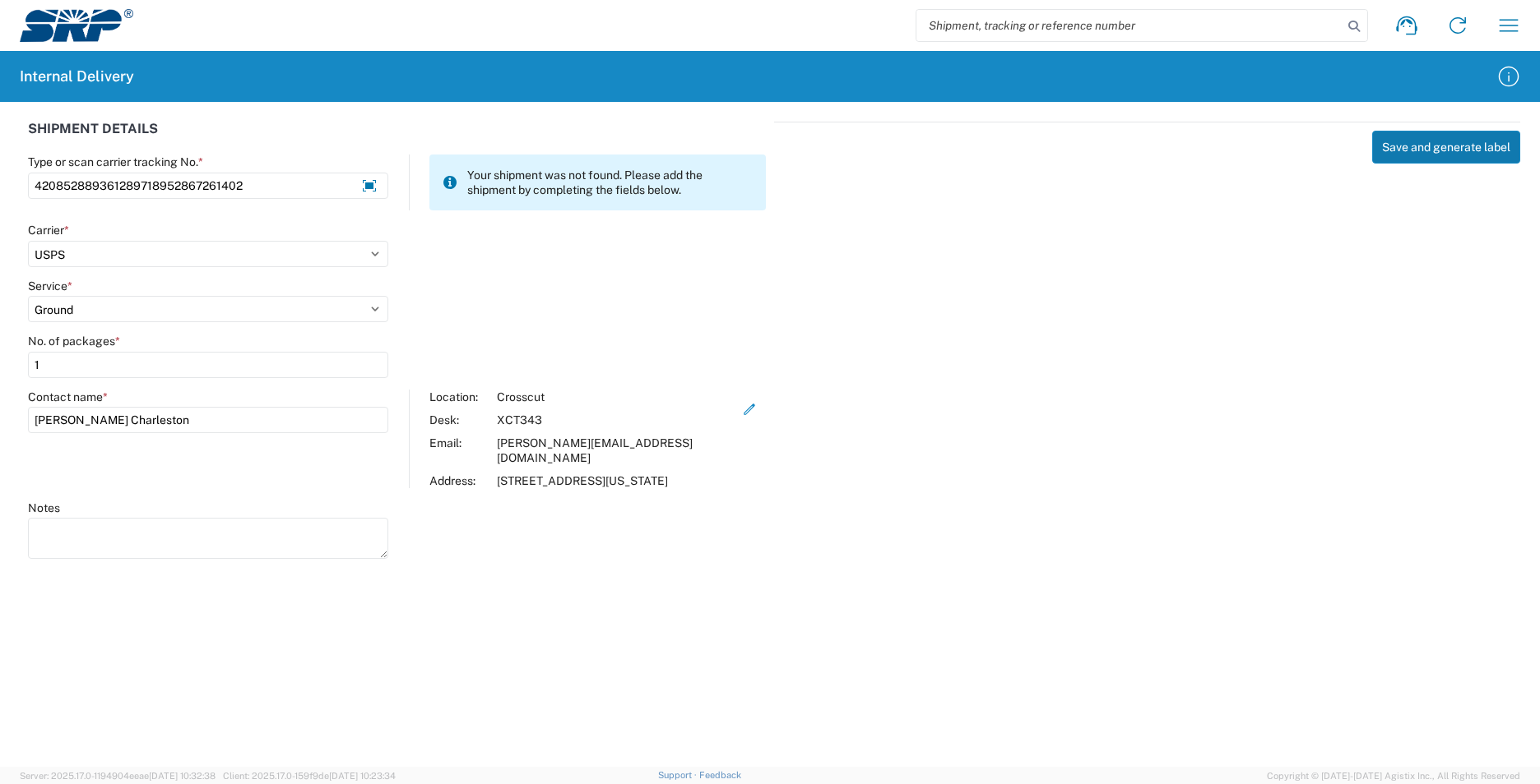
click at [1441, 148] on button "Save and generate label" at bounding box center [1446, 147] width 148 height 32
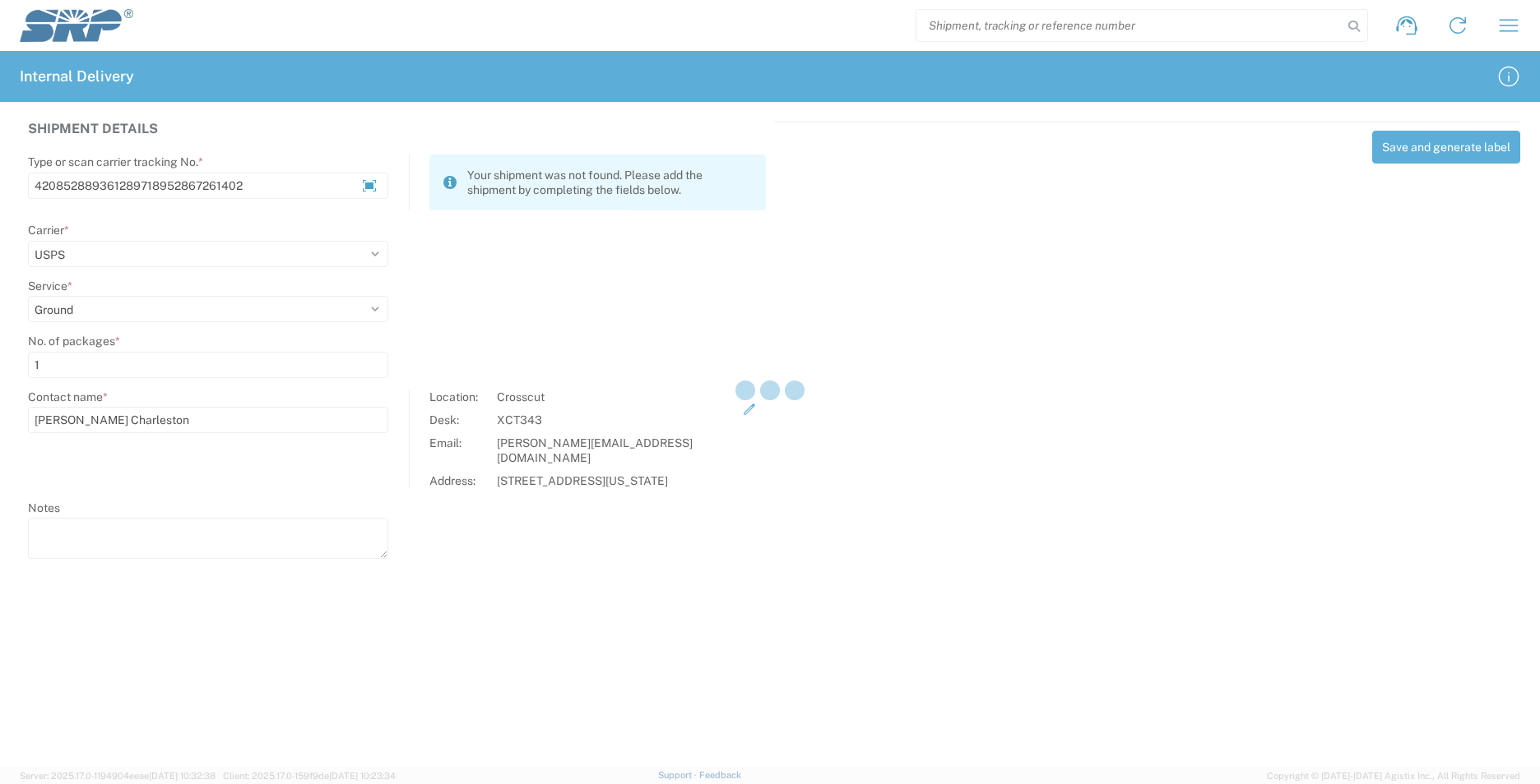
select select
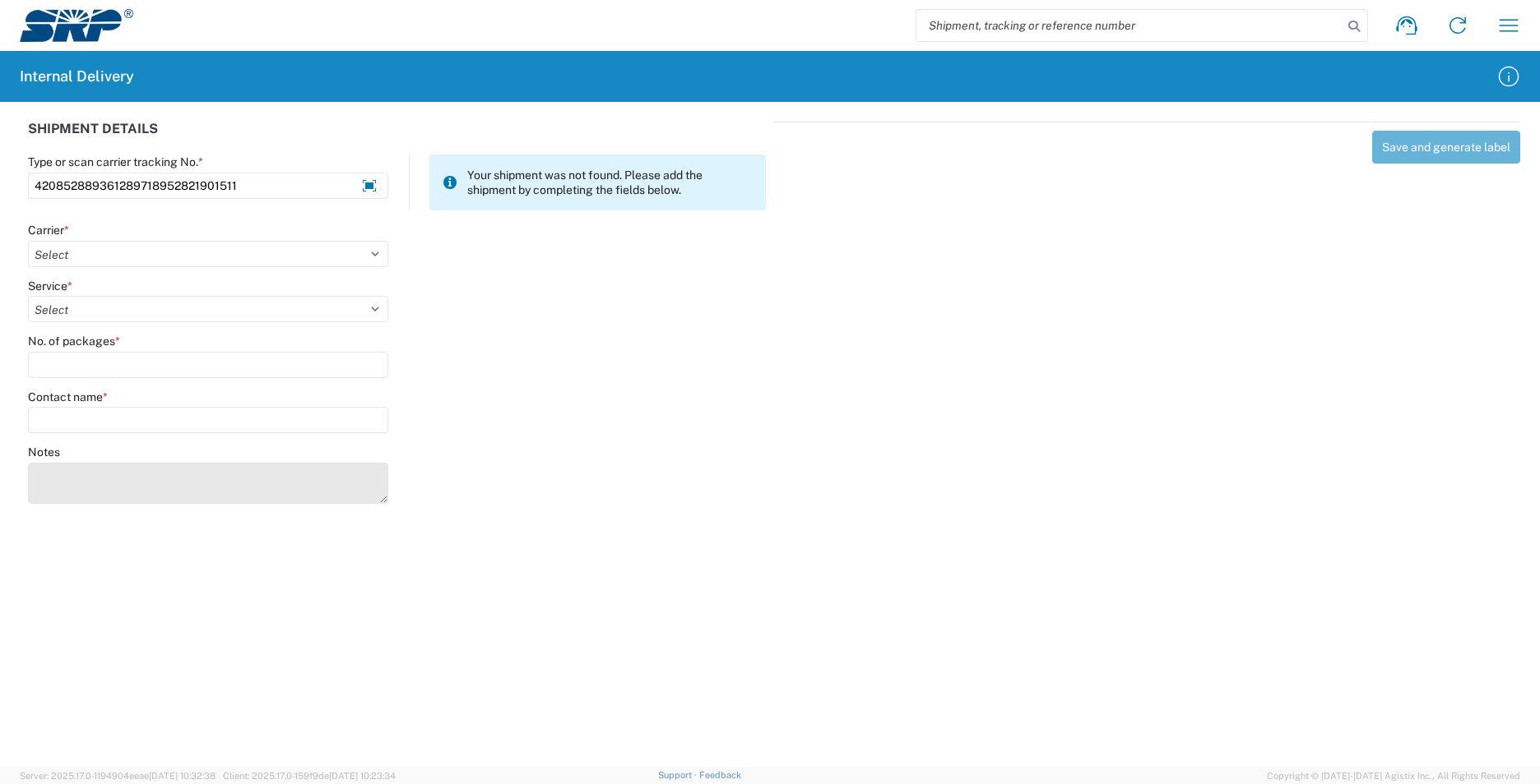
type input "420852889361289718952821901511"
click at [175, 494] on textarea "Notes" at bounding box center [208, 484] width 360 height 41
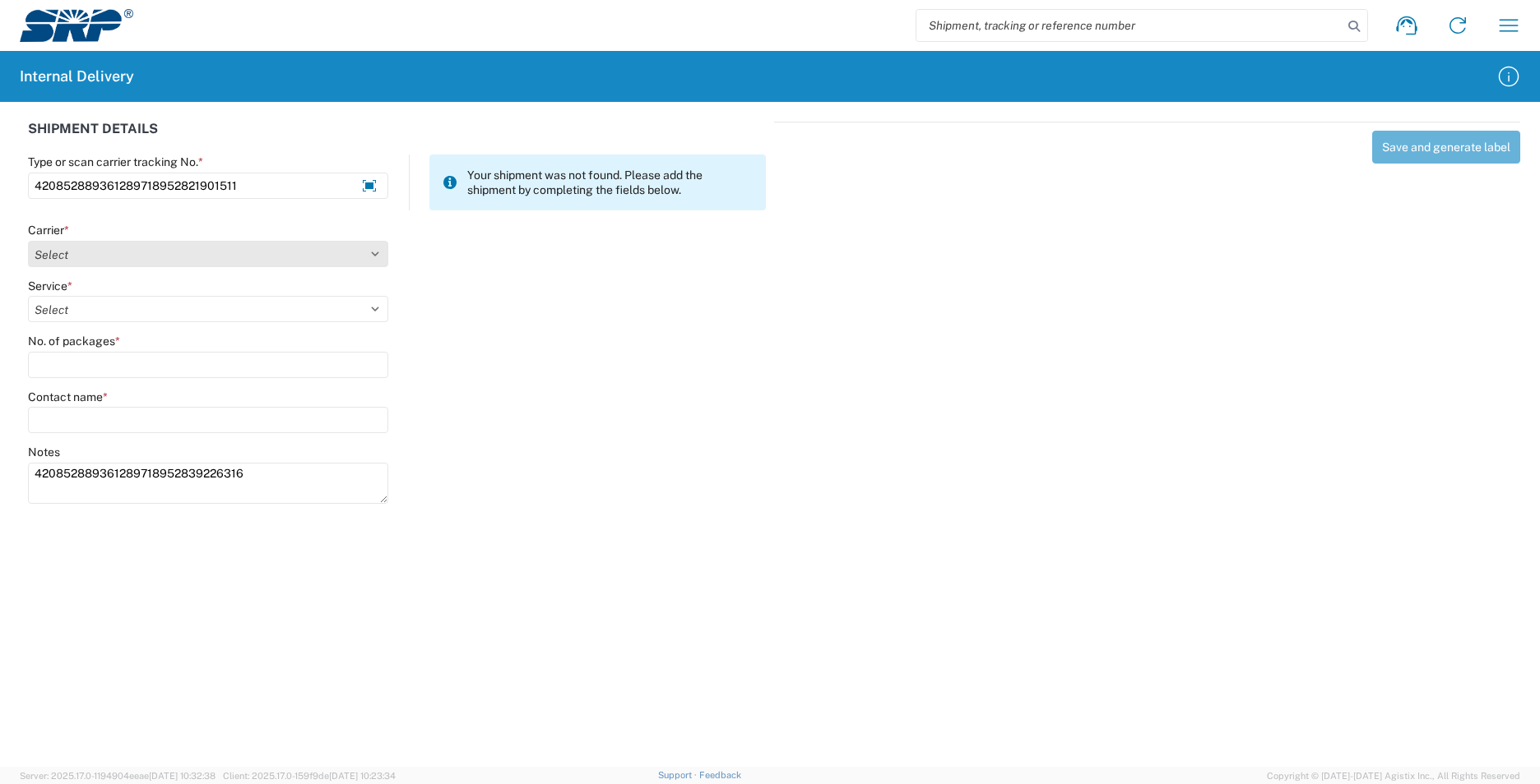
type textarea "420852889361289718952839226316"
click at [93, 258] on select "Select AcctPay Amazon Logistics ATI Trucking BC Dimerco Logistics Empire Southw…" at bounding box center [208, 254] width 360 height 27
select select "18714"
click at [28, 241] on select "Select AcctPay Amazon Logistics ATI Trucking BC Dimerco Logistics Empire Southw…" at bounding box center [208, 254] width 360 height 27
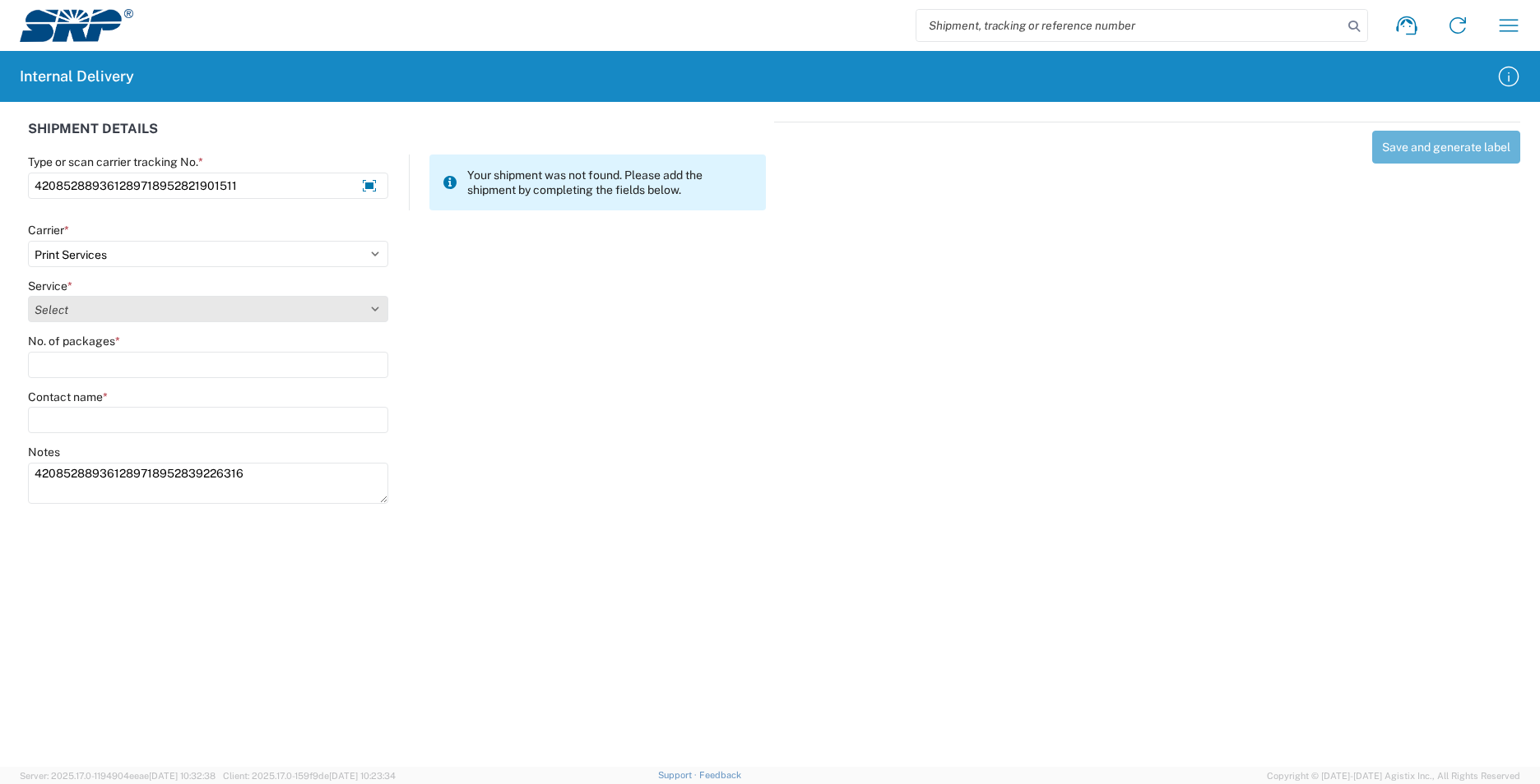
click at [63, 316] on select "Select Ground Inter-office" at bounding box center [208, 309] width 360 height 27
select select "35765"
click at [65, 313] on select "Select Ground Inter-office" at bounding box center [208, 309] width 360 height 27
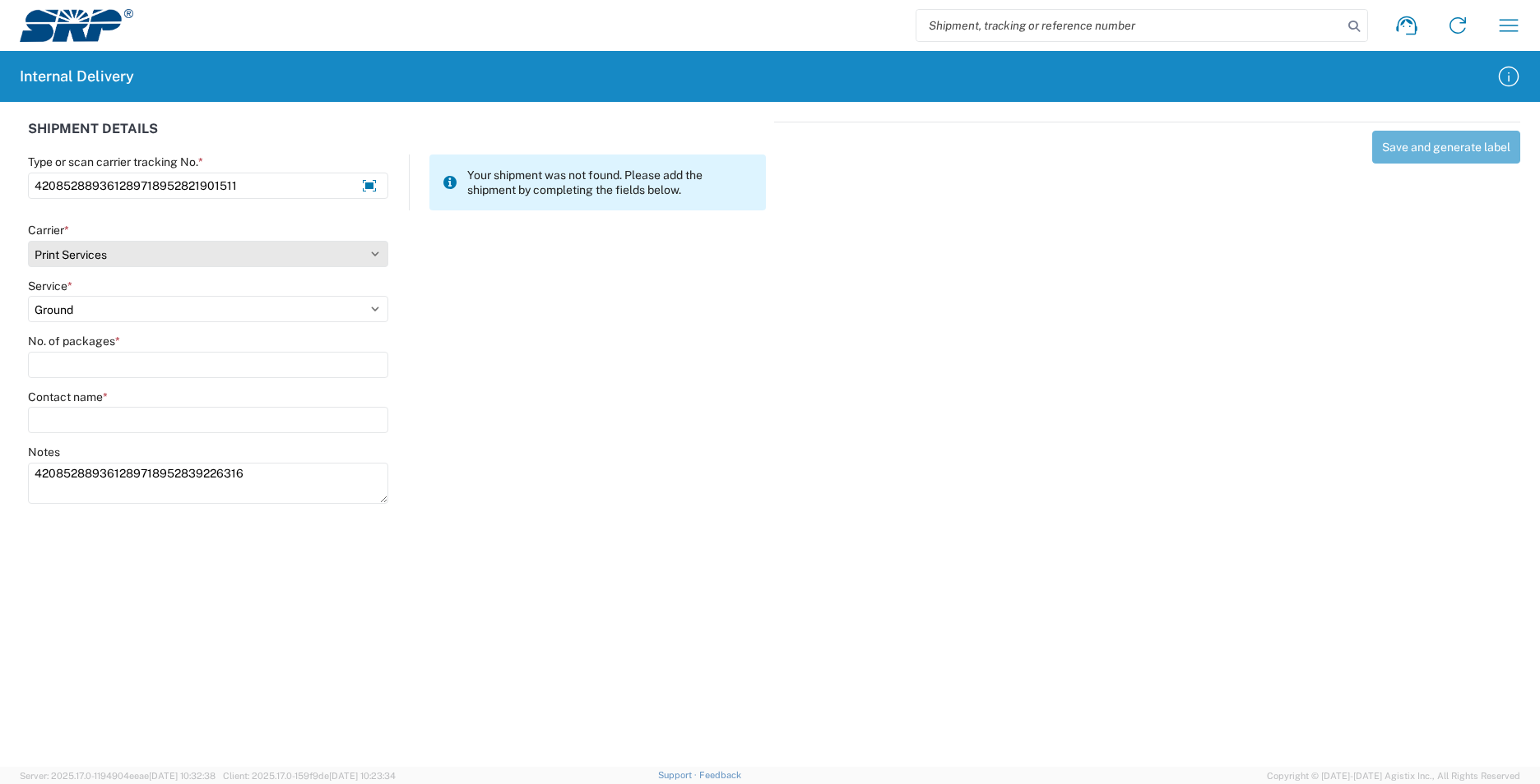
click at [105, 258] on select "Select AcctPay Amazon Logistics ATI Trucking BC Dimerco Logistics Empire Southw…" at bounding box center [208, 254] width 360 height 27
select select "137"
click at [28, 241] on select "Select AcctPay Amazon Logistics ATI Trucking BC Dimerco Logistics Empire Southw…" at bounding box center [208, 254] width 360 height 27
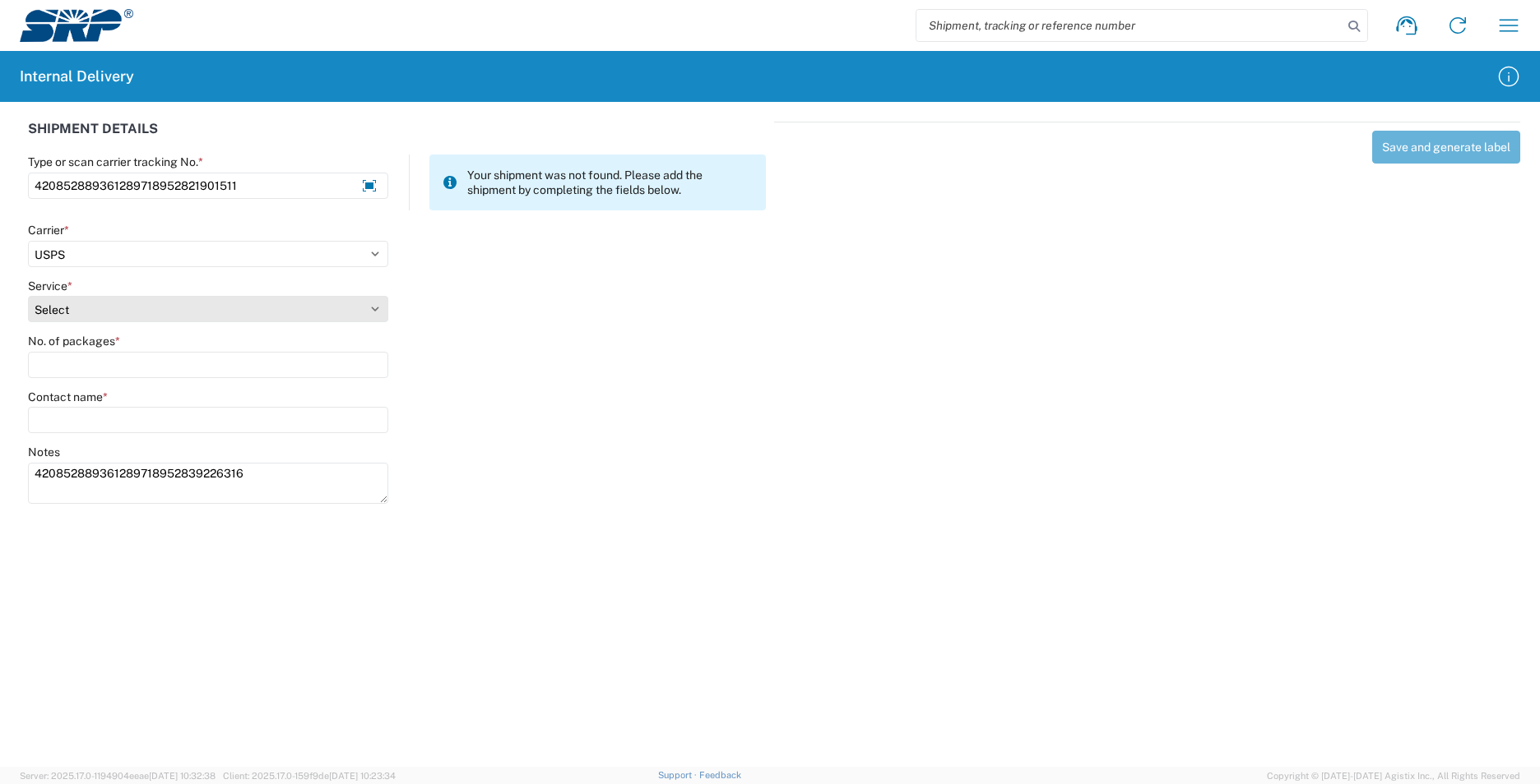
click at [95, 303] on select "Select 3 - 5 Day Bound Printed Matter Express Mail Flat-Rate Envelope Express M…" at bounding box center [208, 309] width 360 height 27
select select "17817"
click at [95, 304] on select "Select 3 - 5 Day Bound Printed Matter Express Mail Flat-Rate Envelope Express M…" at bounding box center [208, 309] width 360 height 27
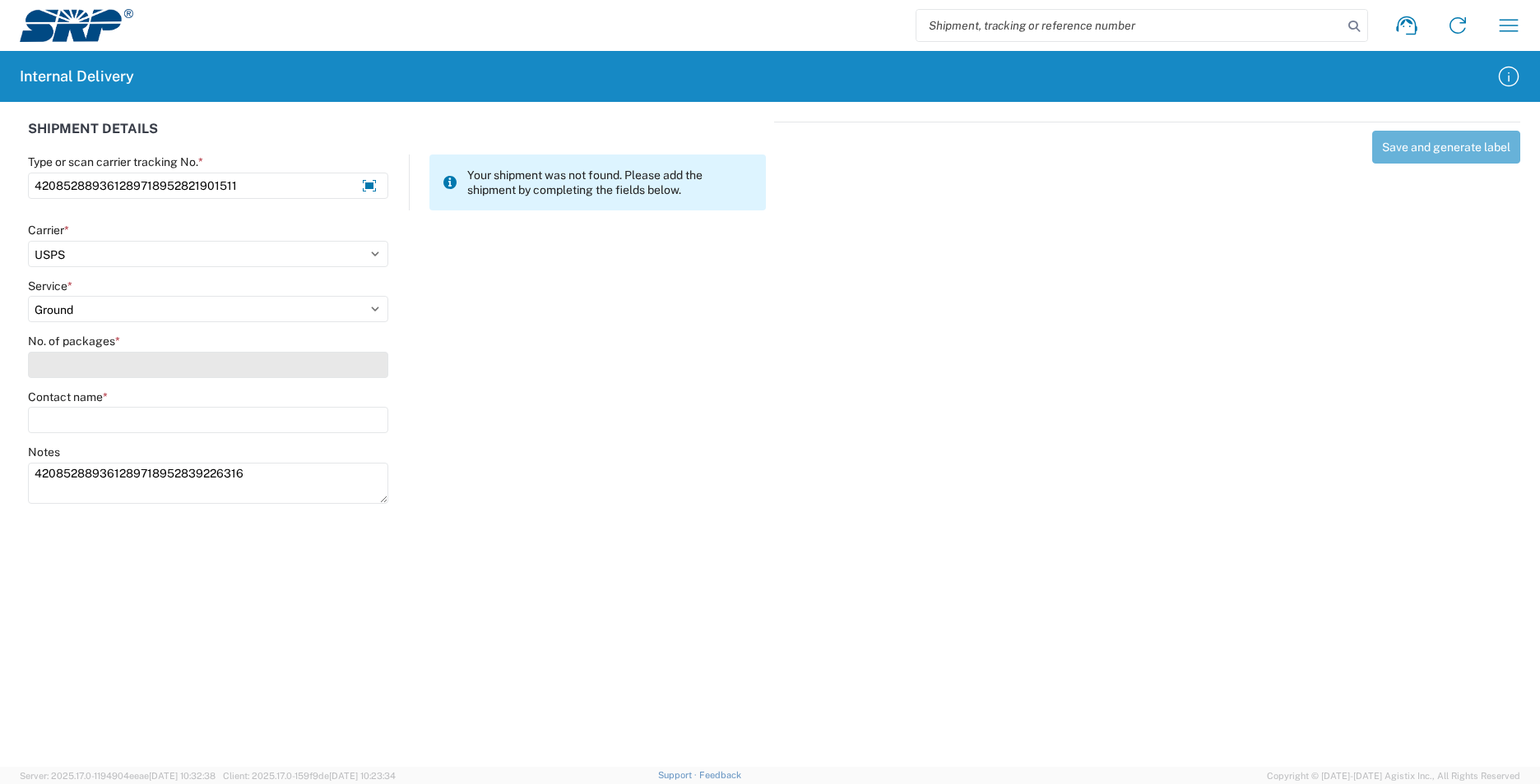
click at [67, 368] on input "No. of packages *" at bounding box center [208, 365] width 360 height 27
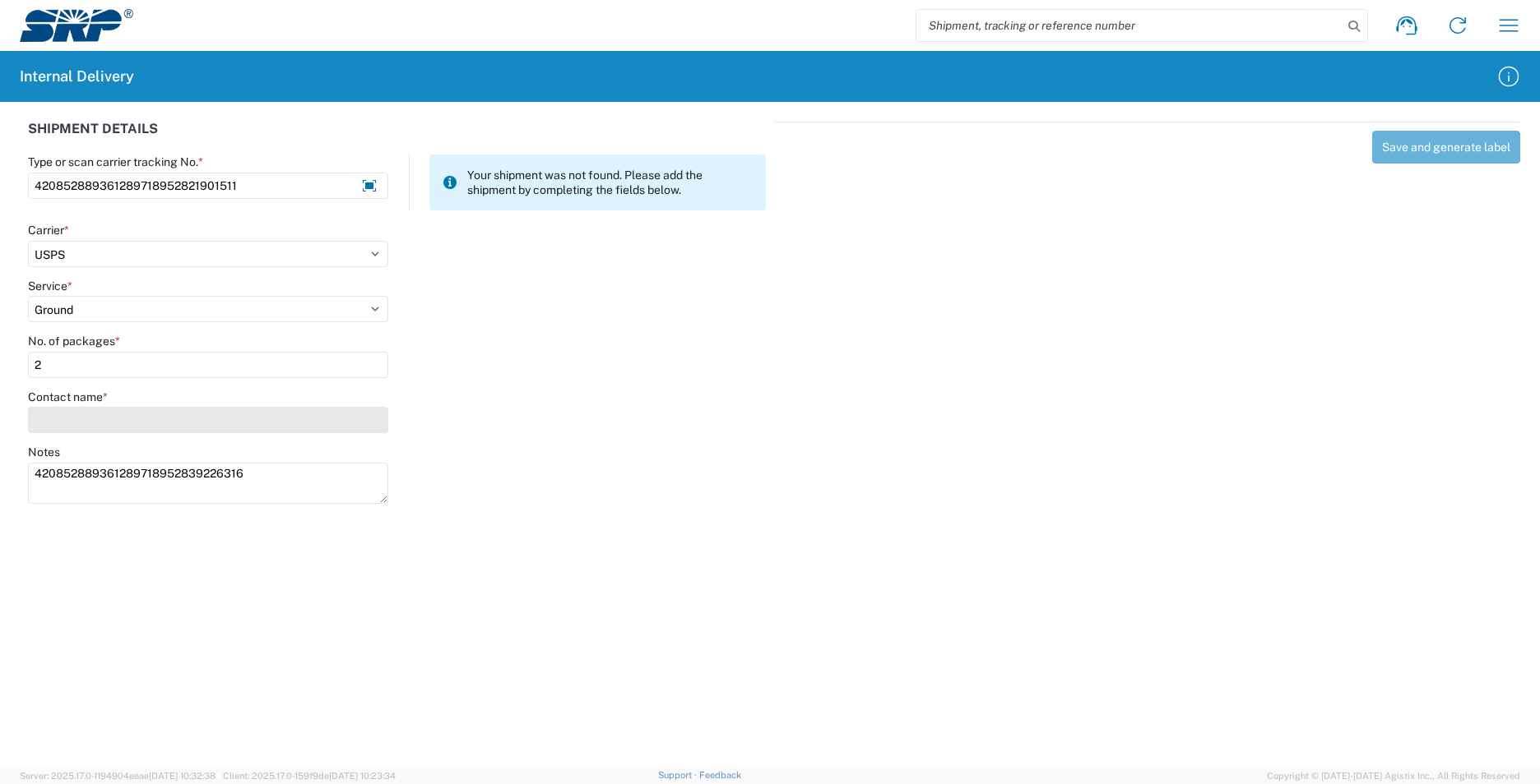
type input "2"
click at [73, 423] on input "Contact name *" at bounding box center [208, 420] width 360 height 27
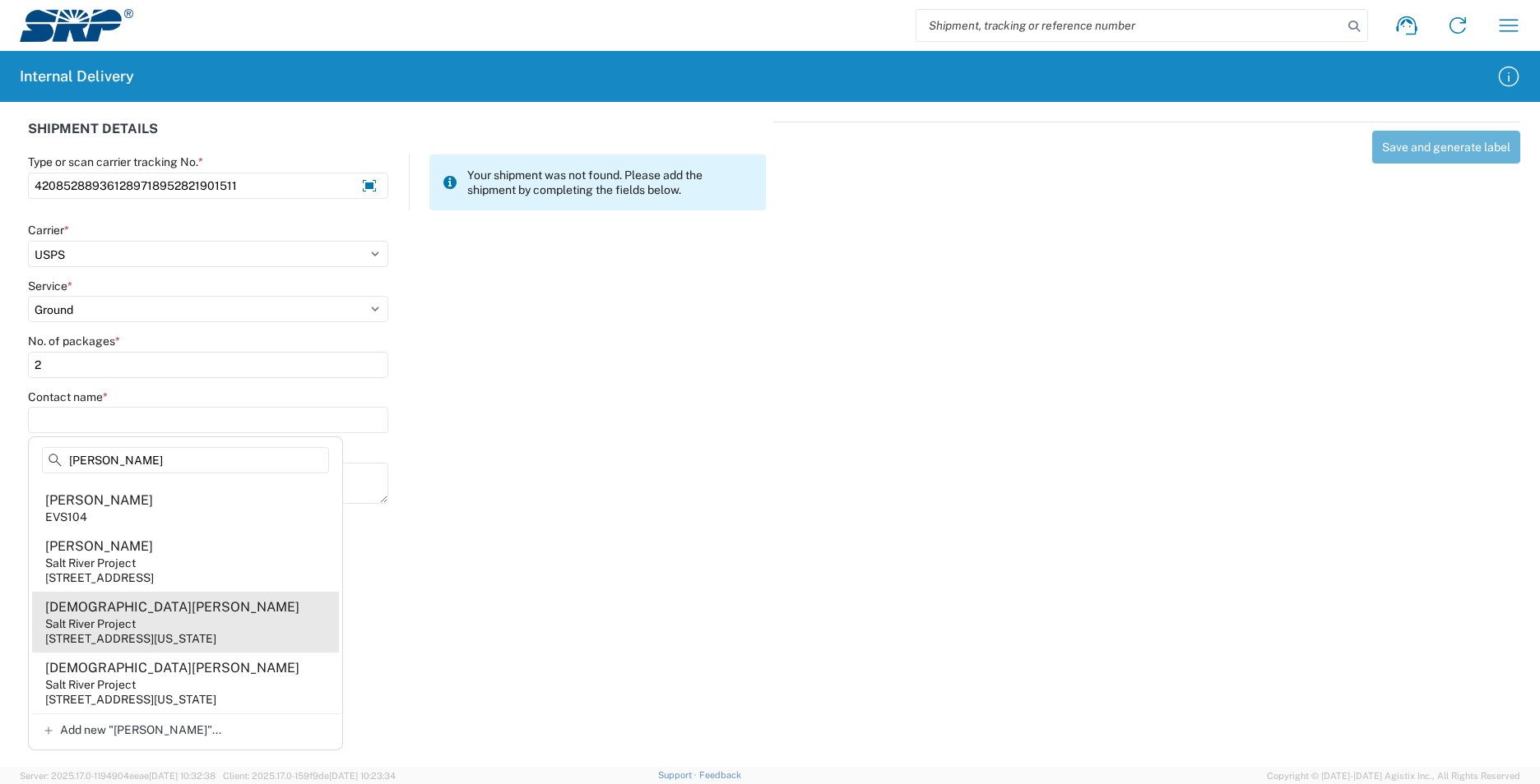
scroll to position [71, 0]
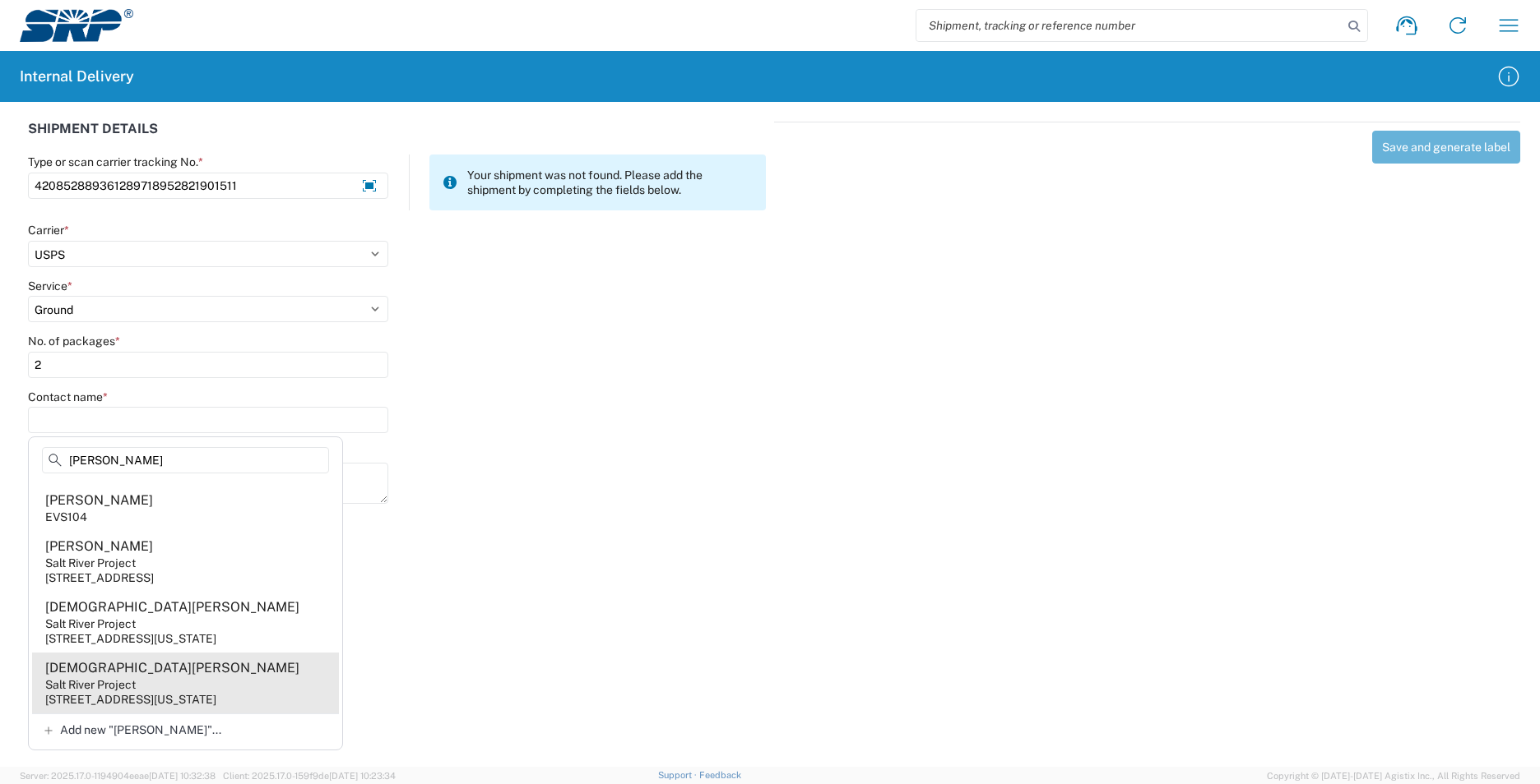
type input "acuna"
click at [248, 659] on agx-address-suggestion-item "Jesus Acuna Salt River Project 998 W Washington St, XCT340, Tempe, AZ, 85281, US" at bounding box center [186, 684] width 307 height 61
type input "Jesus Acuna"
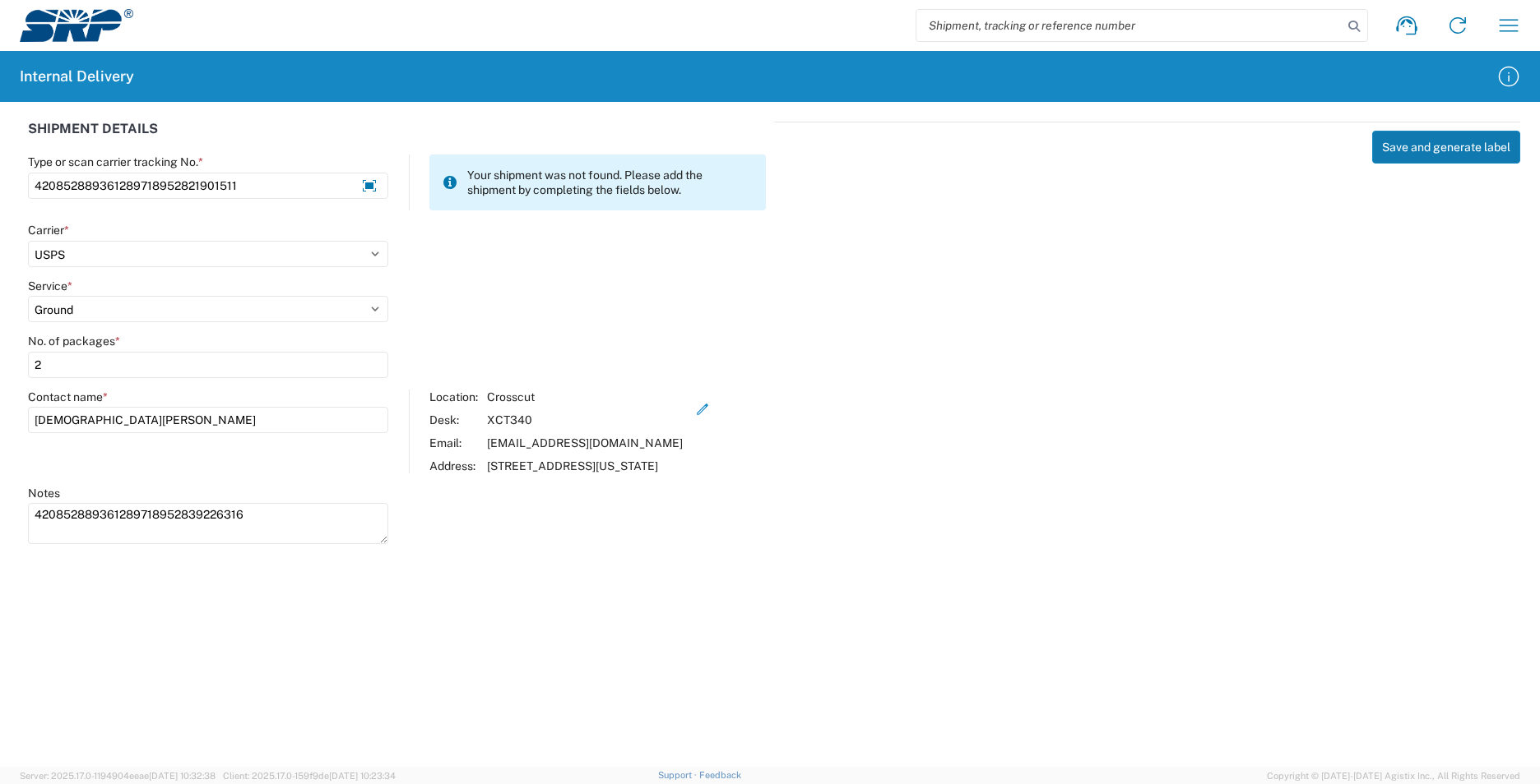
click at [1472, 146] on button "Save and generate label" at bounding box center [1446, 147] width 148 height 32
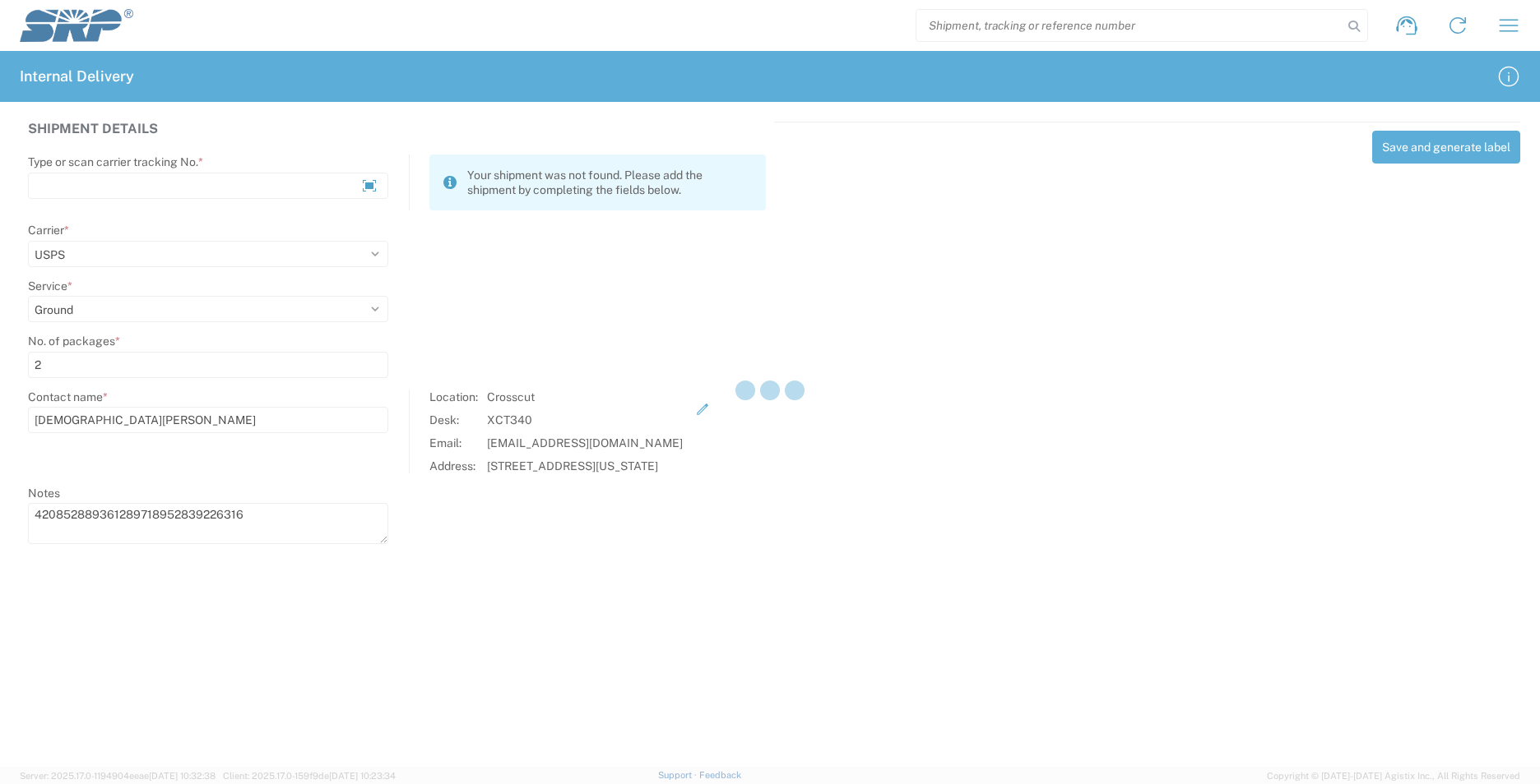
select select
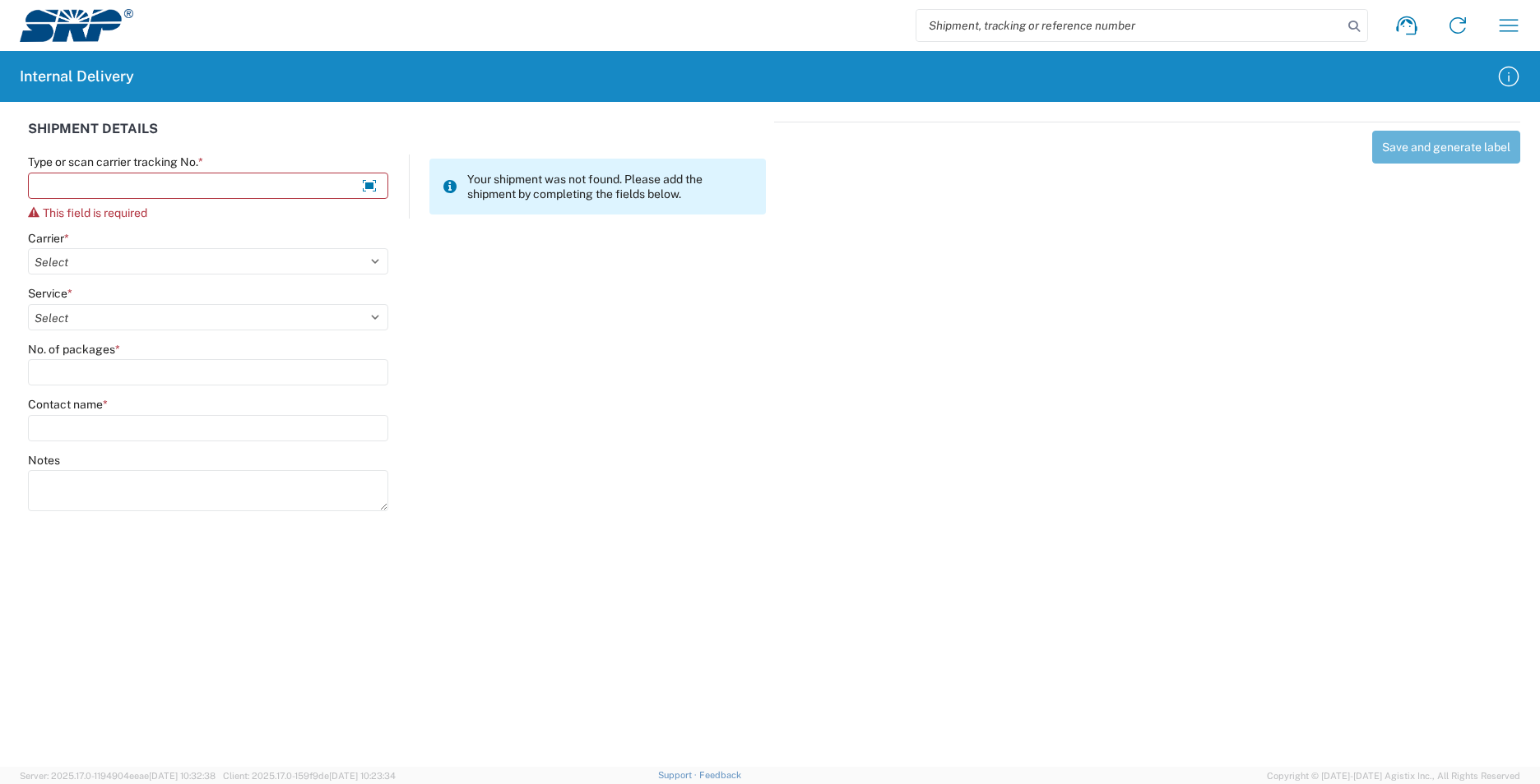
click at [1100, 33] on input "search" at bounding box center [1129, 26] width 426 height 31
type input "420852889361289718952821901511"
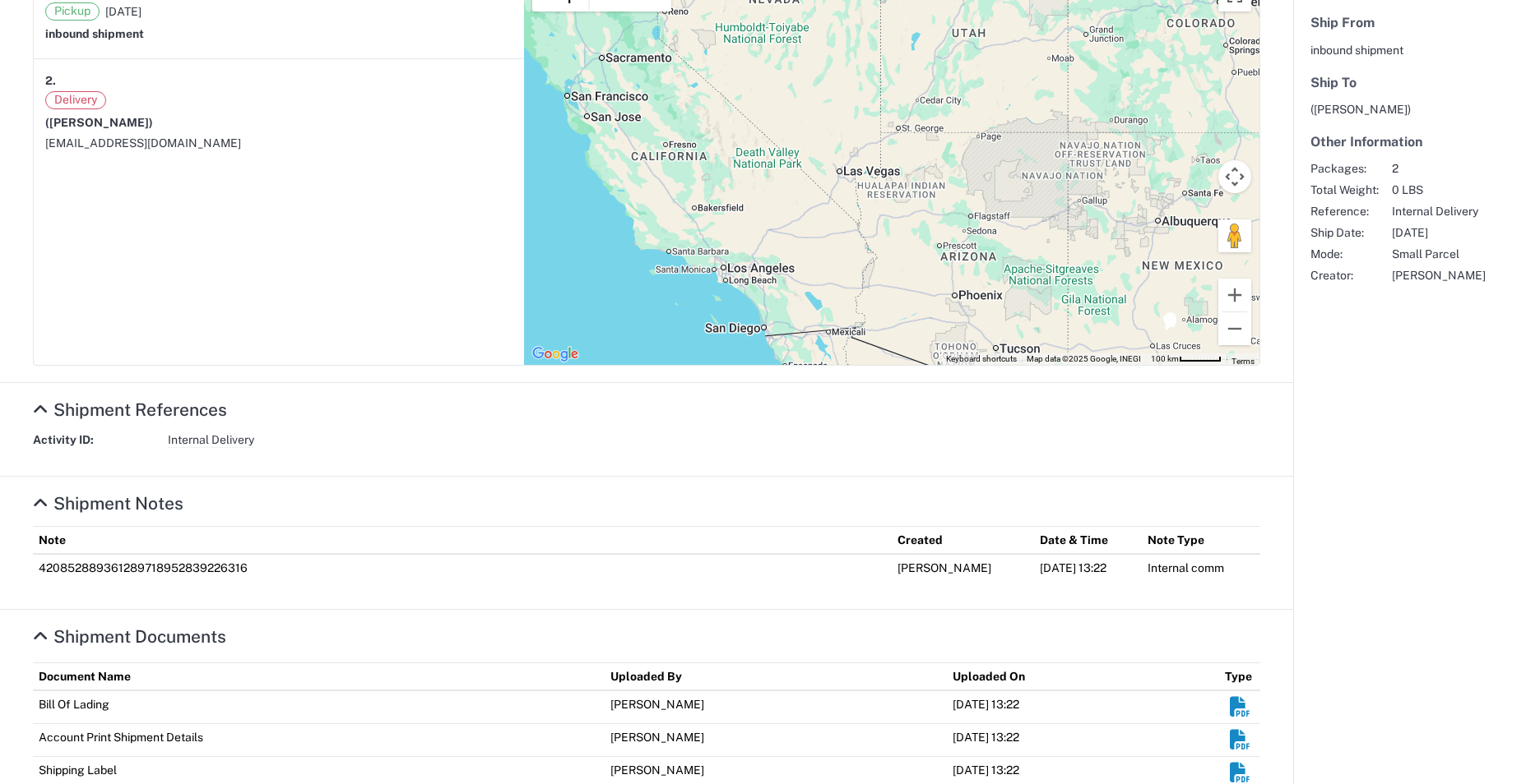
scroll to position [411, 0]
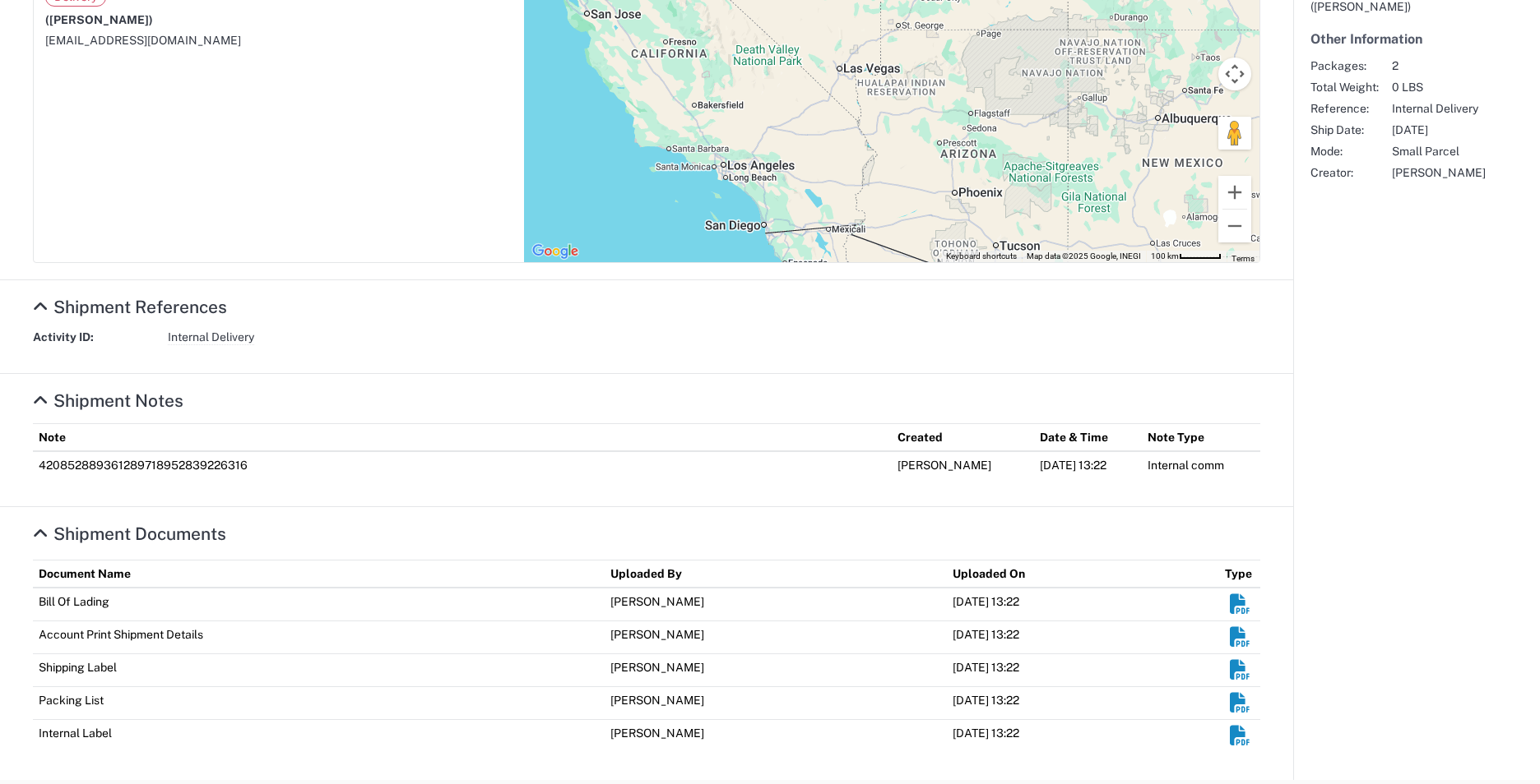
click at [1230, 730] on em "Shipment Documents" at bounding box center [1240, 736] width 21 height 21
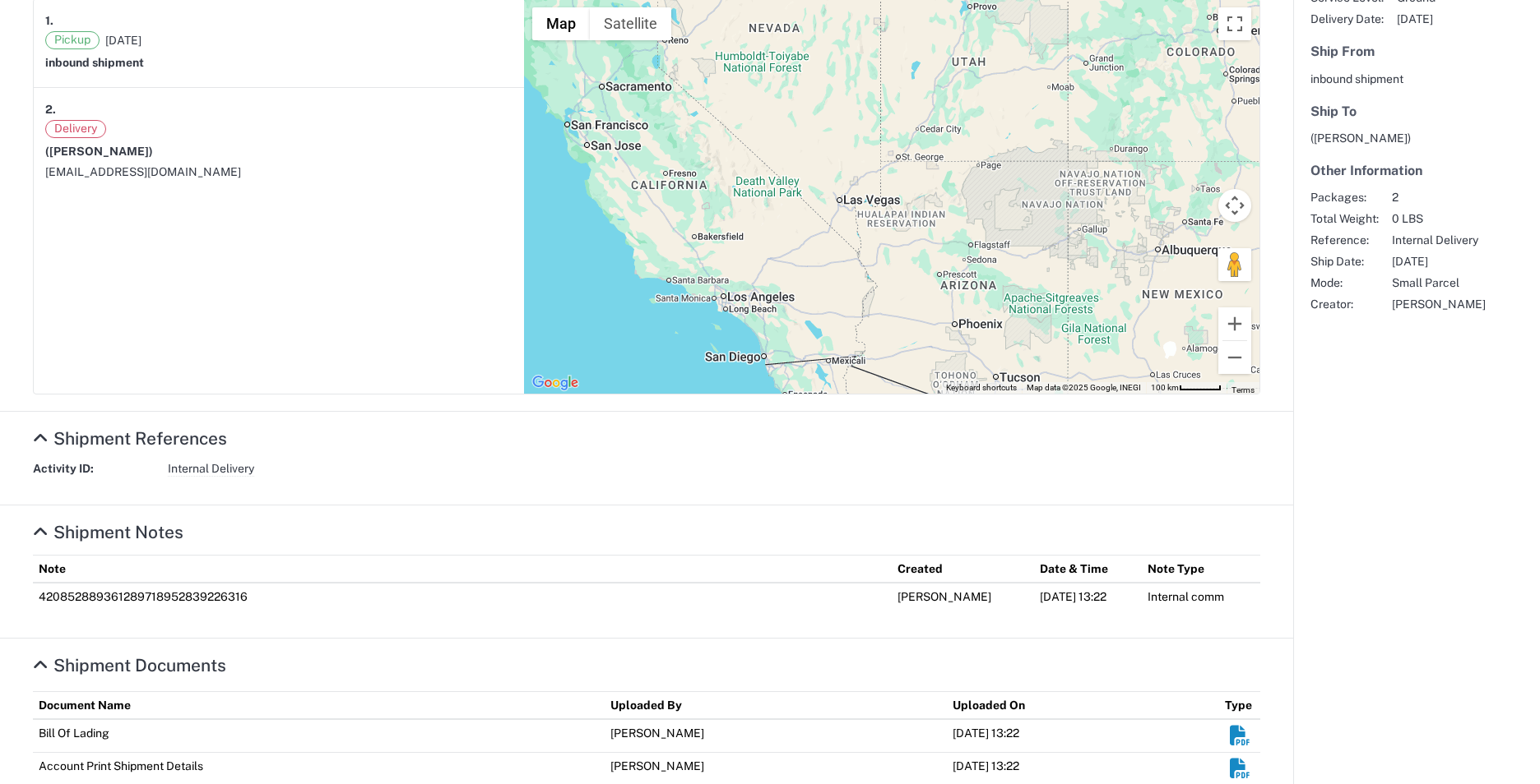
scroll to position [0, 0]
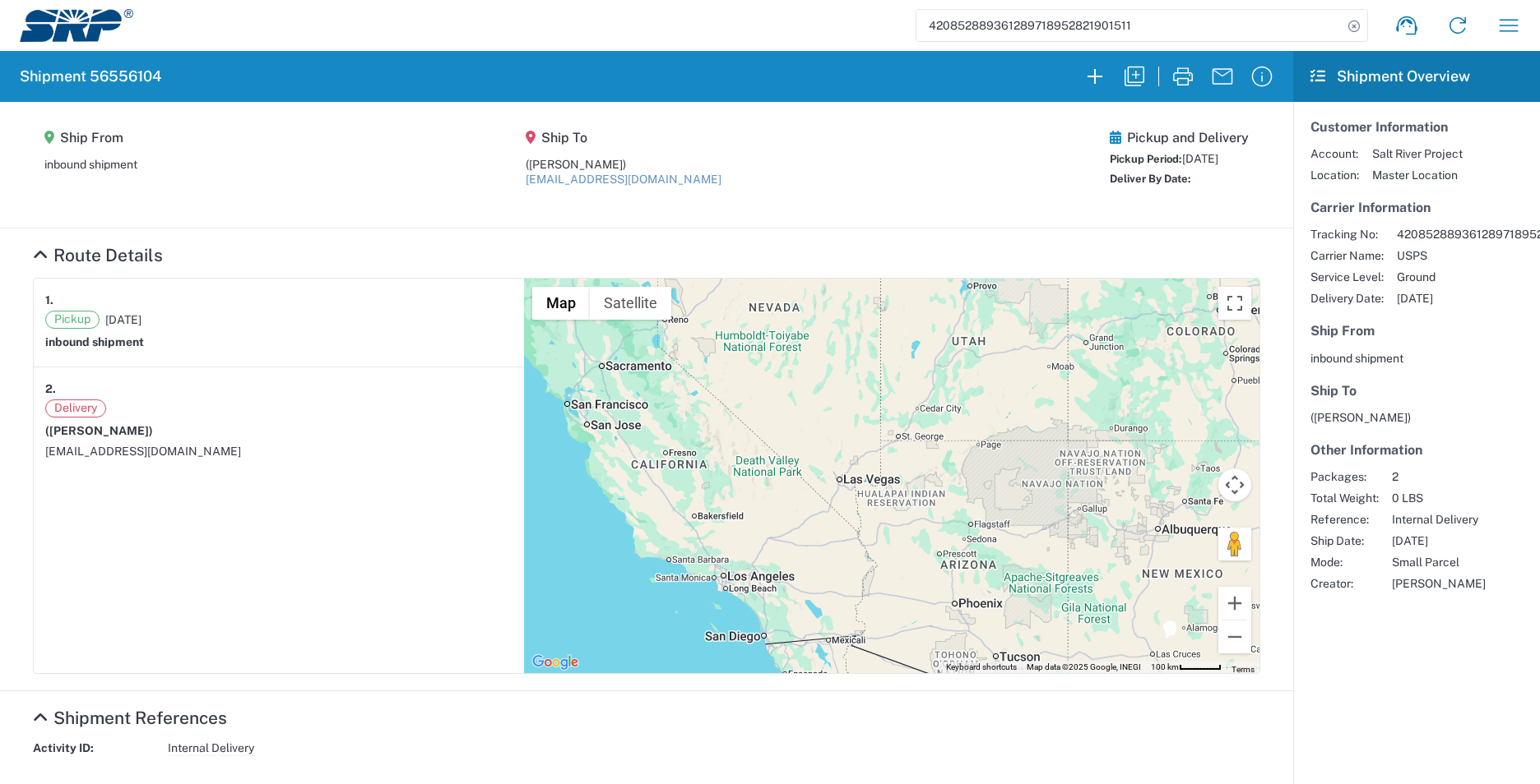
click at [106, 30] on img at bounding box center [76, 25] width 113 height 32
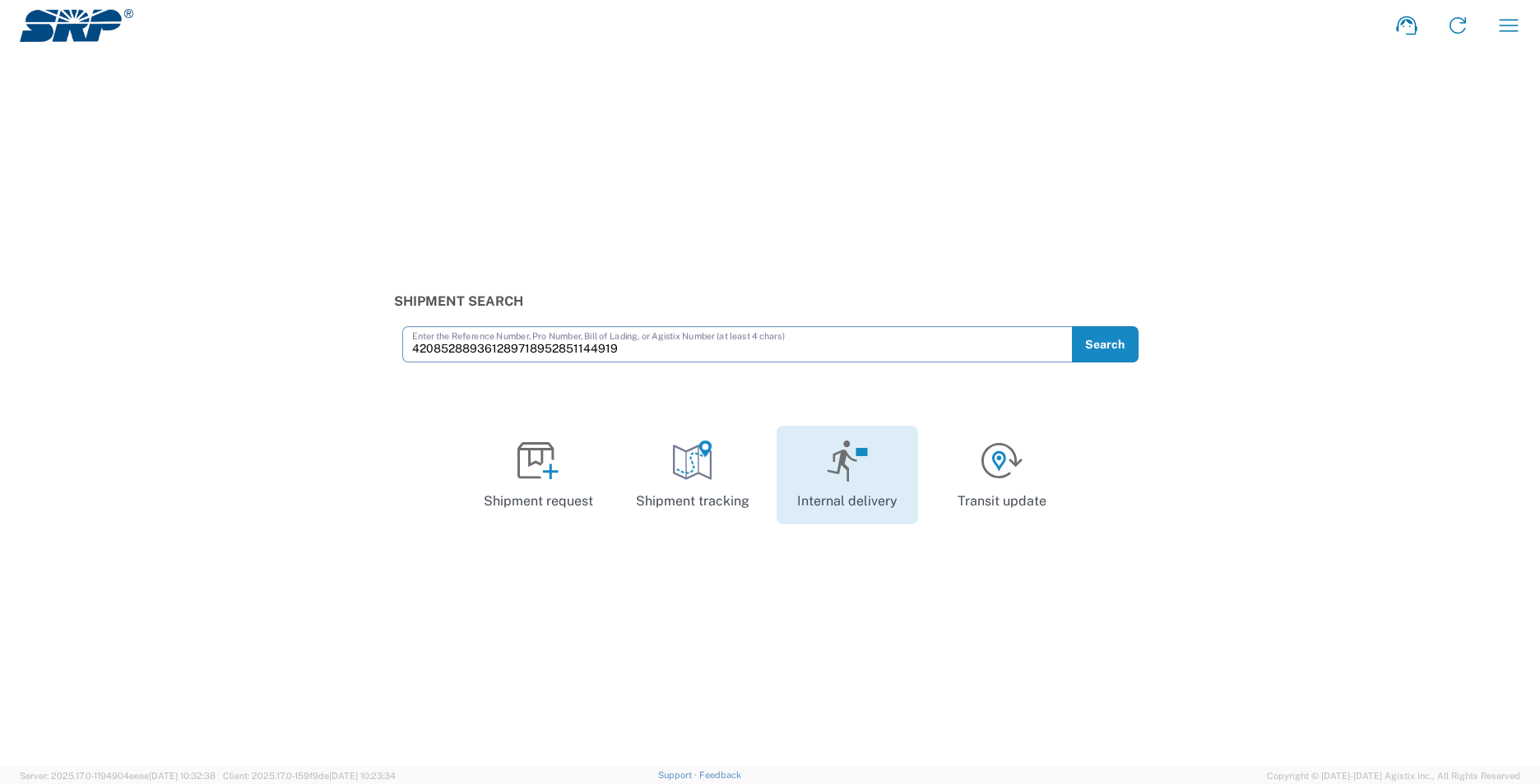
type input "420852889361289718952851144919"
click at [847, 462] on icon at bounding box center [847, 461] width 42 height 41
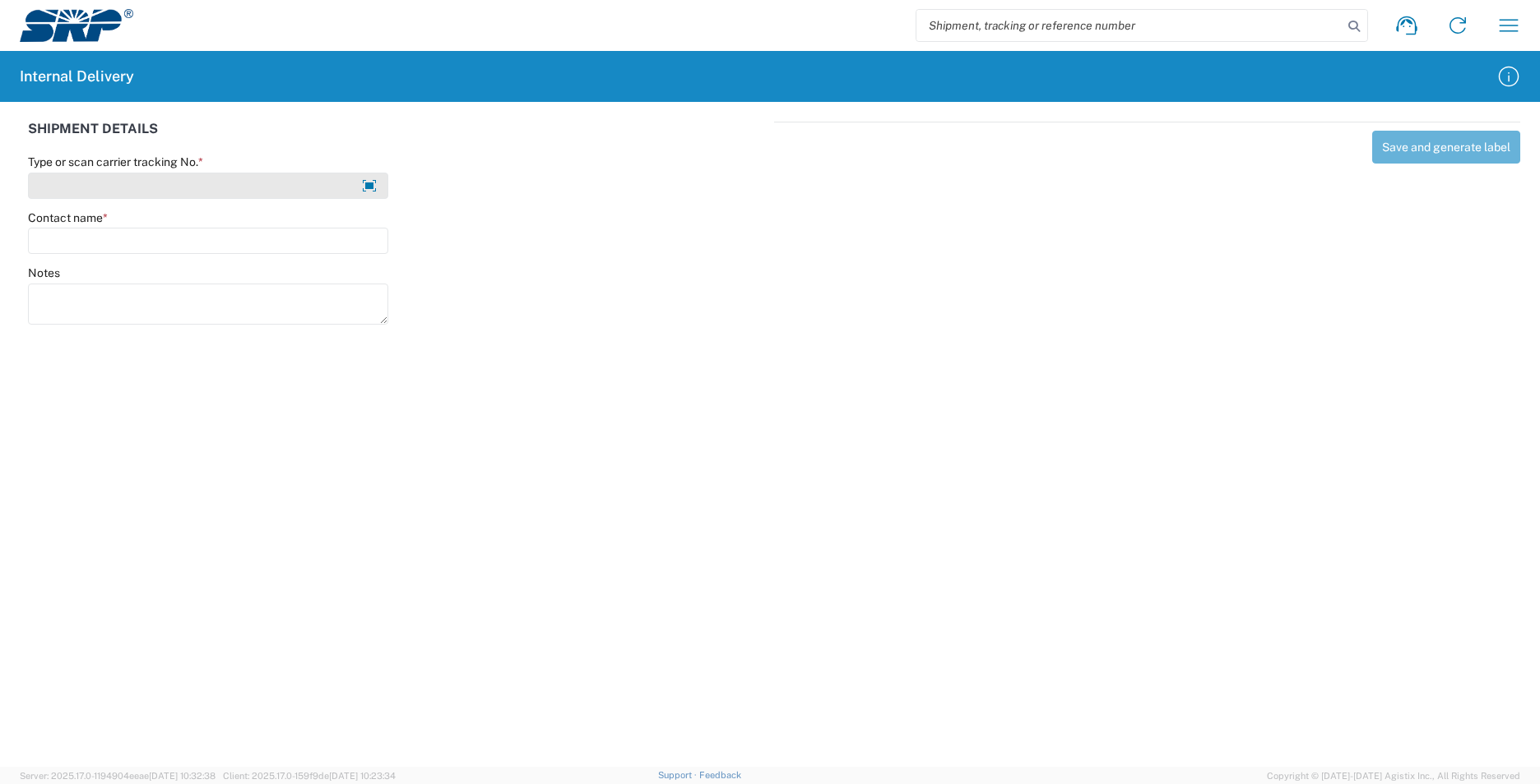
click at [207, 193] on input "Type or scan carrier tracking No. *" at bounding box center [208, 186] width 360 height 27
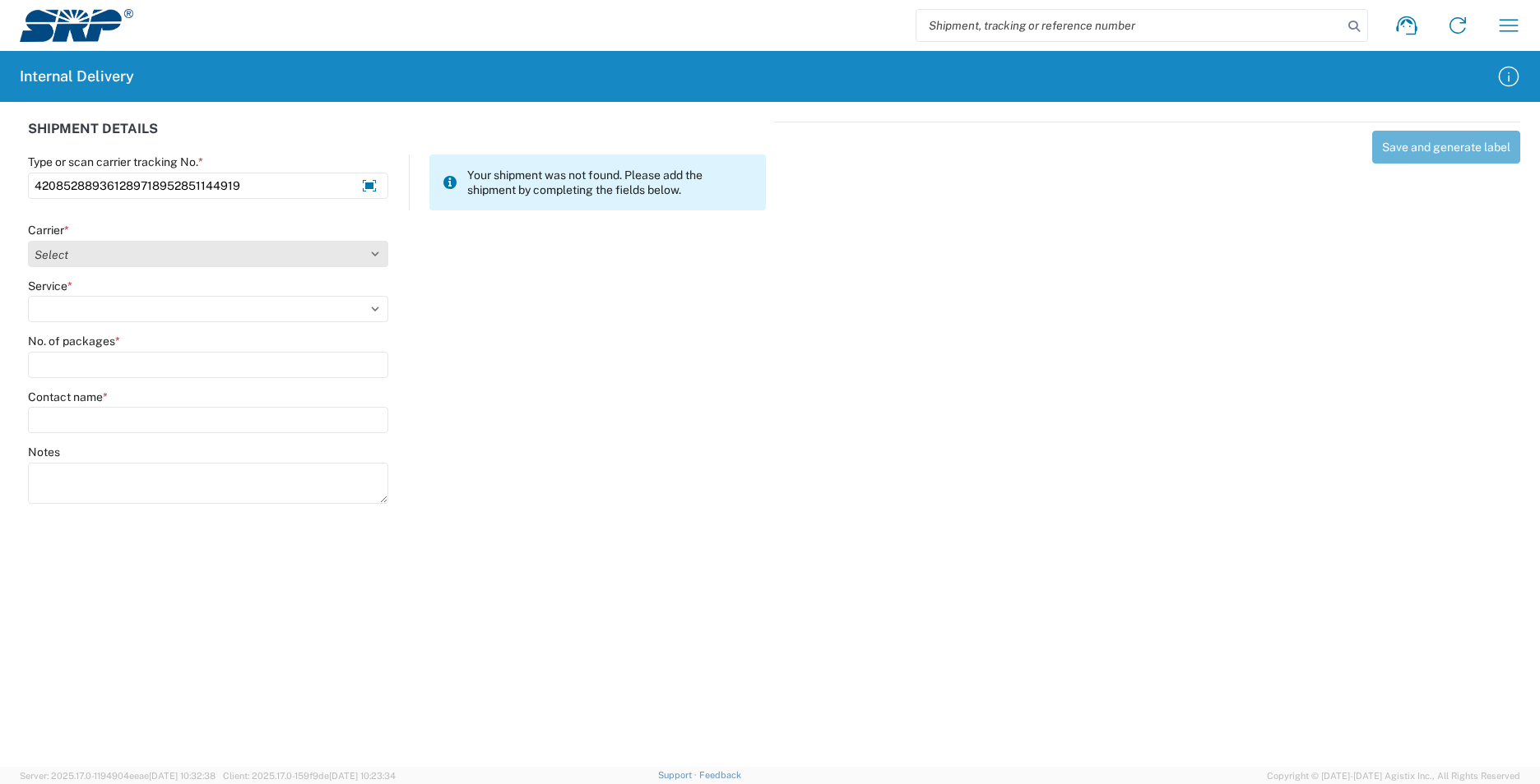
type input "420852889361289718952851144919"
click at [152, 243] on select "Select AcctPay Amazon Logistics ATI Trucking BC Dimerco Logistics Empire Southw…" at bounding box center [208, 254] width 360 height 27
select select "137"
click at [28, 241] on select "Select AcctPay Amazon Logistics ATI Trucking BC Dimerco Logistics Empire Southw…" at bounding box center [208, 254] width 360 height 27
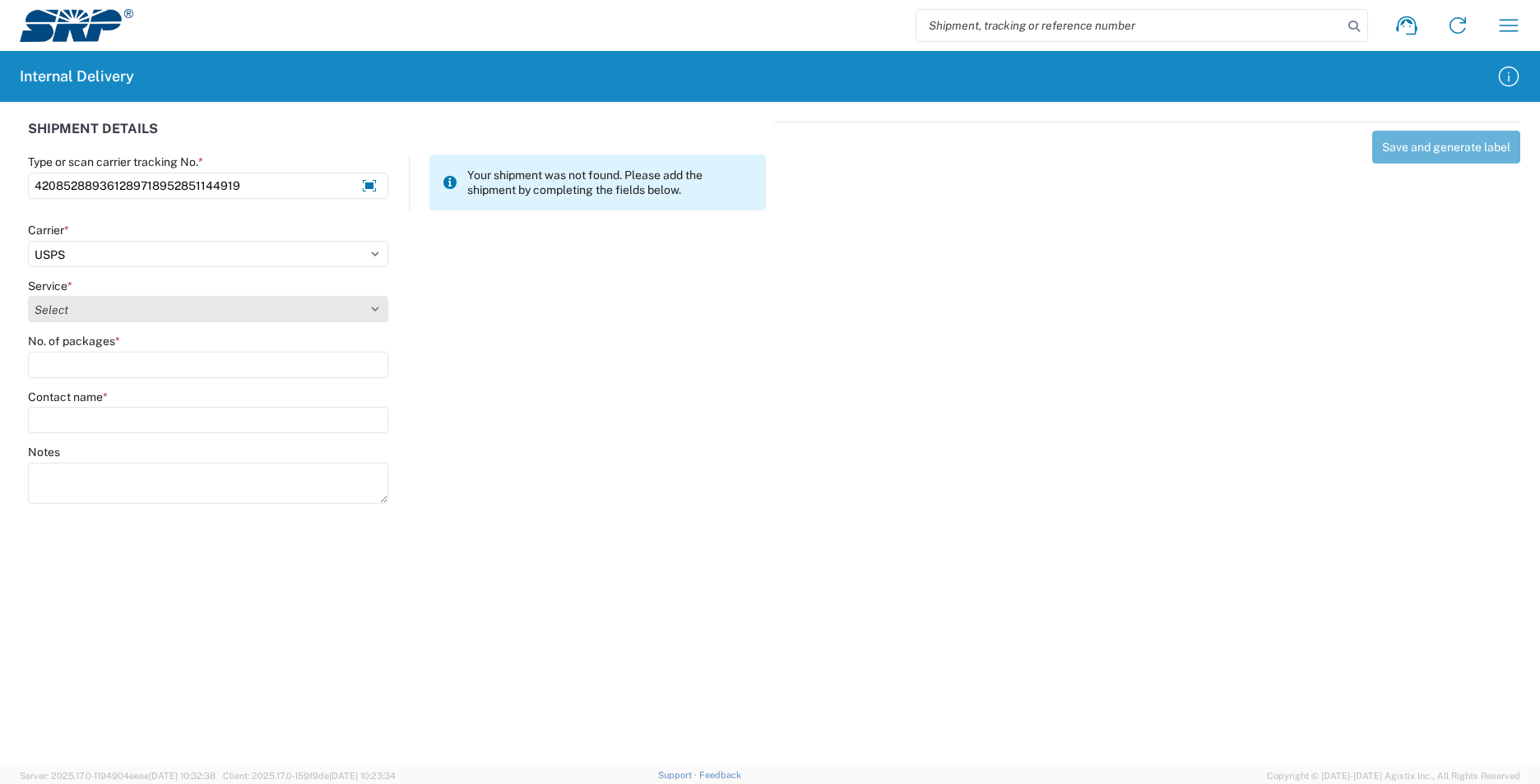
click at [71, 303] on select "Select 3 - 5 Day Bound Printed Matter Express Mail Flat-Rate Envelope Express M…" at bounding box center [208, 309] width 360 height 27
select select "17817"
click at [71, 303] on select "Select 3 - 5 Day Bound Printed Matter Express Mail Flat-Rate Envelope Express M…" at bounding box center [208, 309] width 360 height 27
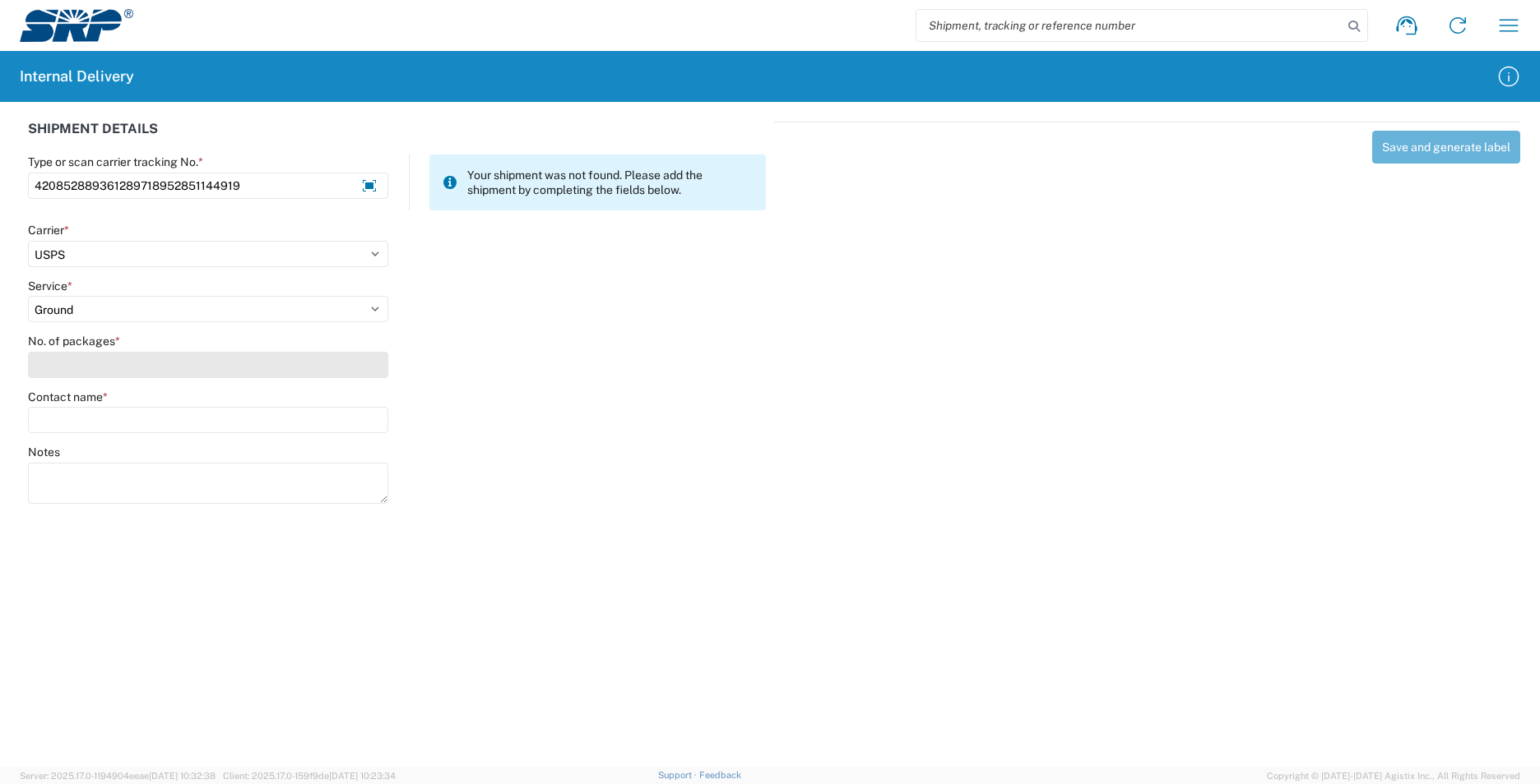
click at [88, 365] on input "No. of packages *" at bounding box center [208, 365] width 360 height 27
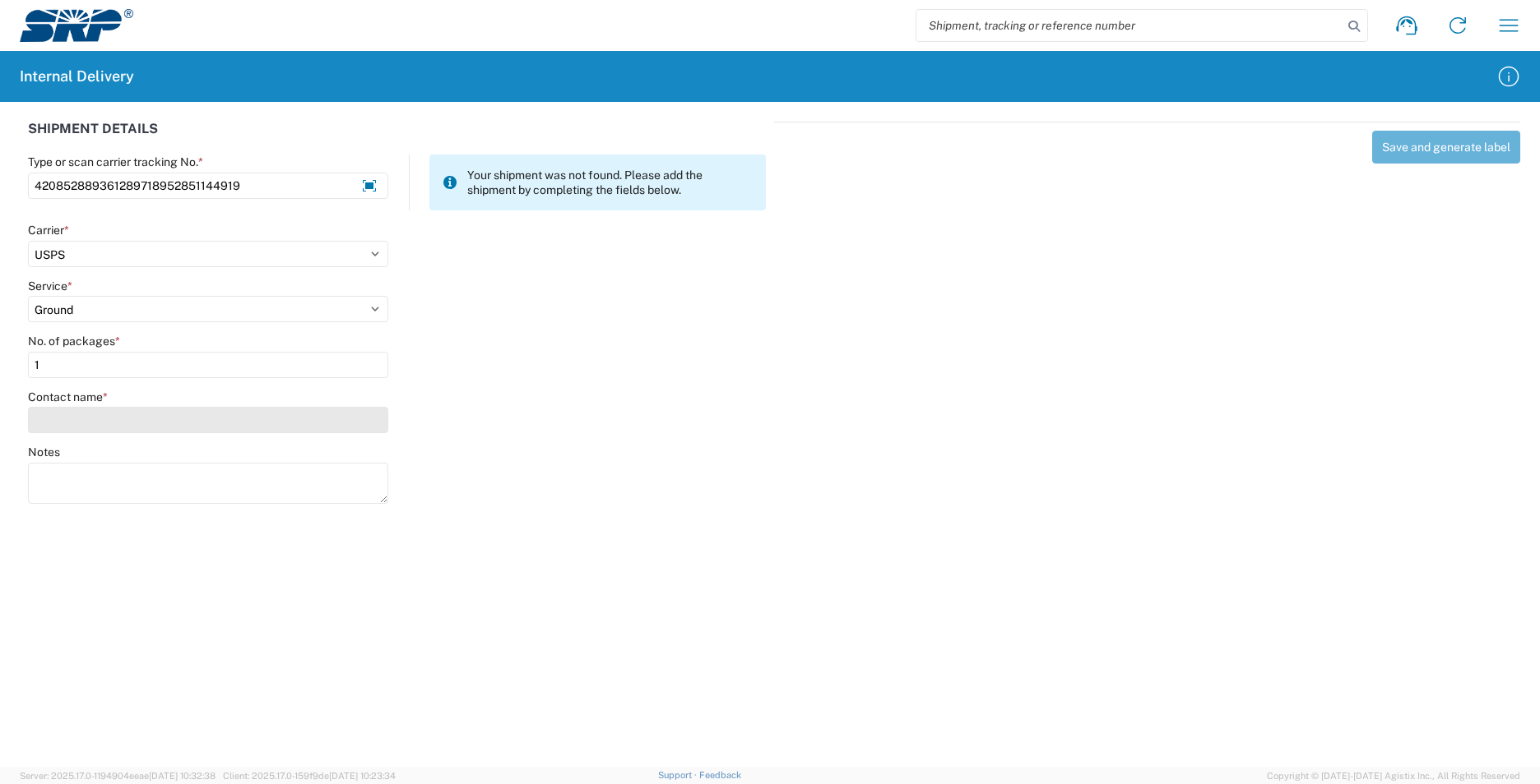
type input "1"
click at [86, 413] on input "Contact name *" at bounding box center [208, 420] width 360 height 27
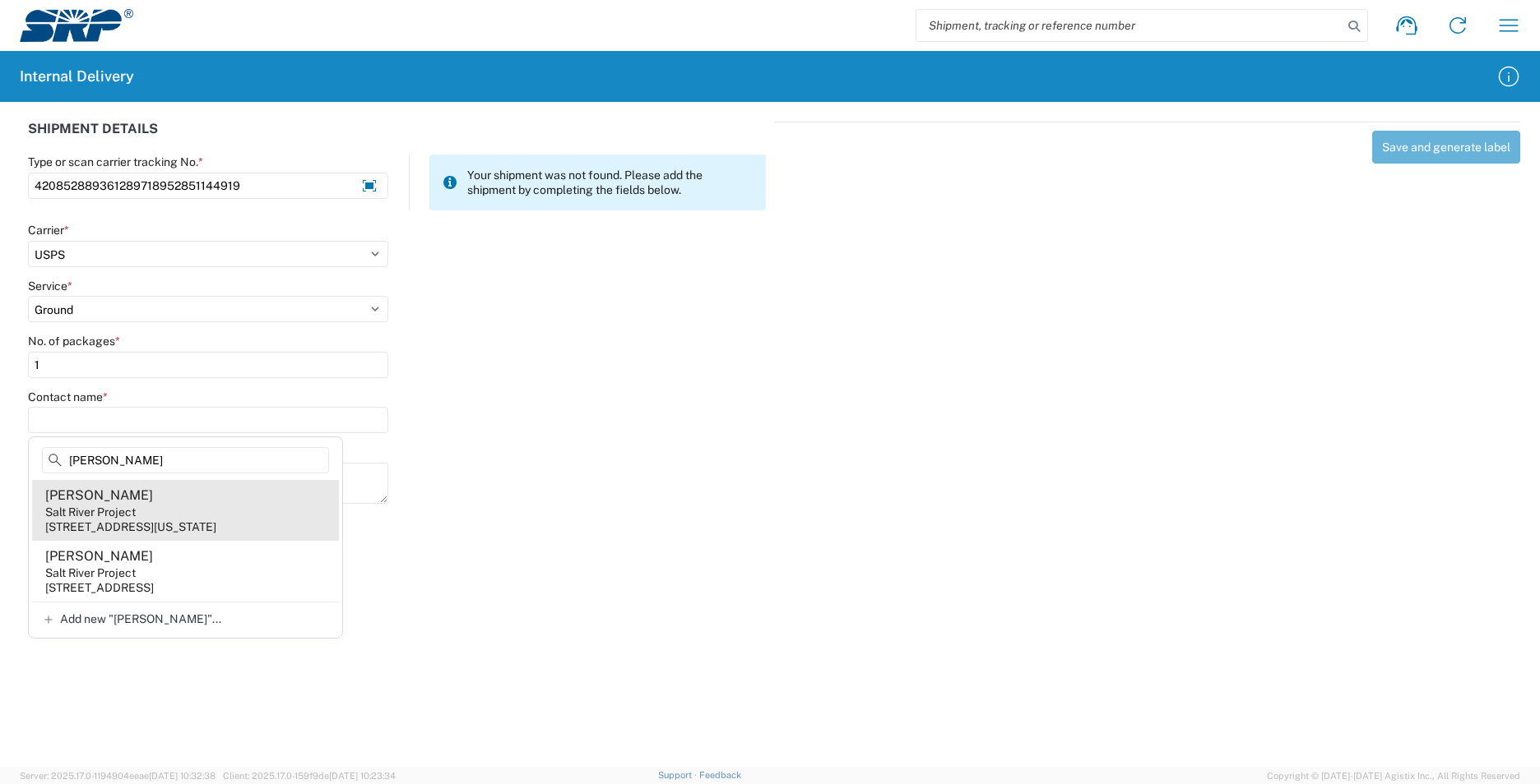
type input "mata"
click at [216, 528] on div "998 W Washington St, XCT343, Tempe, AZ, 85281, US" at bounding box center [131, 526] width 171 height 15
type input "Cesar Mata"
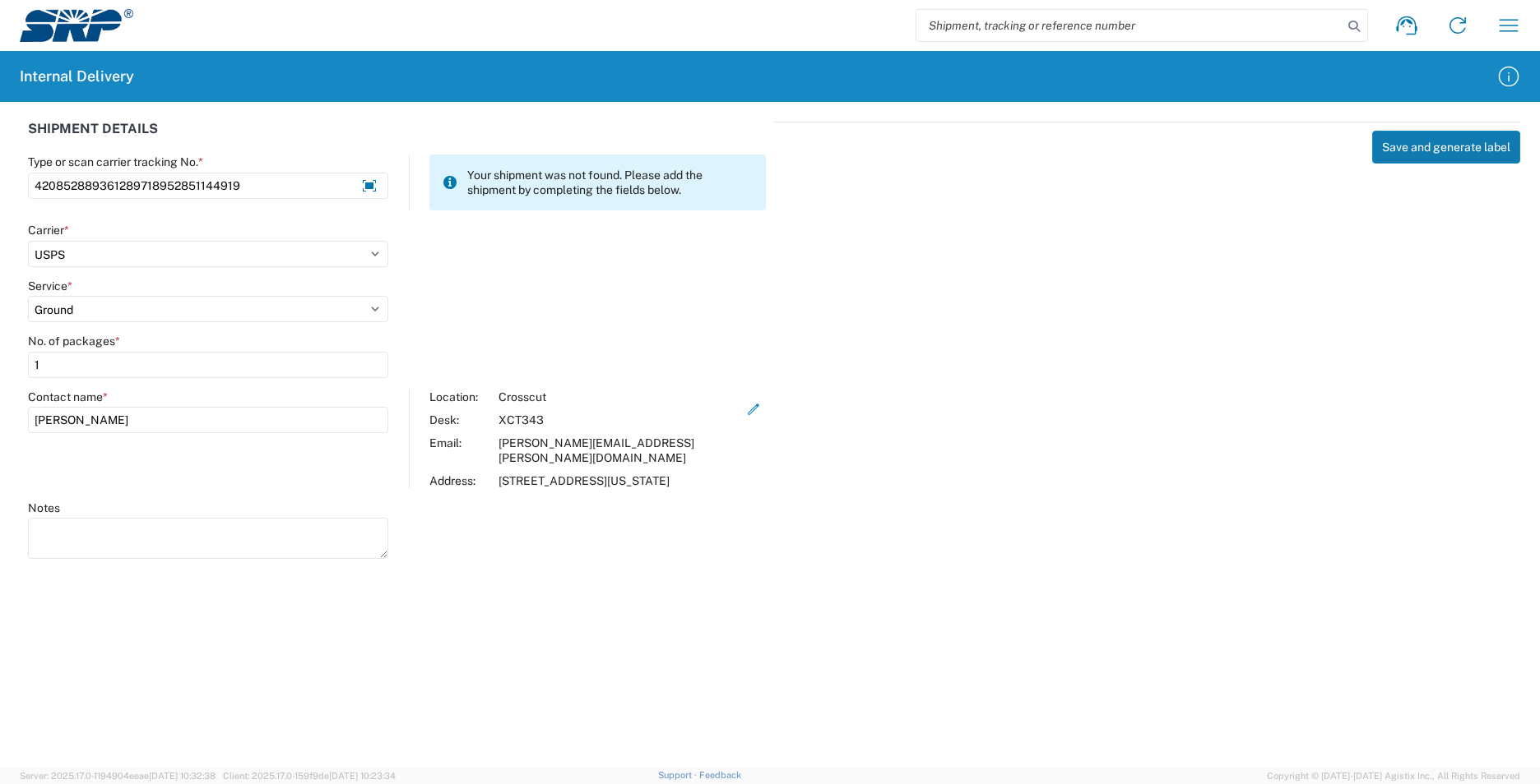
click at [1426, 151] on button "Save and generate label" at bounding box center [1446, 147] width 148 height 32
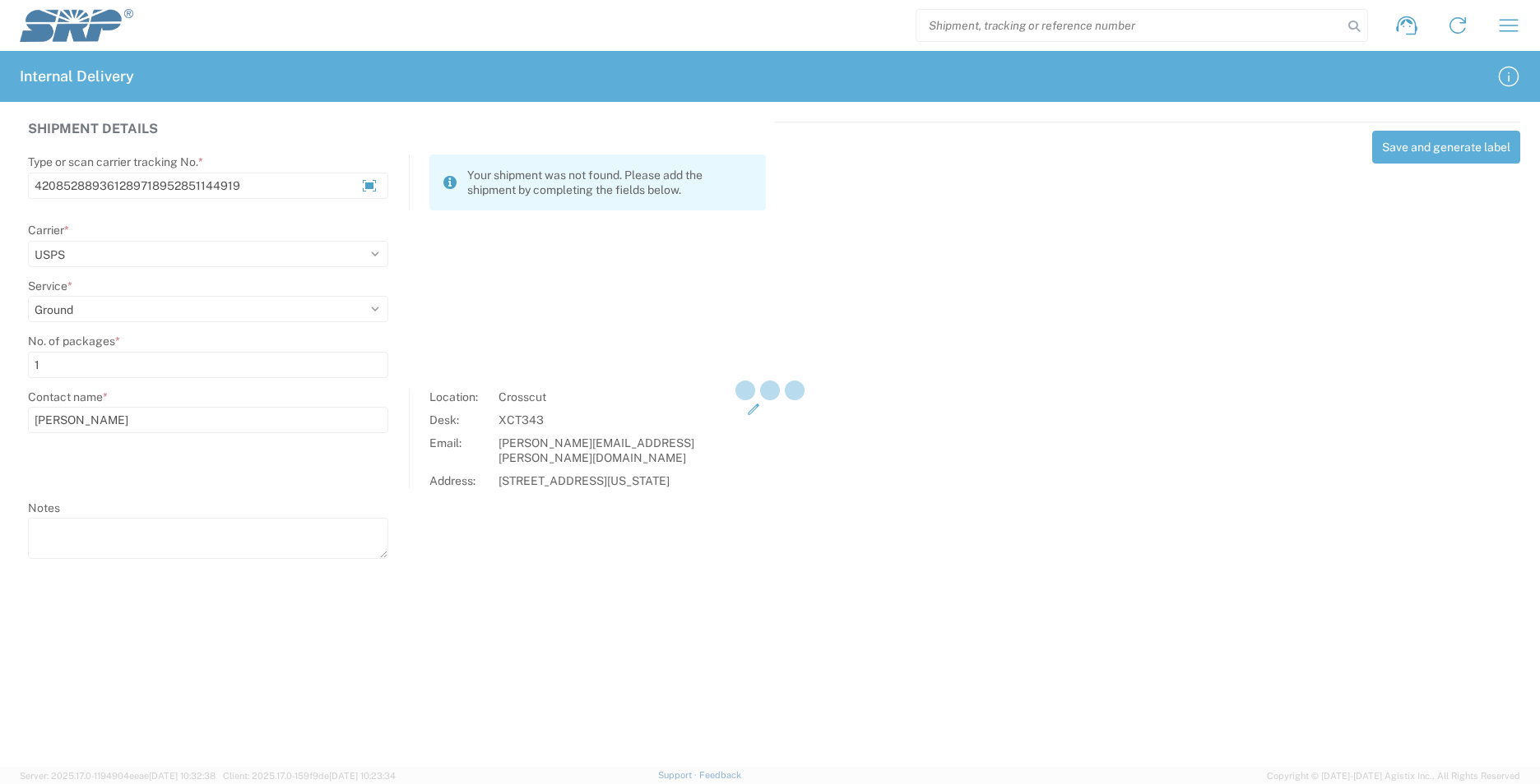
select select
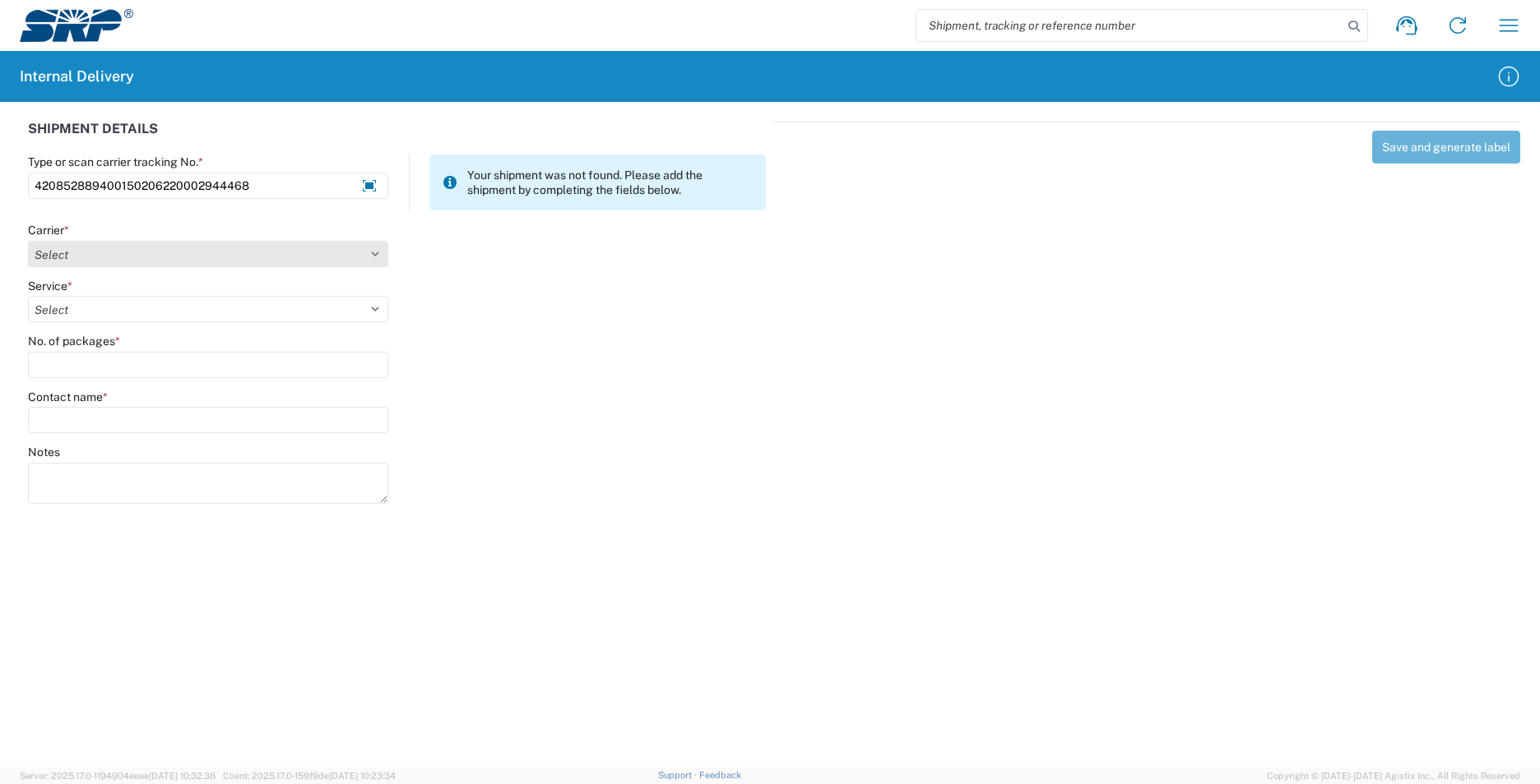
type input "420852889400150206220002944468"
click at [127, 258] on select "Select AcctPay Amazon Logistics ATI Trucking BC Dimerco Logistics Empire Southw…" at bounding box center [208, 254] width 360 height 27
select select "137"
click at [28, 241] on select "Select AcctPay Amazon Logistics ATI Trucking BC Dimerco Logistics Empire Southw…" at bounding box center [208, 254] width 360 height 27
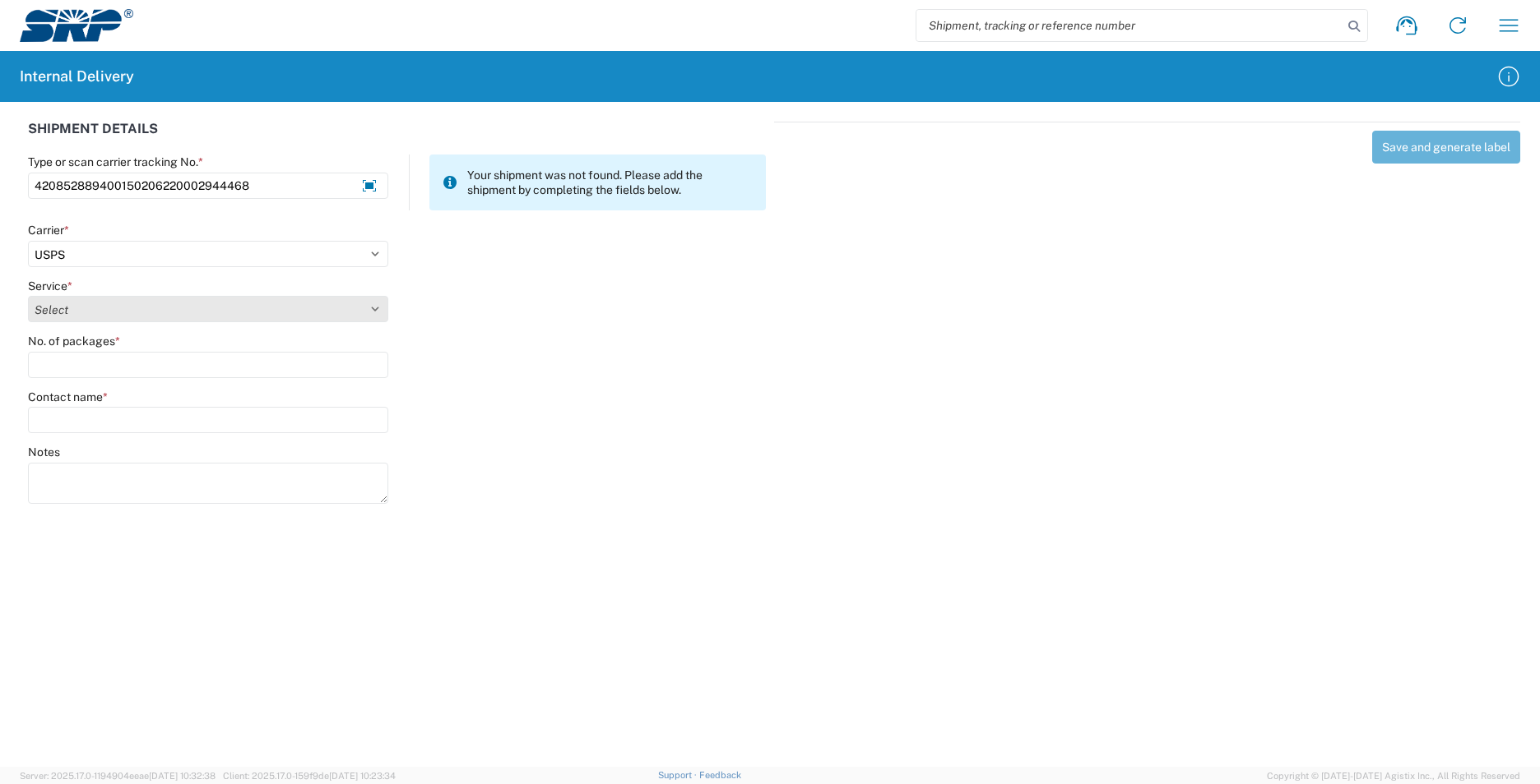
click at [83, 306] on select "Select 3 - 5 Day Bound Printed Matter Express Mail Flat-Rate Envelope Express M…" at bounding box center [208, 309] width 360 height 27
select select "17817"
click at [83, 306] on select "Select 3 - 5 Day Bound Printed Matter Express Mail Flat-Rate Envelope Express M…" at bounding box center [208, 309] width 360 height 27
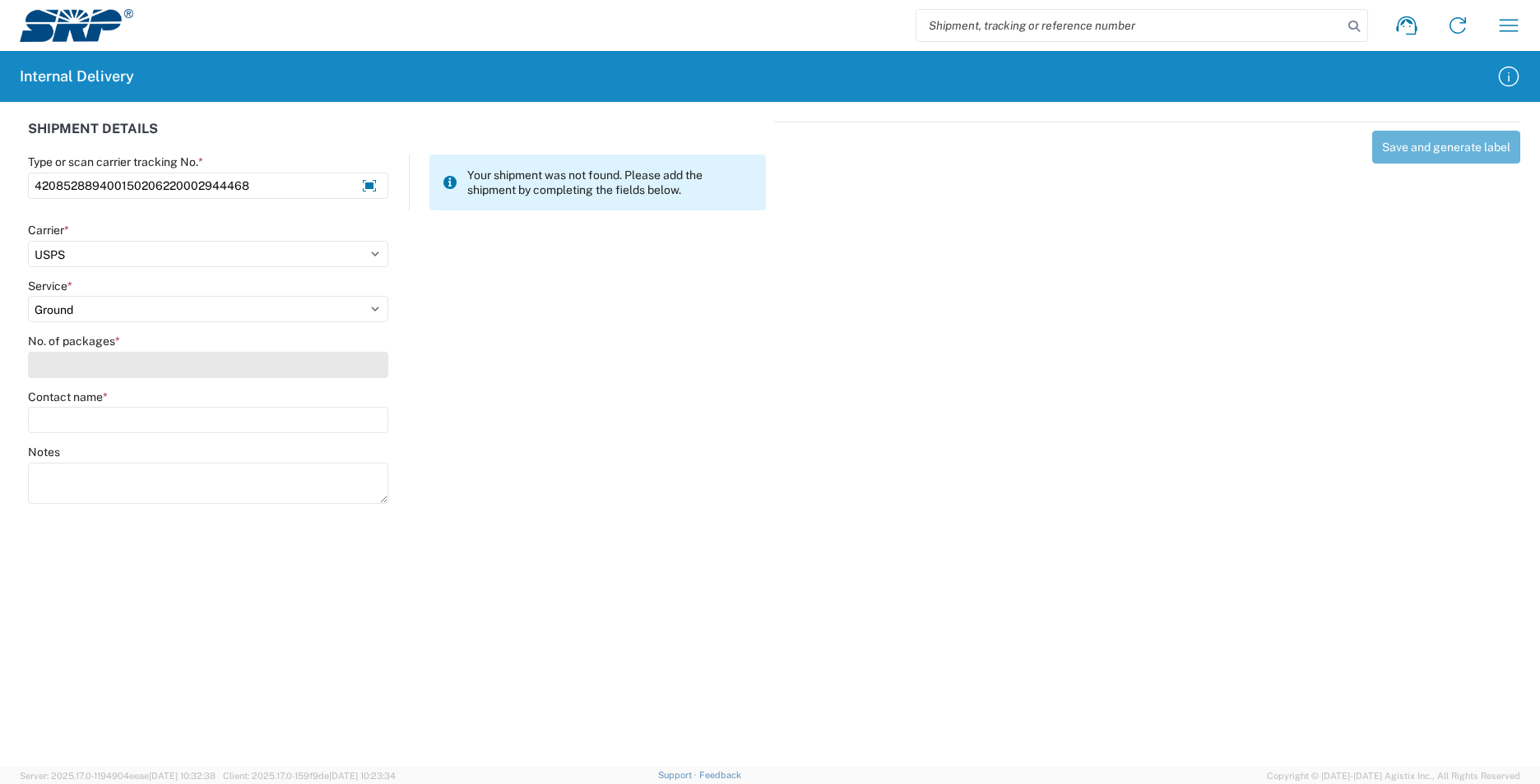
click at [68, 363] on input "No. of packages *" at bounding box center [208, 365] width 360 height 27
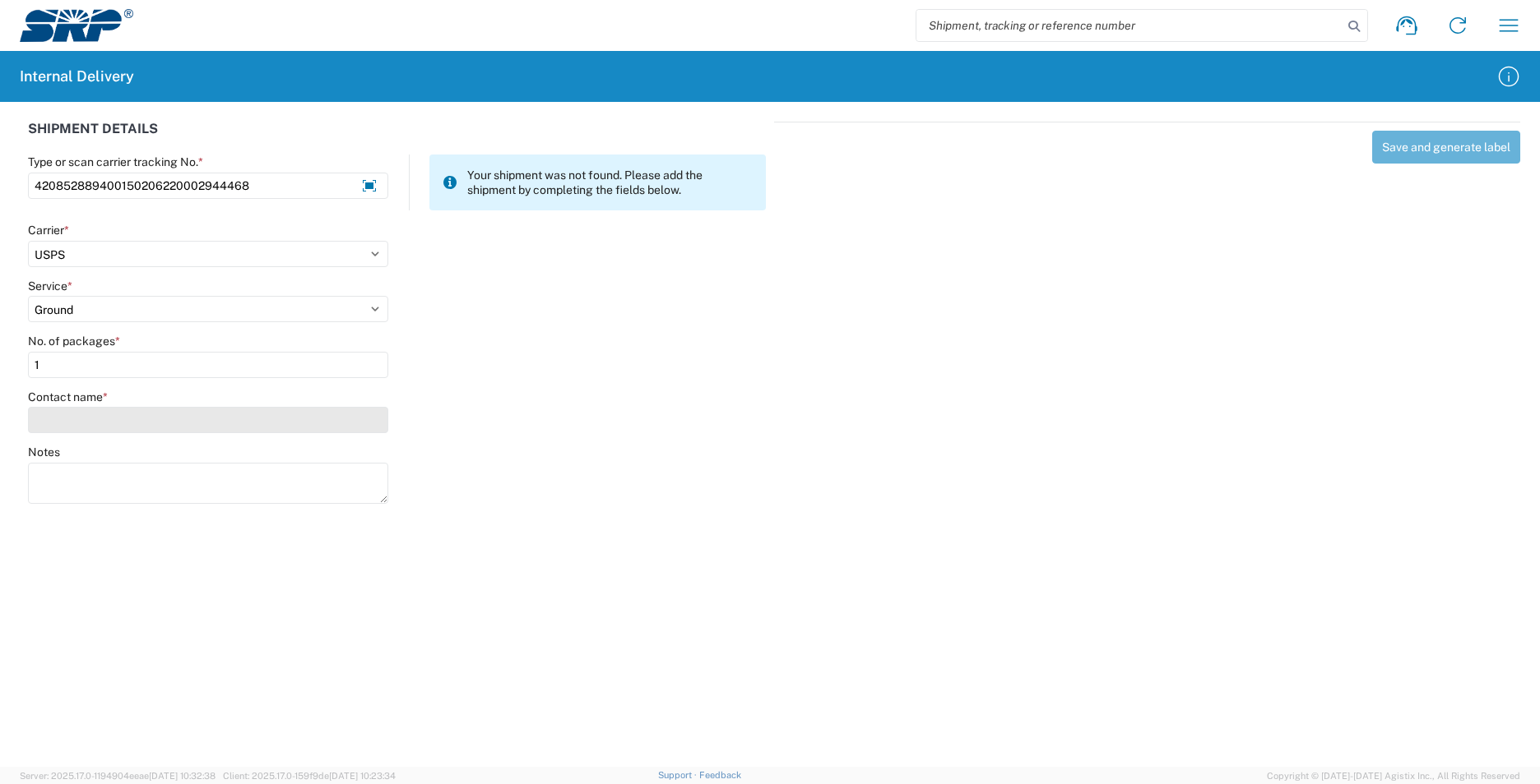
type input "1"
click at [76, 413] on input "Contact name *" at bounding box center [208, 420] width 360 height 27
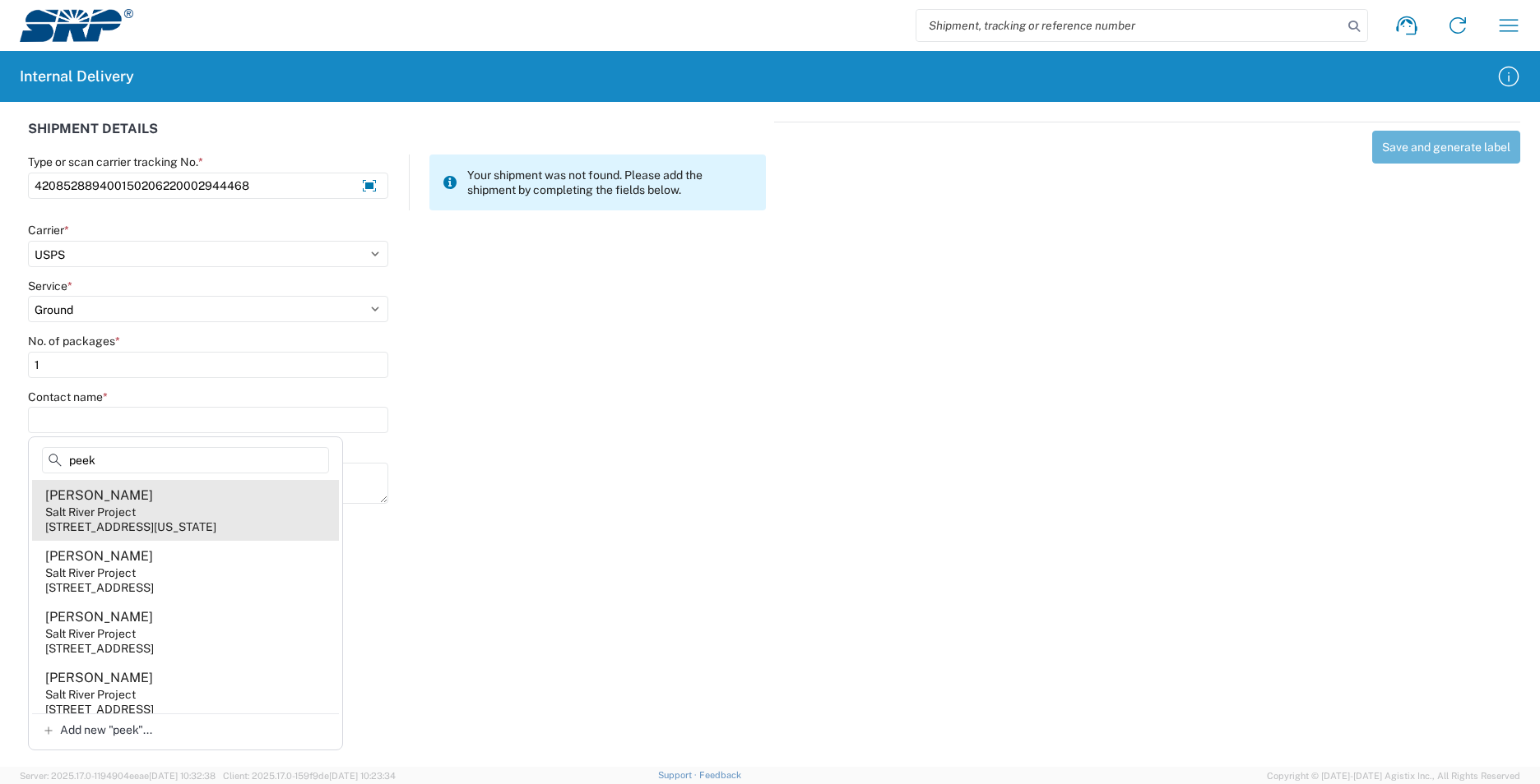
type input "peek"
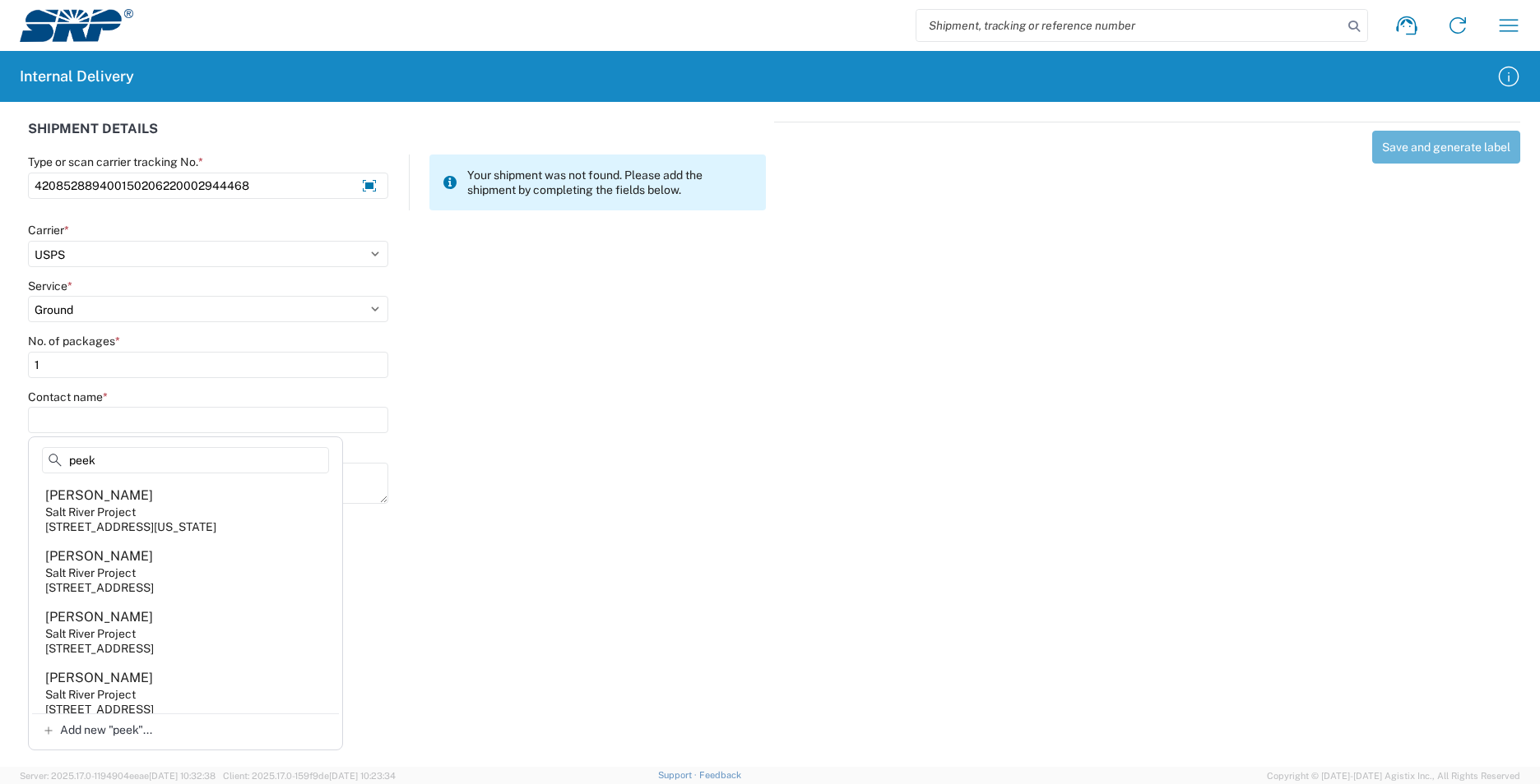
click at [228, 504] on agx-address-suggestion-item "Justin Peek Salt River Project 998 W Washington St, XCT314, Tempe, AZ, 85281, US" at bounding box center [186, 511] width 307 height 61
type input "Justin Peek"
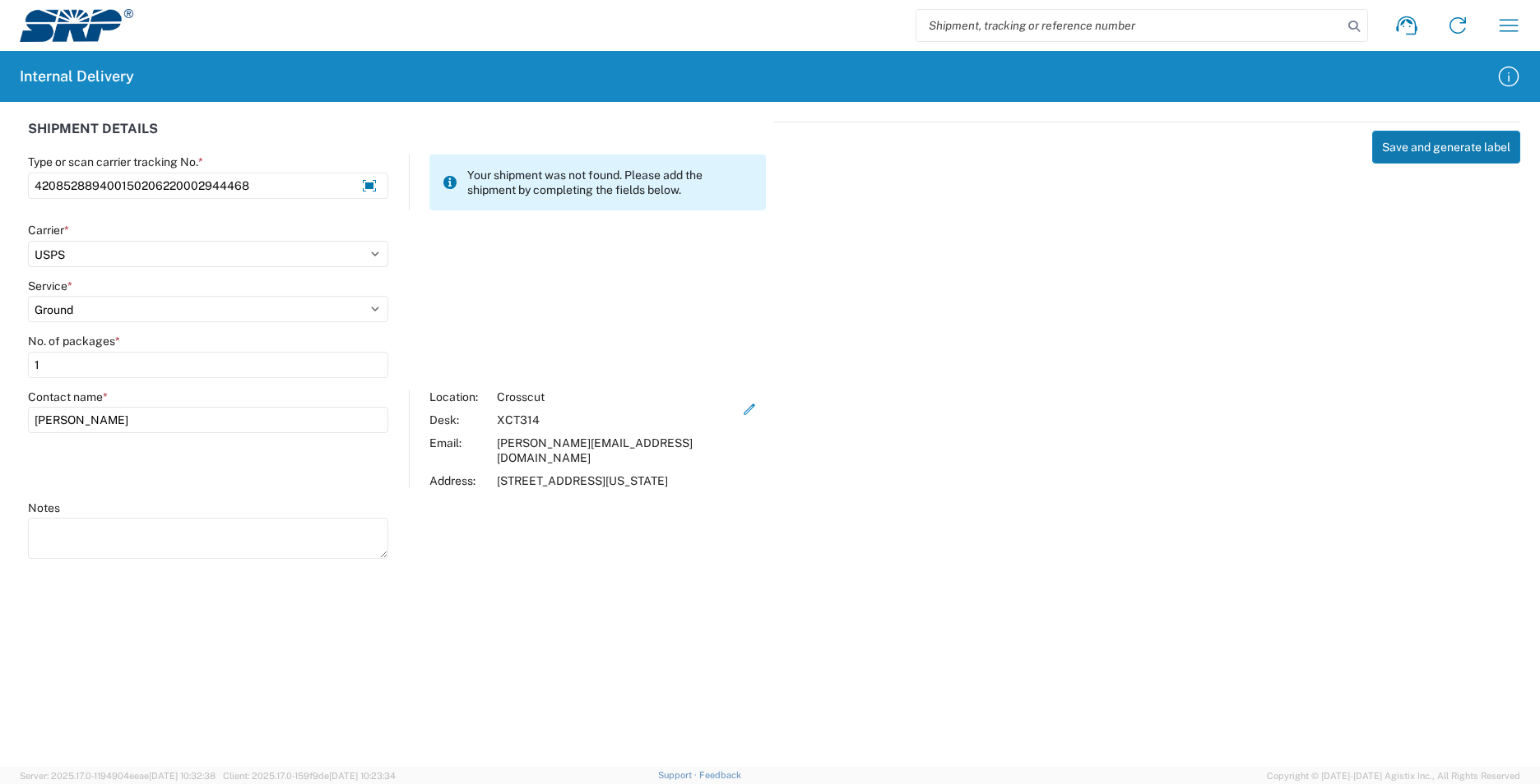
click at [1458, 152] on button "Save and generate label" at bounding box center [1446, 147] width 148 height 32
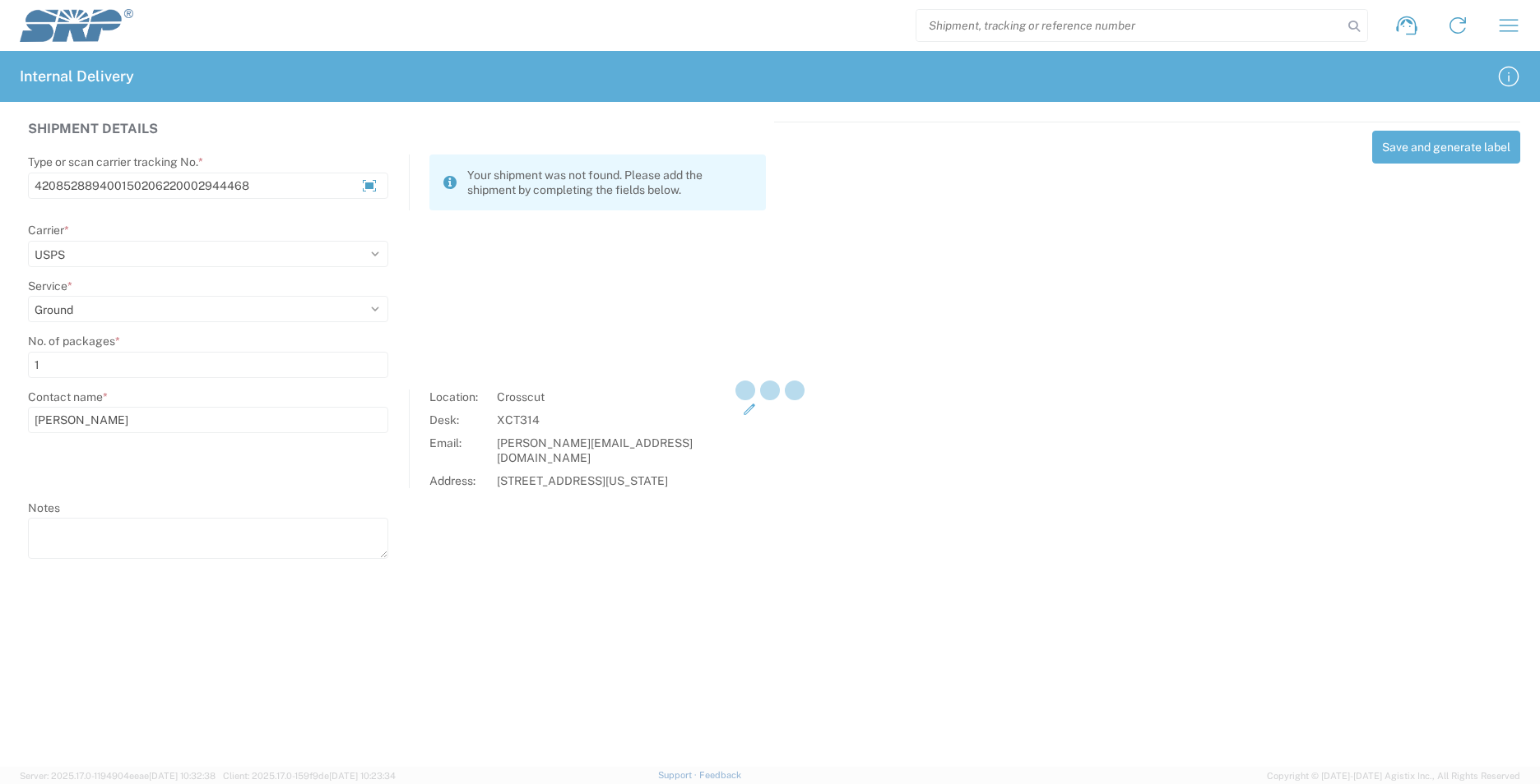
select select
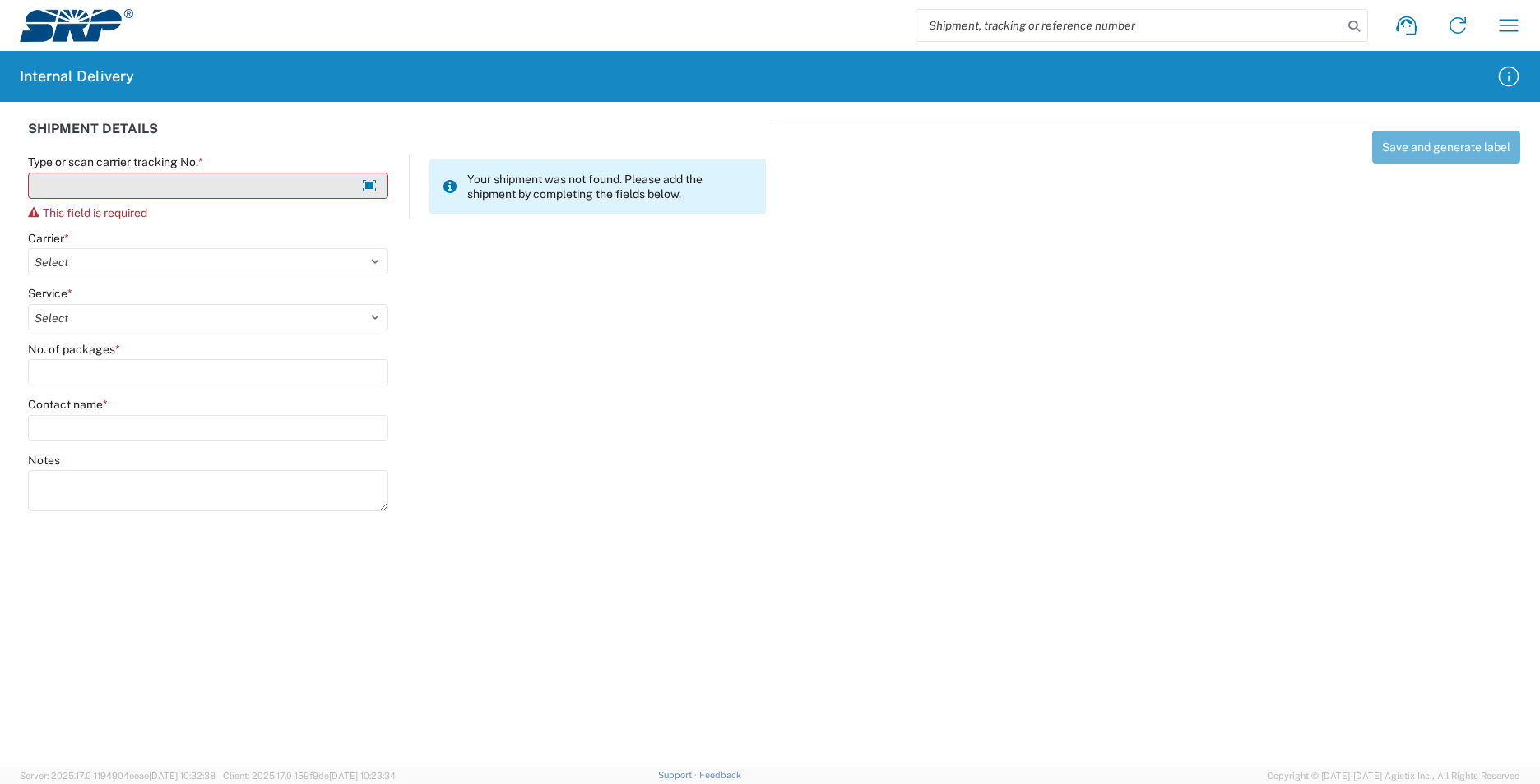
click at [104, 180] on input "Type or scan carrier tracking No. *" at bounding box center [208, 186] width 360 height 27
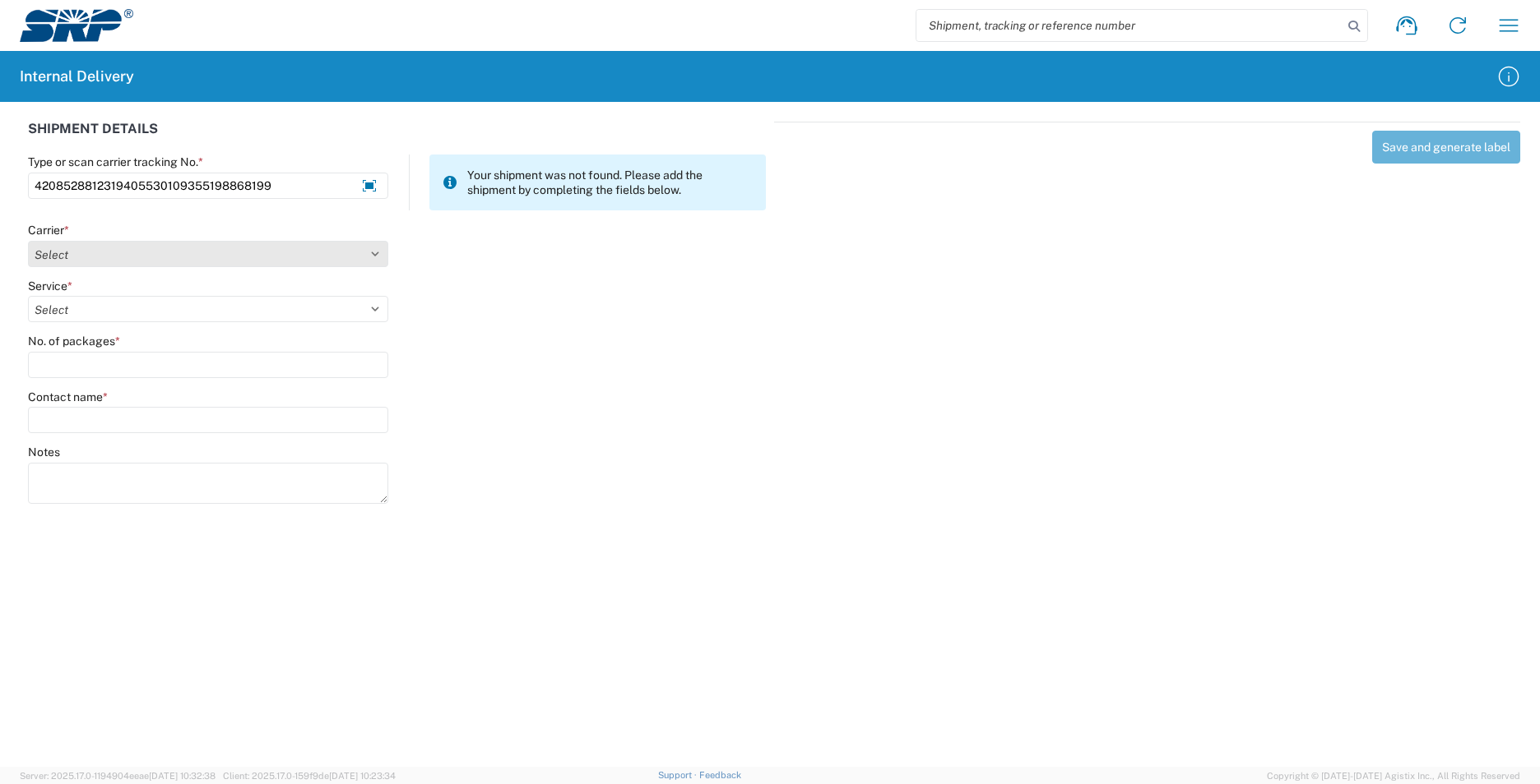
type input "4208528812319405530109355198868199"
click at [47, 243] on select "Select AcctPay Amazon Logistics ATI Trucking BC Dimerco Logistics Empire Southw…" at bounding box center [208, 254] width 360 height 27
select select "137"
click at [28, 241] on select "Select AcctPay Amazon Logistics ATI Trucking BC Dimerco Logistics Empire Southw…" at bounding box center [208, 254] width 360 height 27
select select "17817"
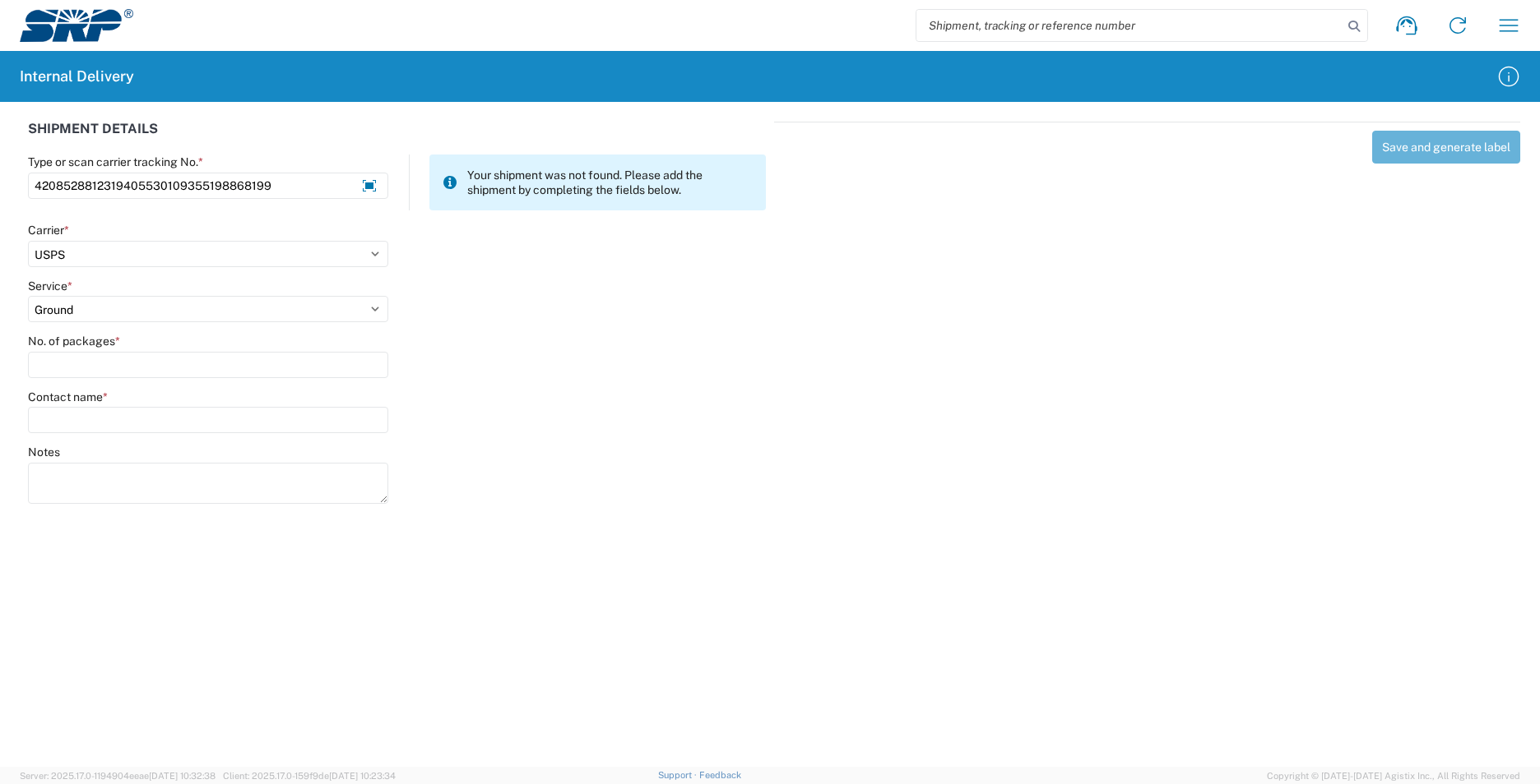
click at [69, 324] on agx-form-control-wrapper-v2 "Service * Select 3 - 5 Day Bound Printed Matter Express Mail Flat-Rate Envelope…" at bounding box center [209, 306] width 378 height 56
click at [88, 366] on input "No. of packages *" at bounding box center [208, 365] width 360 height 27
type input "1"
click at [96, 423] on input "Contact name *" at bounding box center [208, 420] width 360 height 27
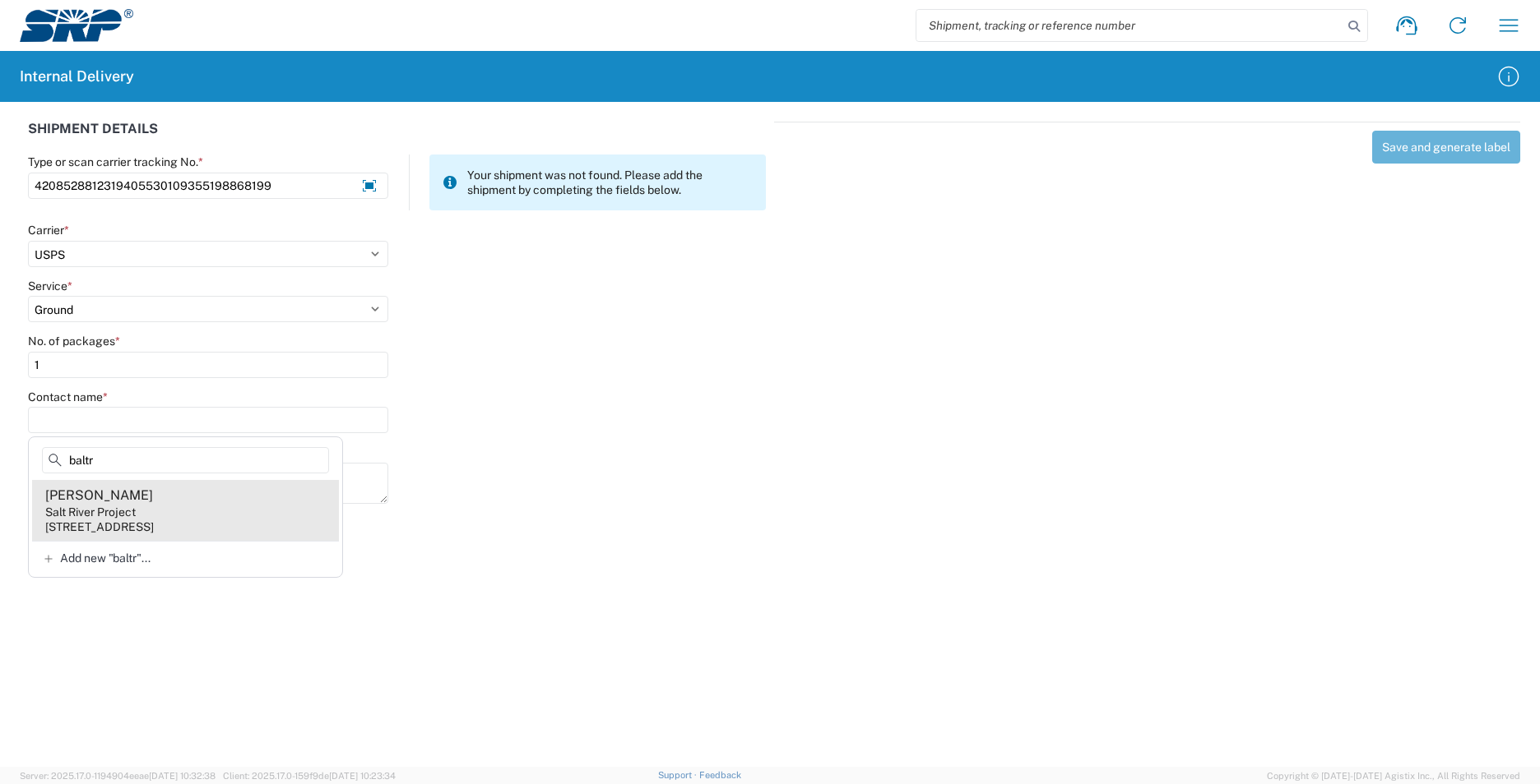
type input "baltr"
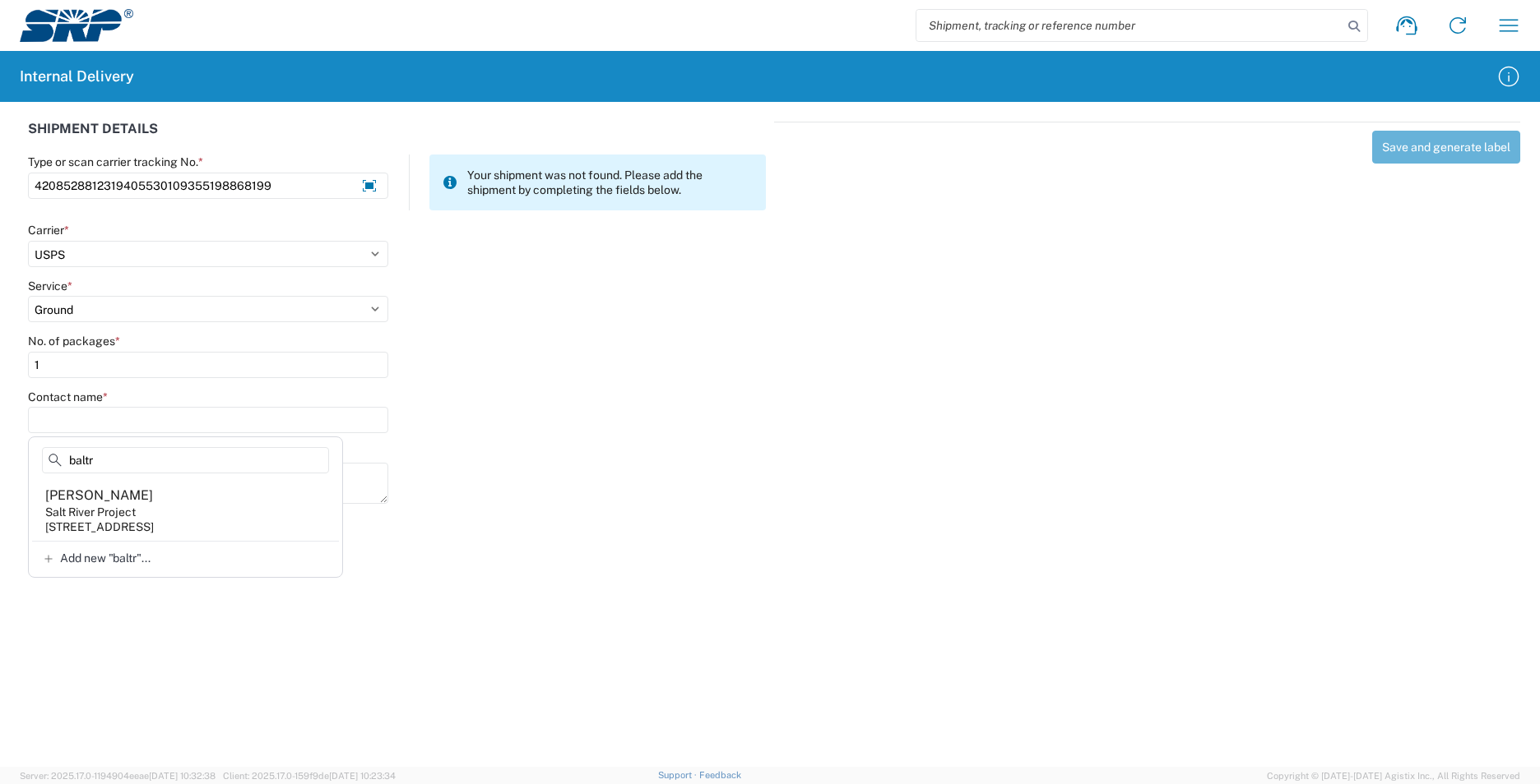
click at [143, 499] on agx-address-suggestion-item "Christy Baltrus Salt River Project 1500 N Mill Ave, PAB10W, Tempe, AZ, 85281, US" at bounding box center [186, 511] width 307 height 61
type input "Christy Baltrus"
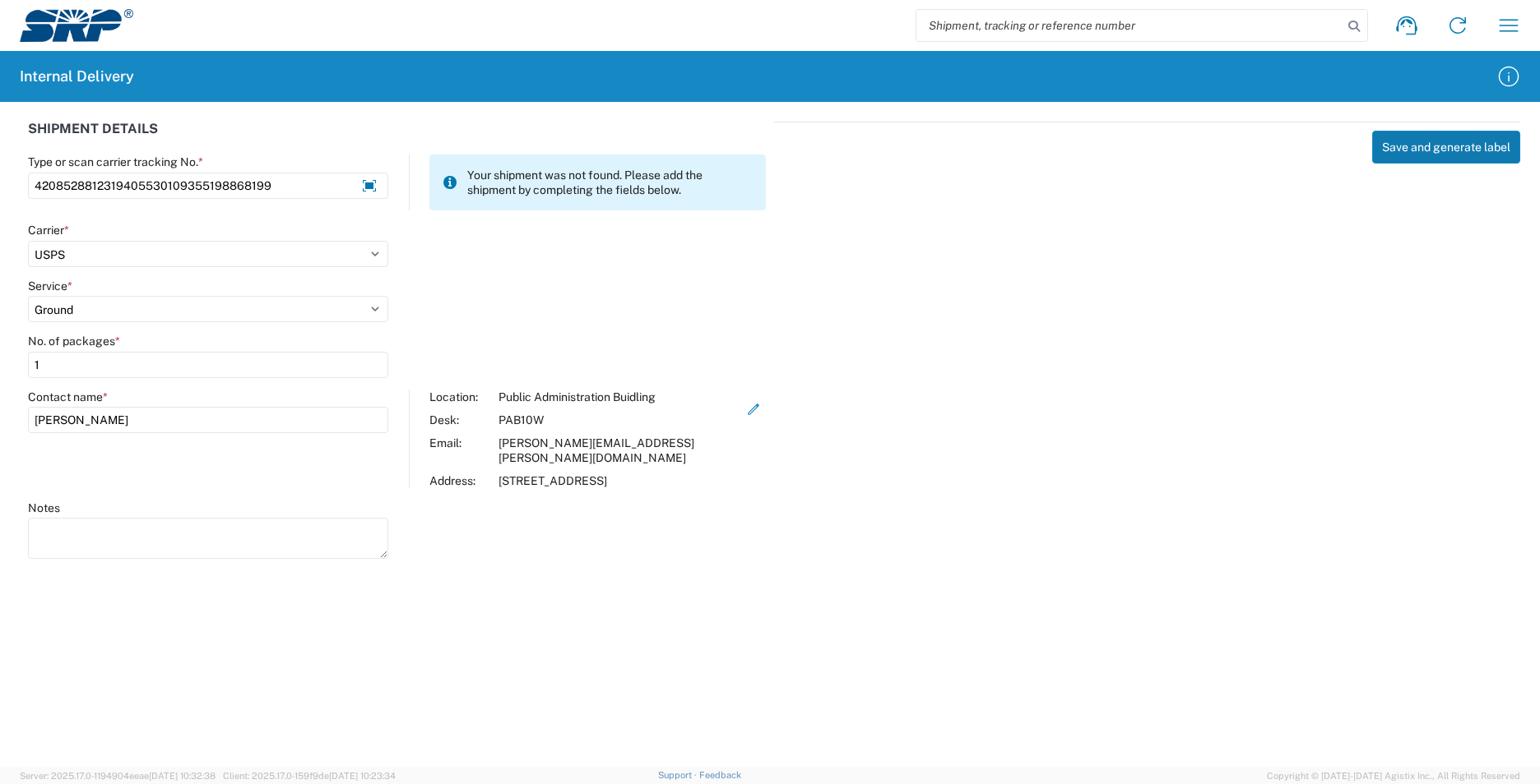
click at [1401, 143] on button "Save and generate label" at bounding box center [1446, 147] width 148 height 32
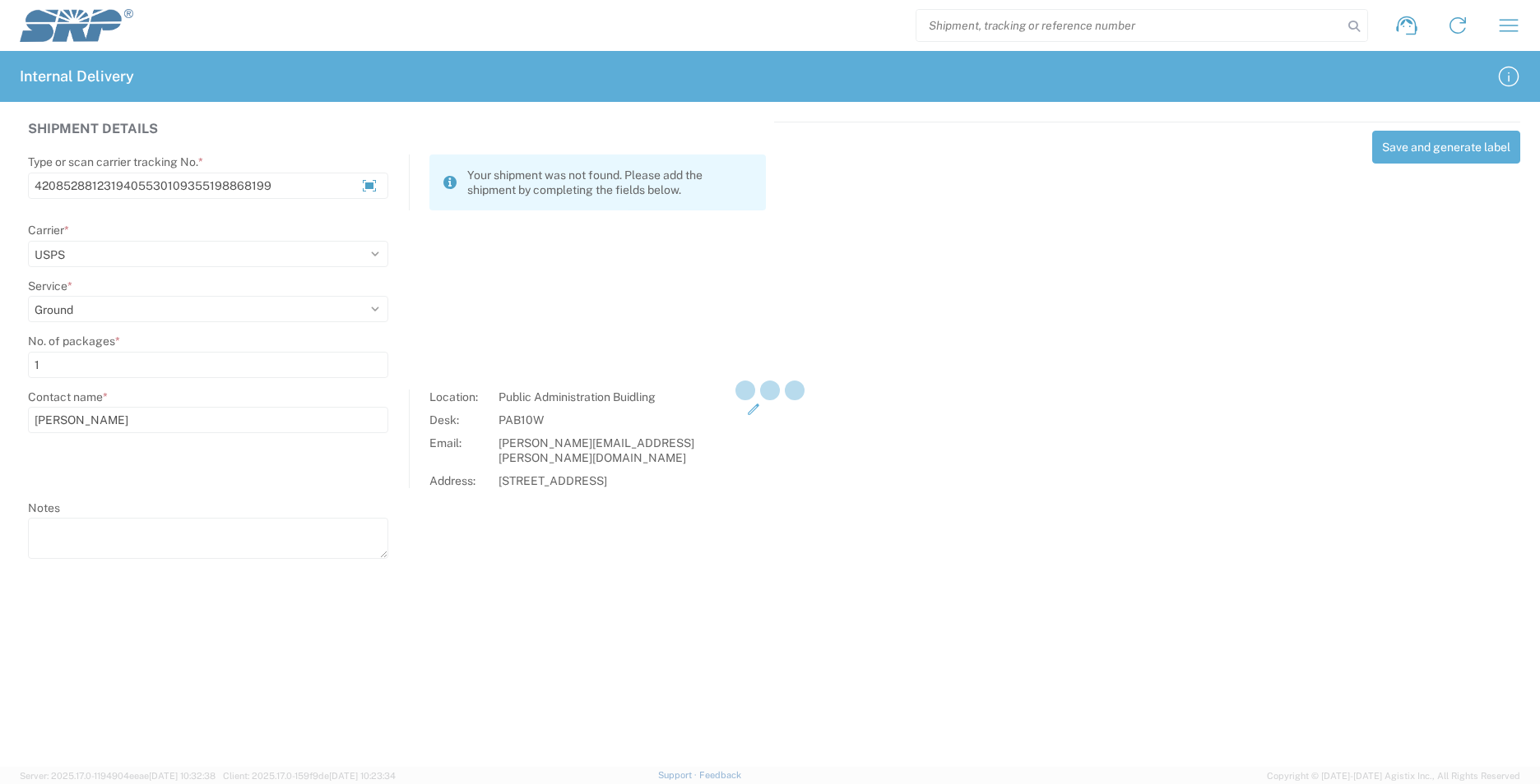
select select
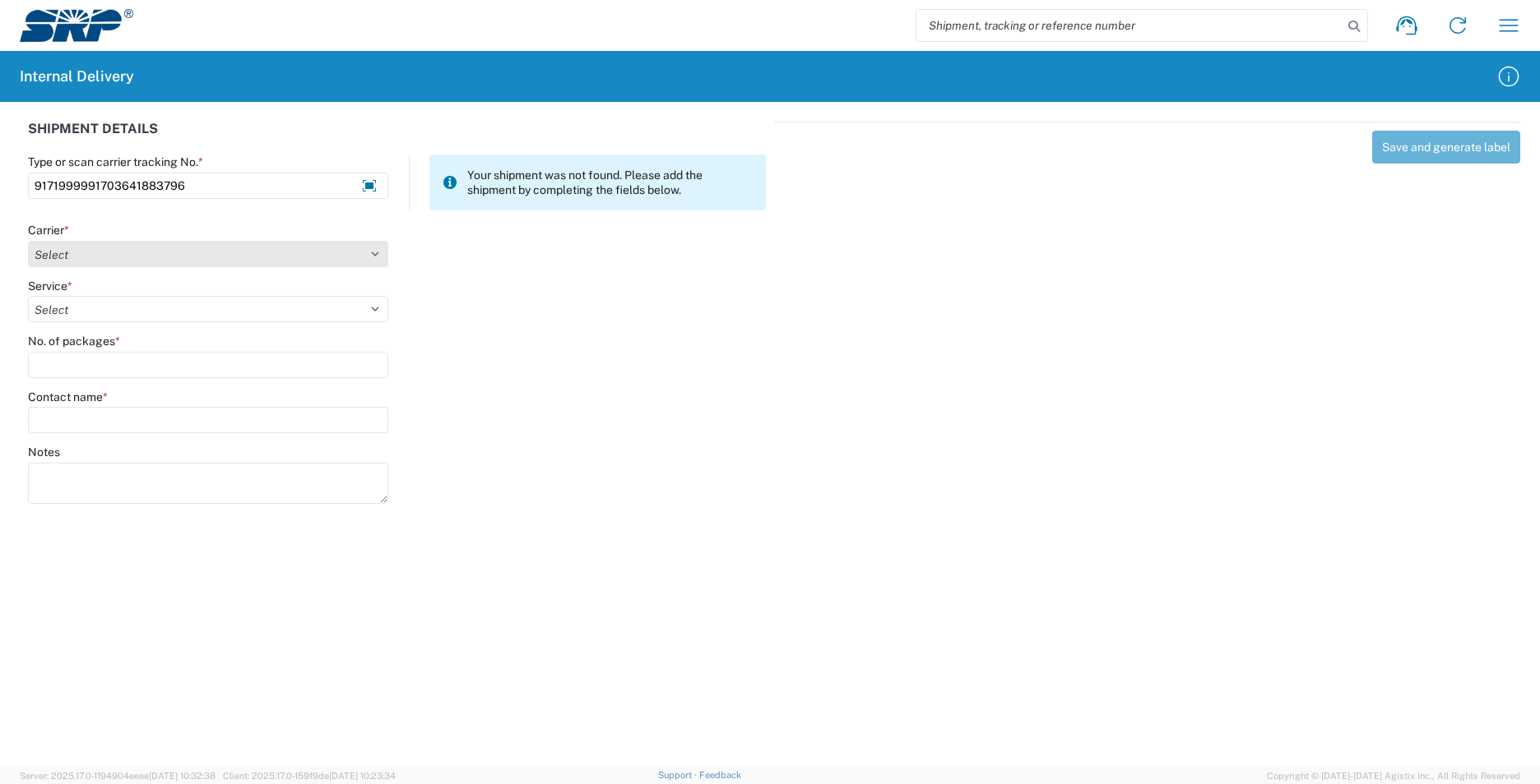
type input "9171999991703641883796"
click at [113, 253] on select "Select AcctPay Amazon Logistics ATI Trucking BC Dimerco Logistics Empire Southw…" at bounding box center [208, 254] width 360 height 27
select select "137"
click at [28, 241] on select "Select AcctPay Amazon Logistics ATI Trucking BC Dimerco Logistics Empire Southw…" at bounding box center [208, 254] width 360 height 27
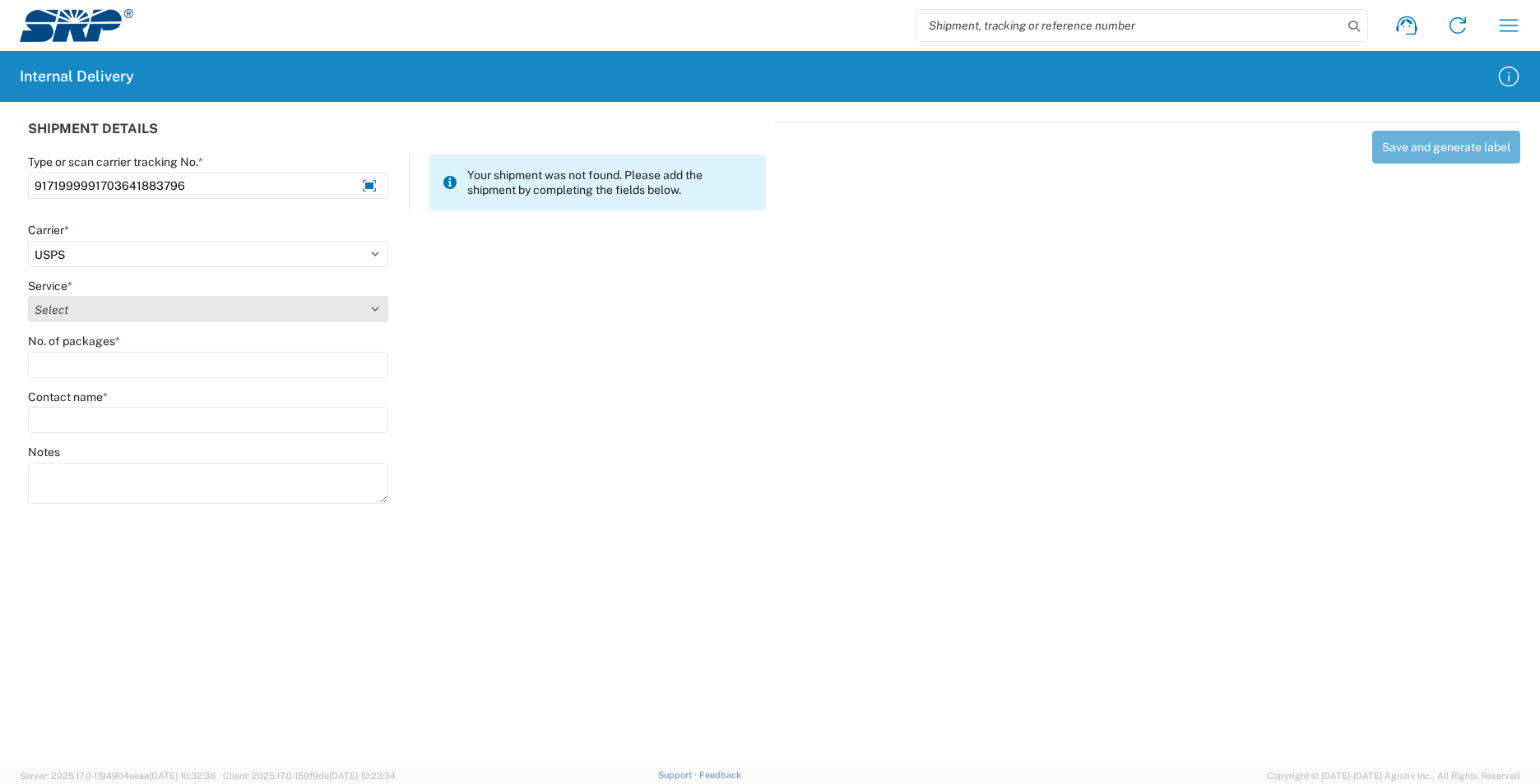
click at [76, 318] on select "Select 3 - 5 Day Bound Printed Matter Express Mail Flat-Rate Envelope Express M…" at bounding box center [208, 309] width 360 height 27
select select "17817"
click at [81, 316] on select "Select 3 - 5 Day Bound Printed Matter Express Mail Flat-Rate Envelope Express M…" at bounding box center [208, 309] width 360 height 27
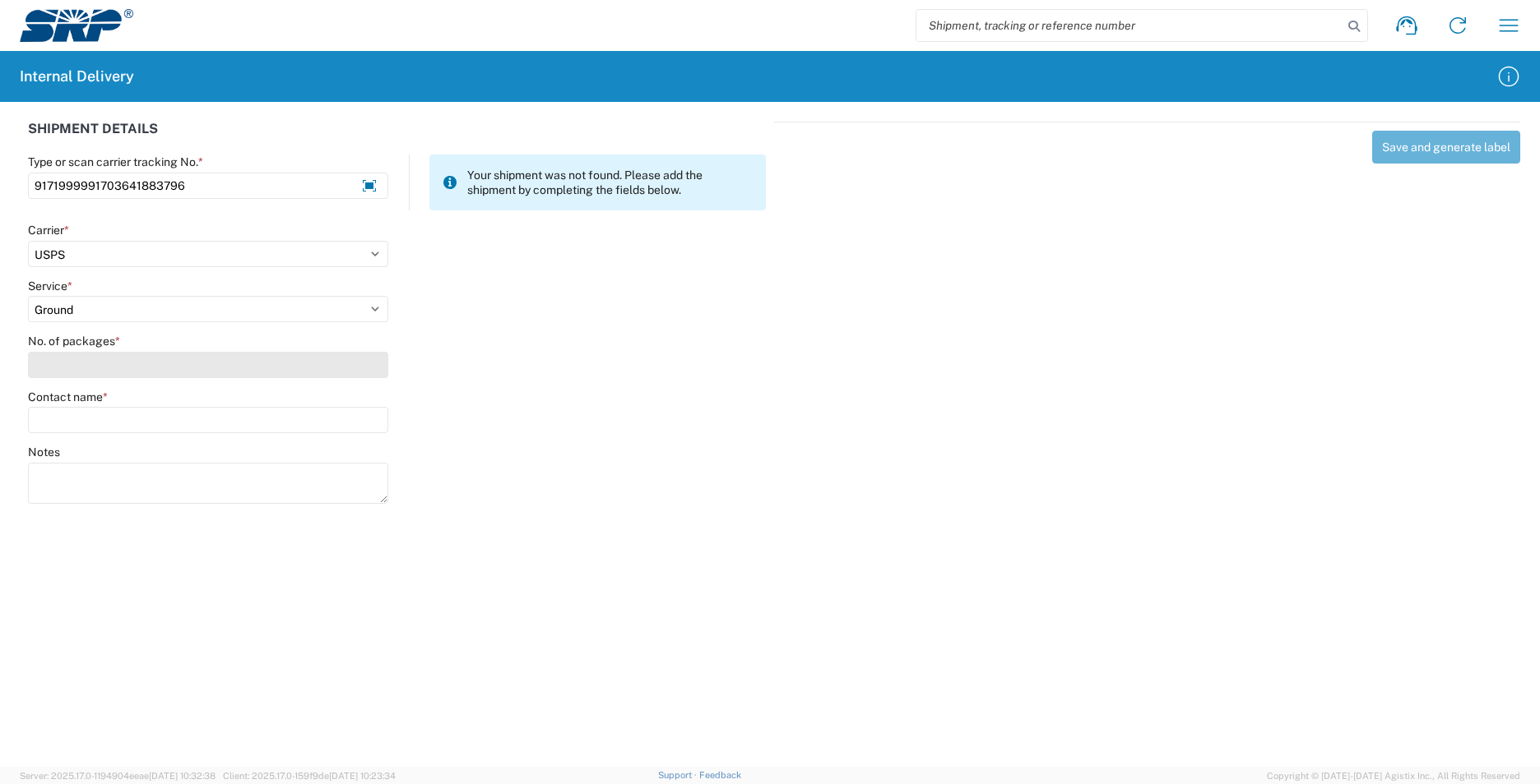
click at [76, 358] on input "No. of packages *" at bounding box center [208, 365] width 360 height 27
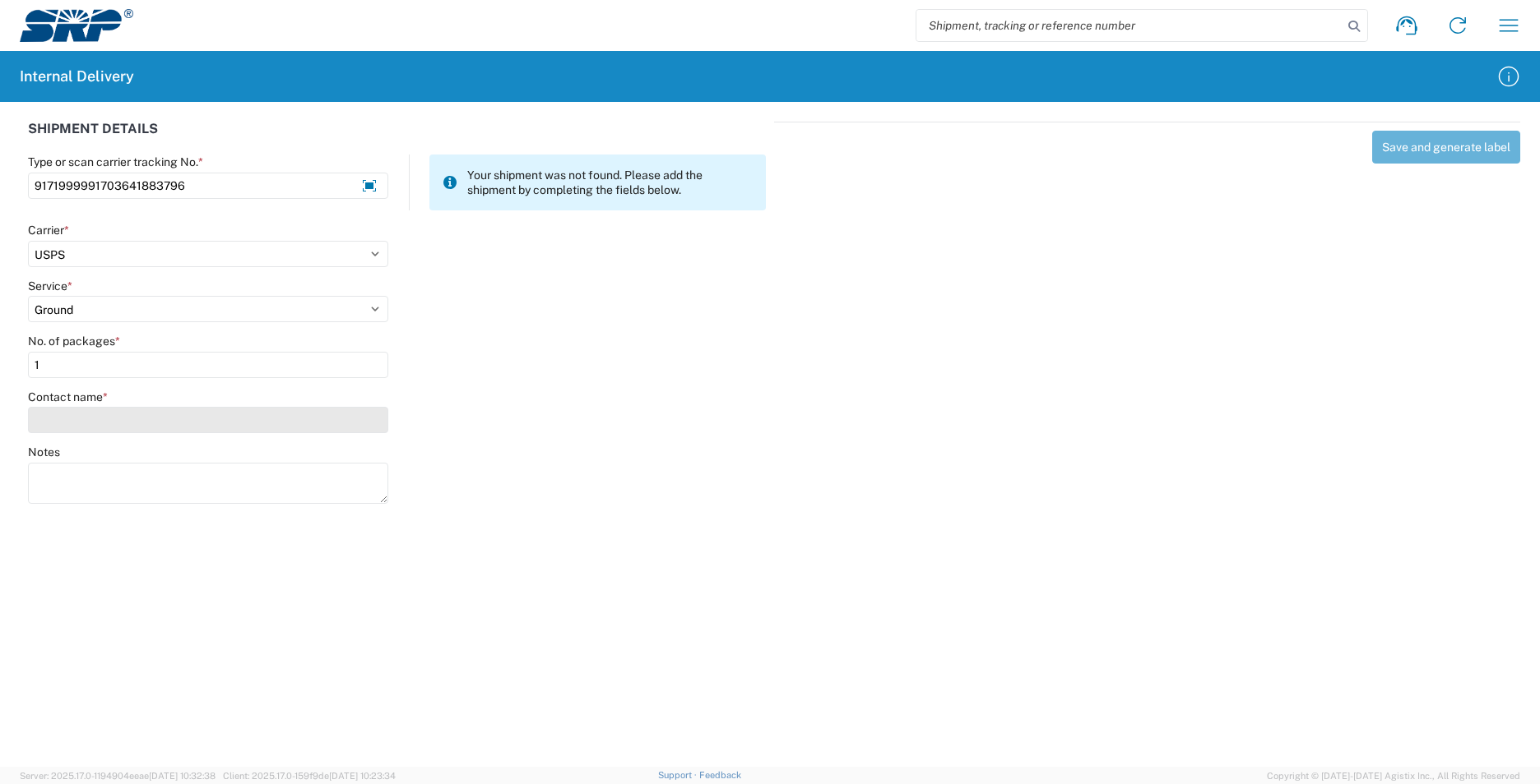
type input "1"
click at [76, 415] on input "Contact name *" at bounding box center [208, 420] width 360 height 27
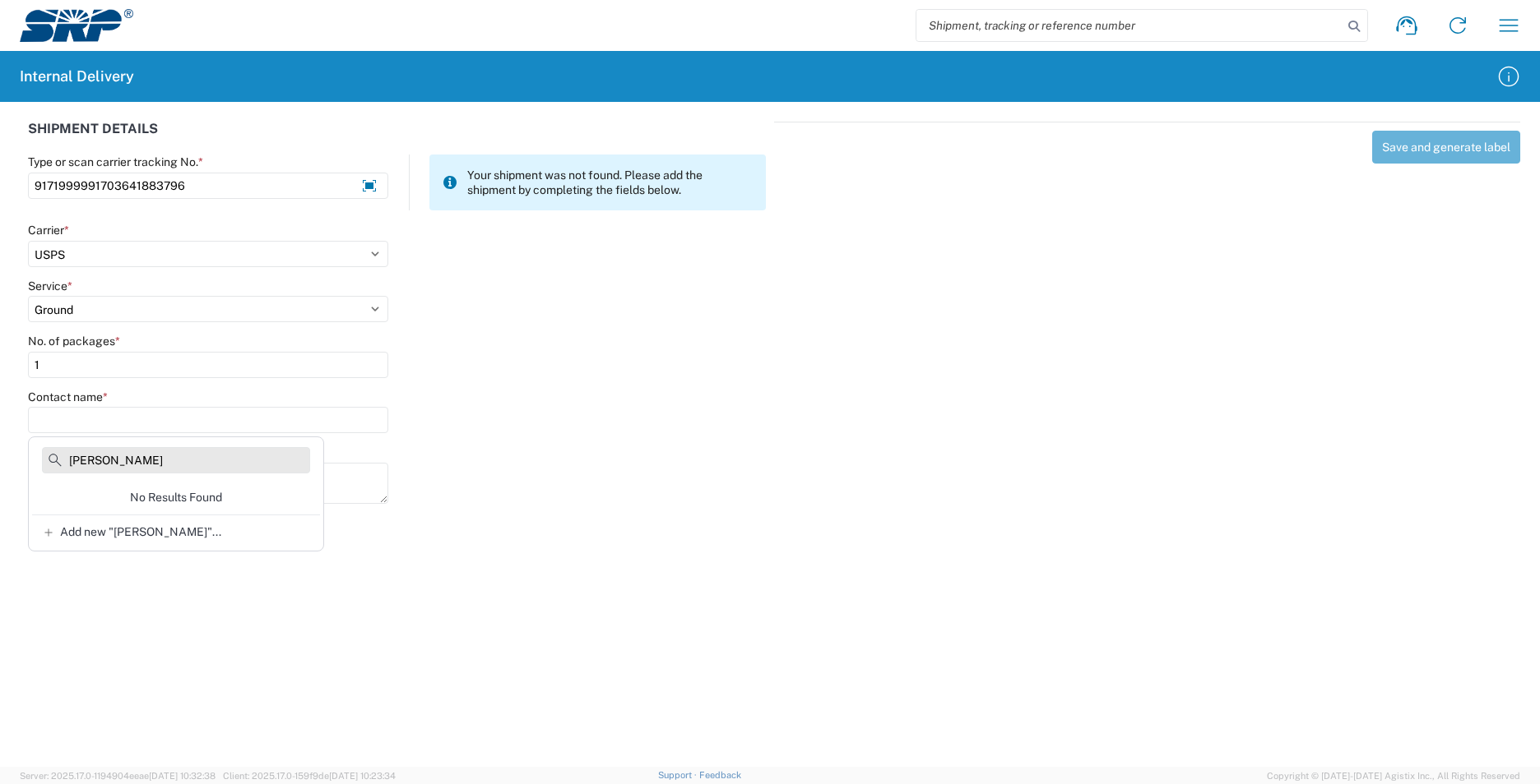
type input "o'toole"
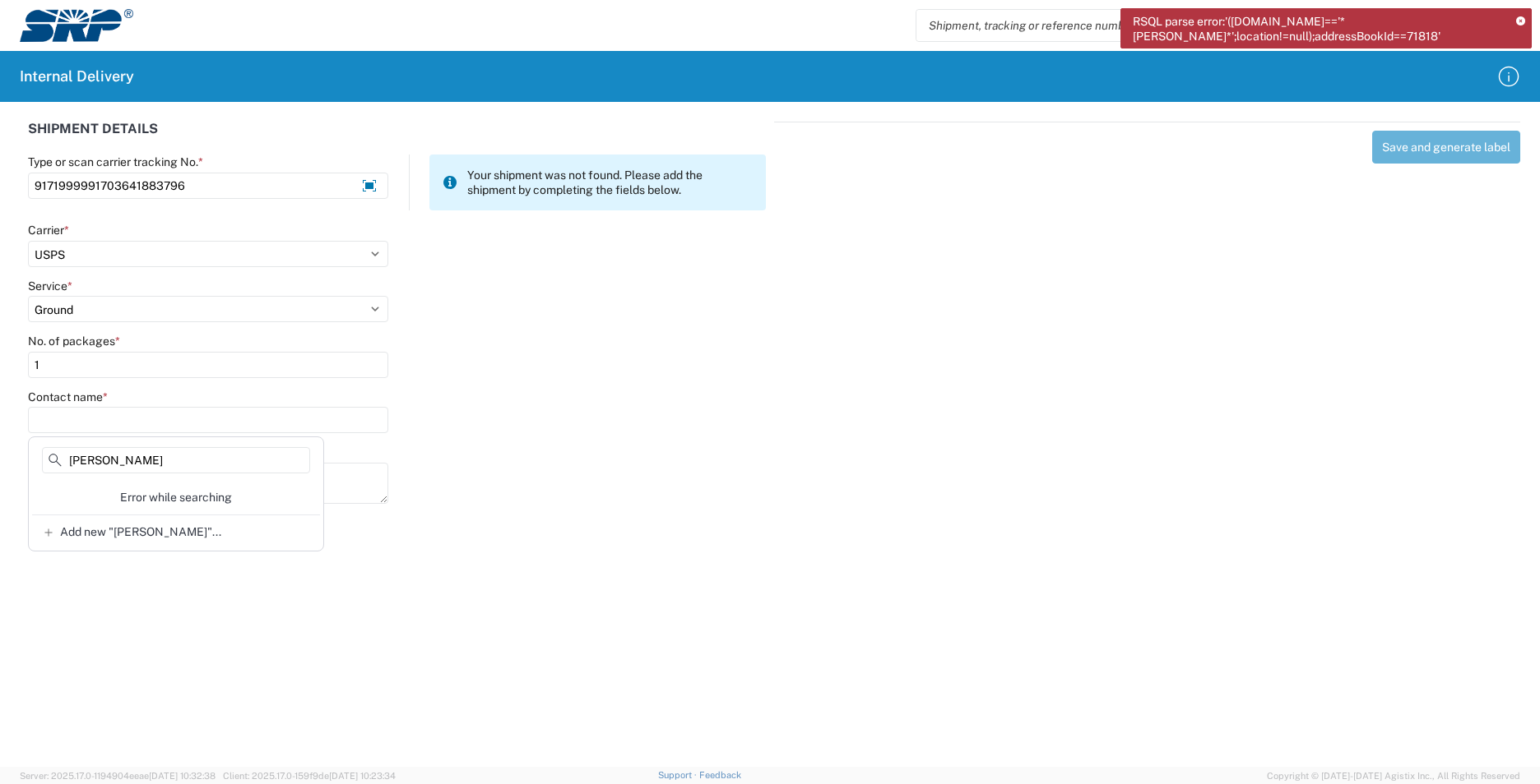
drag, startPoint x: 133, startPoint y: 455, endPoint x: 27, endPoint y: 453, distance: 106.0
click at [27, 453] on agx-block-ui "RSQL parse error:'(personInfo.name=='*o'toole*';location!=null);addressBookId==…" at bounding box center [770, 392] width 1540 height 784
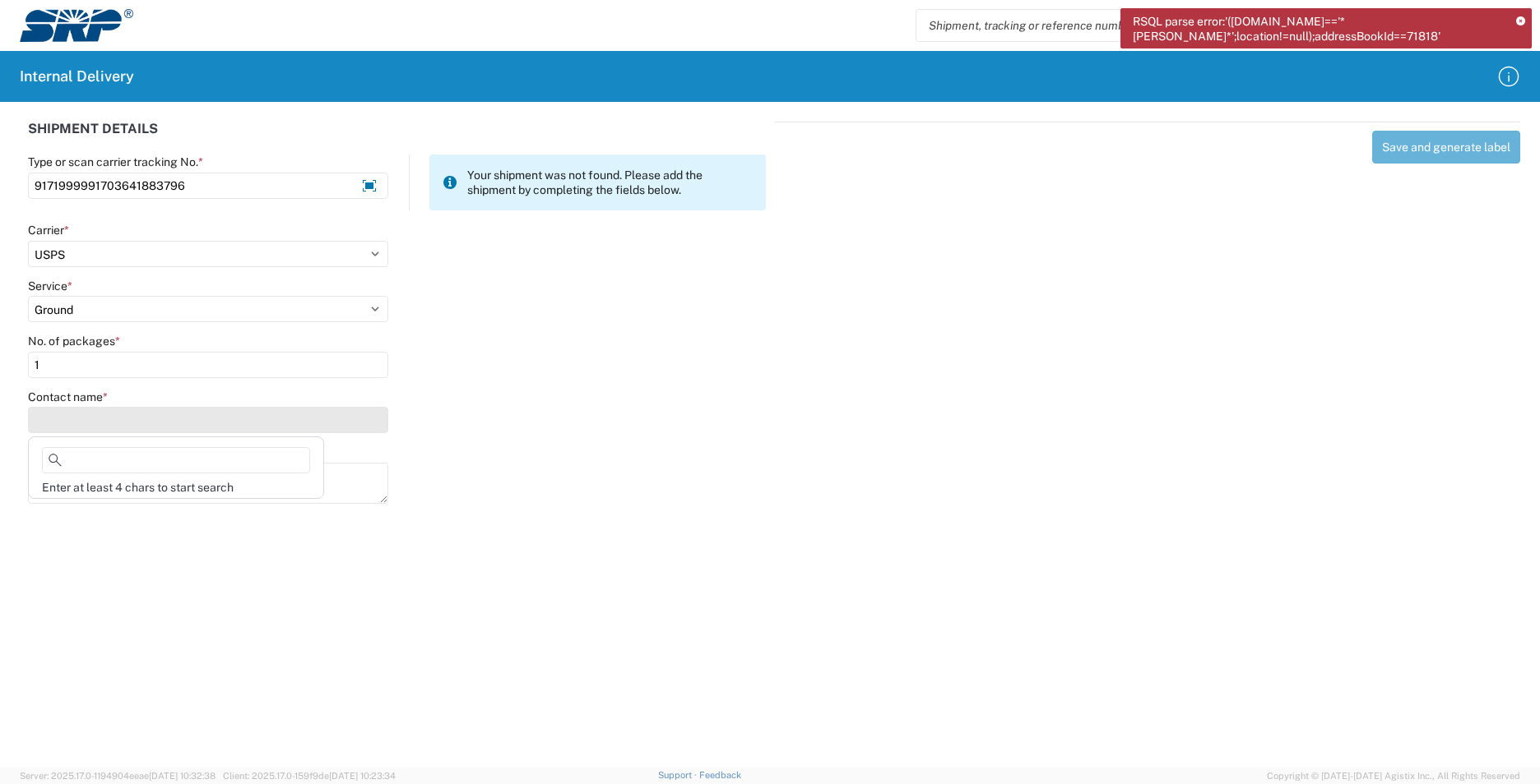
click at [104, 421] on input "Contact name *" at bounding box center [208, 420] width 360 height 27
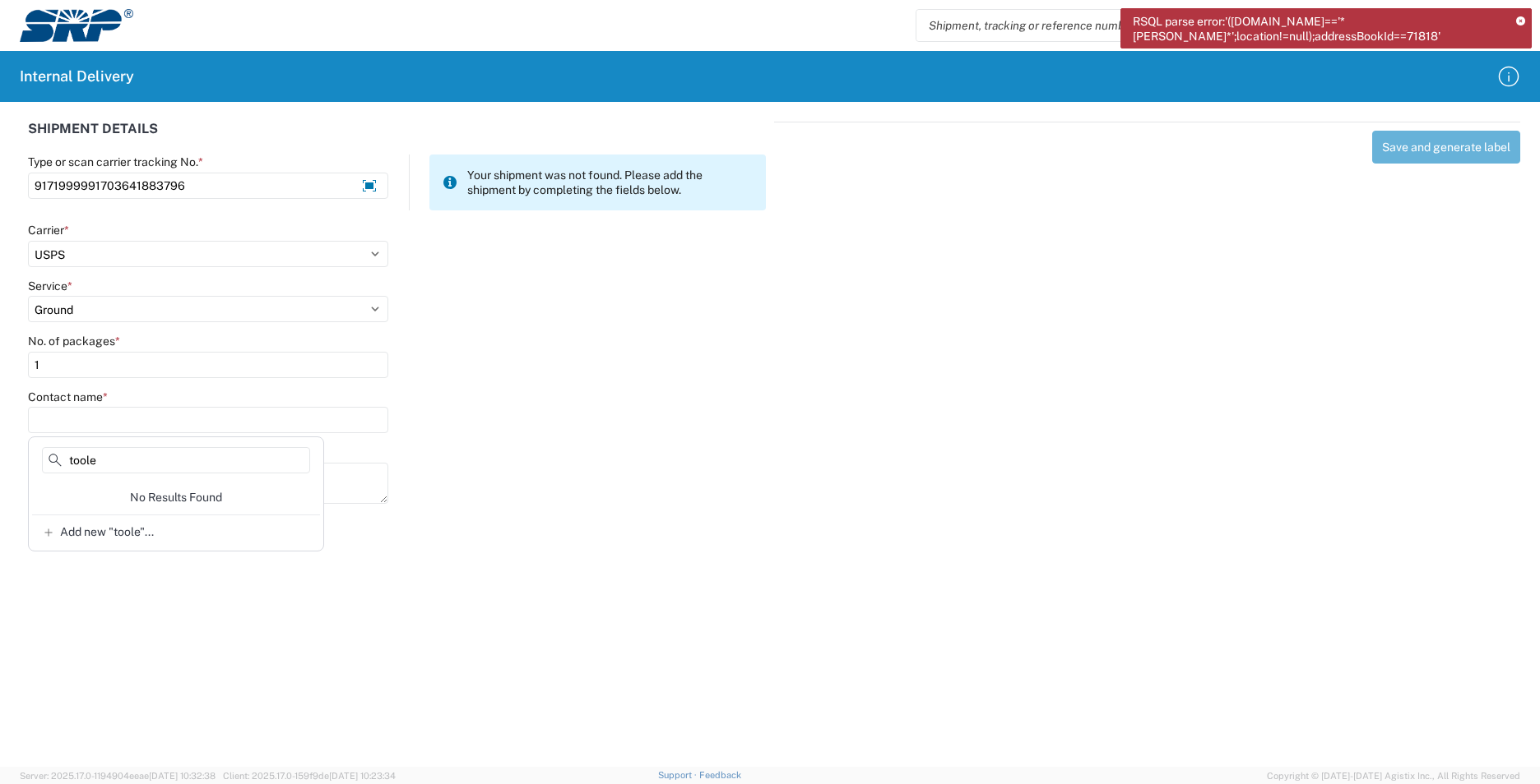
type input "toole"
click at [553, 478] on div "Notes" at bounding box center [397, 481] width 755 height 74
click at [73, 418] on input "Contact name *" at bounding box center [208, 420] width 360 height 27
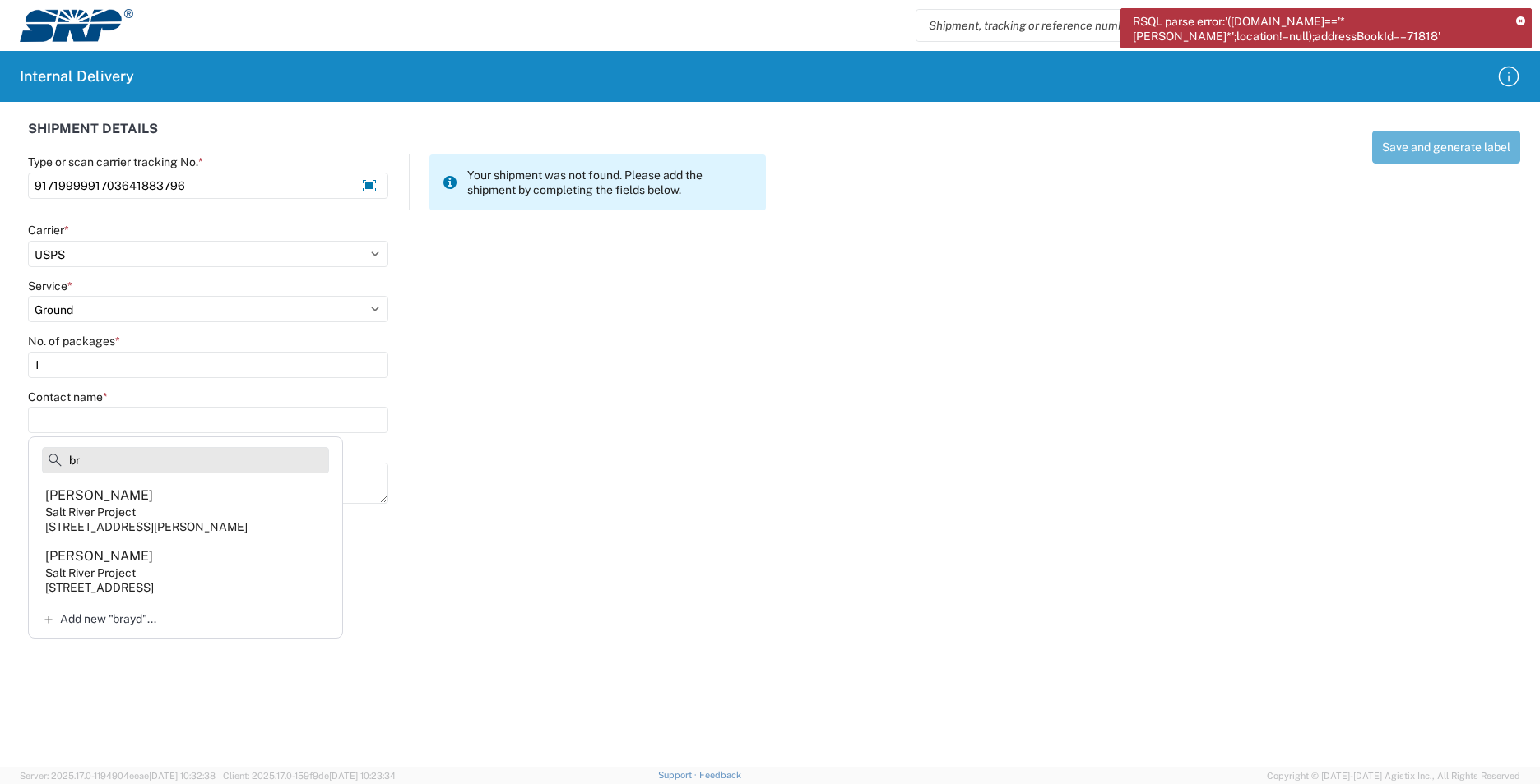
type input "b"
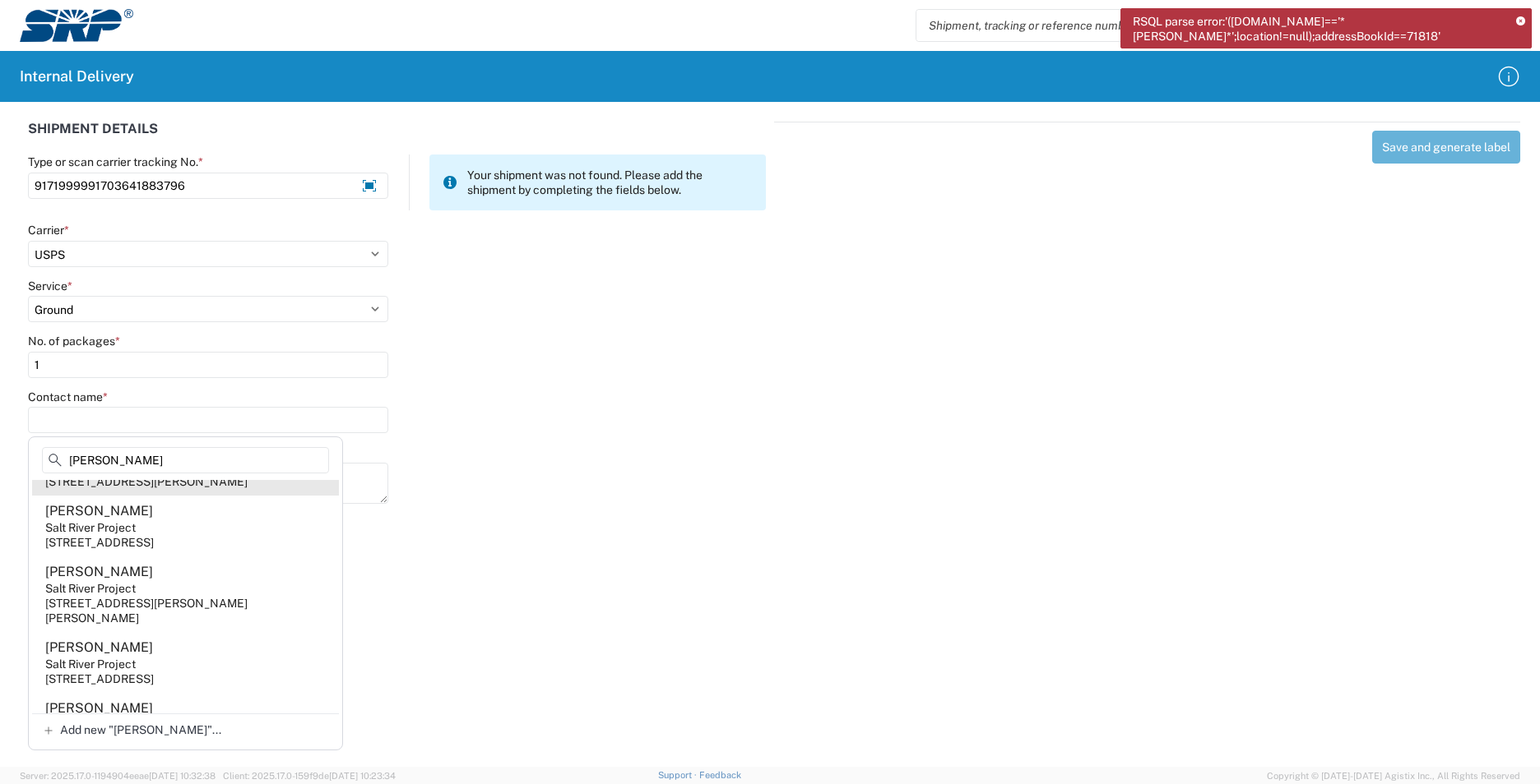
scroll to position [163, 0]
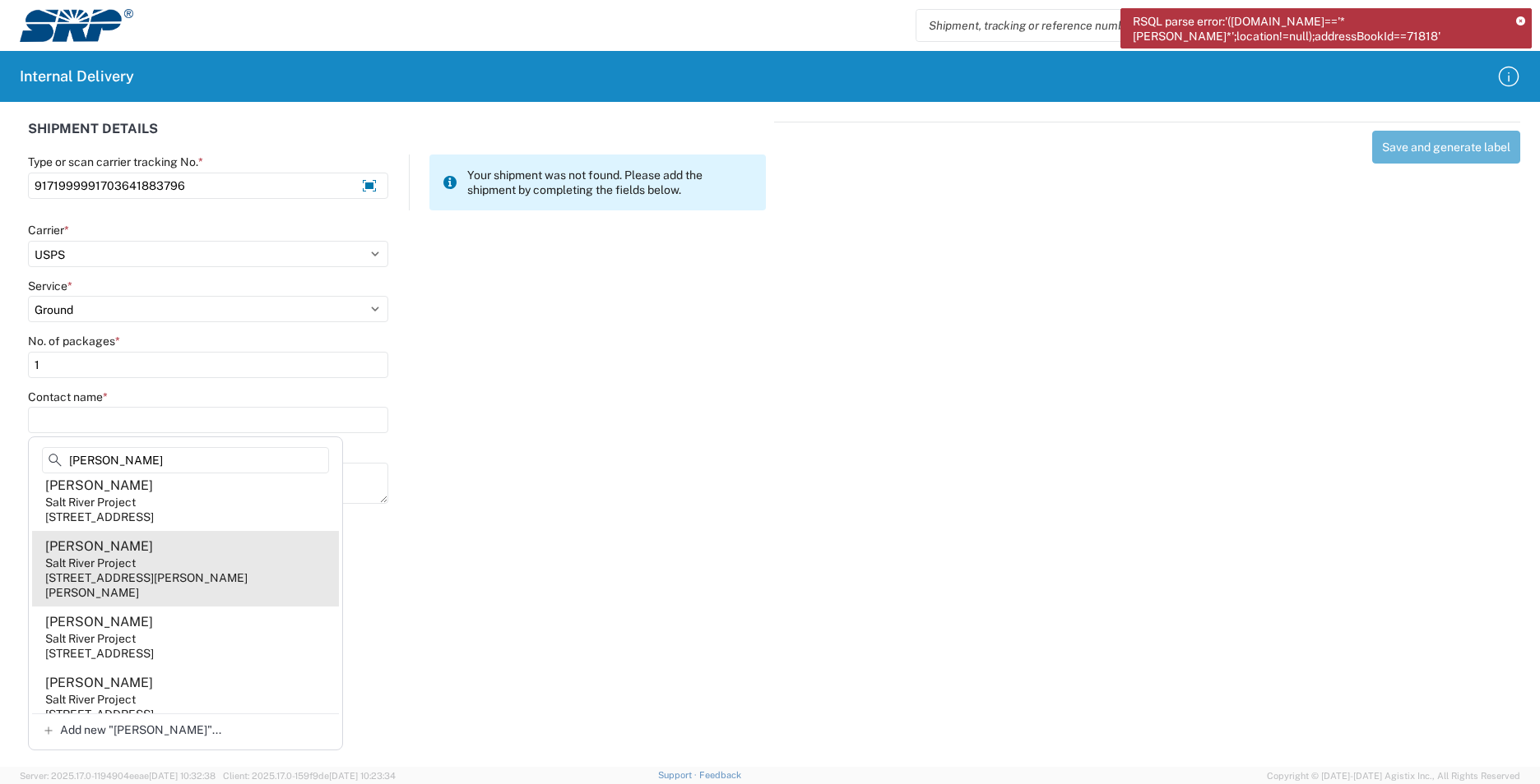
type input "padilla"
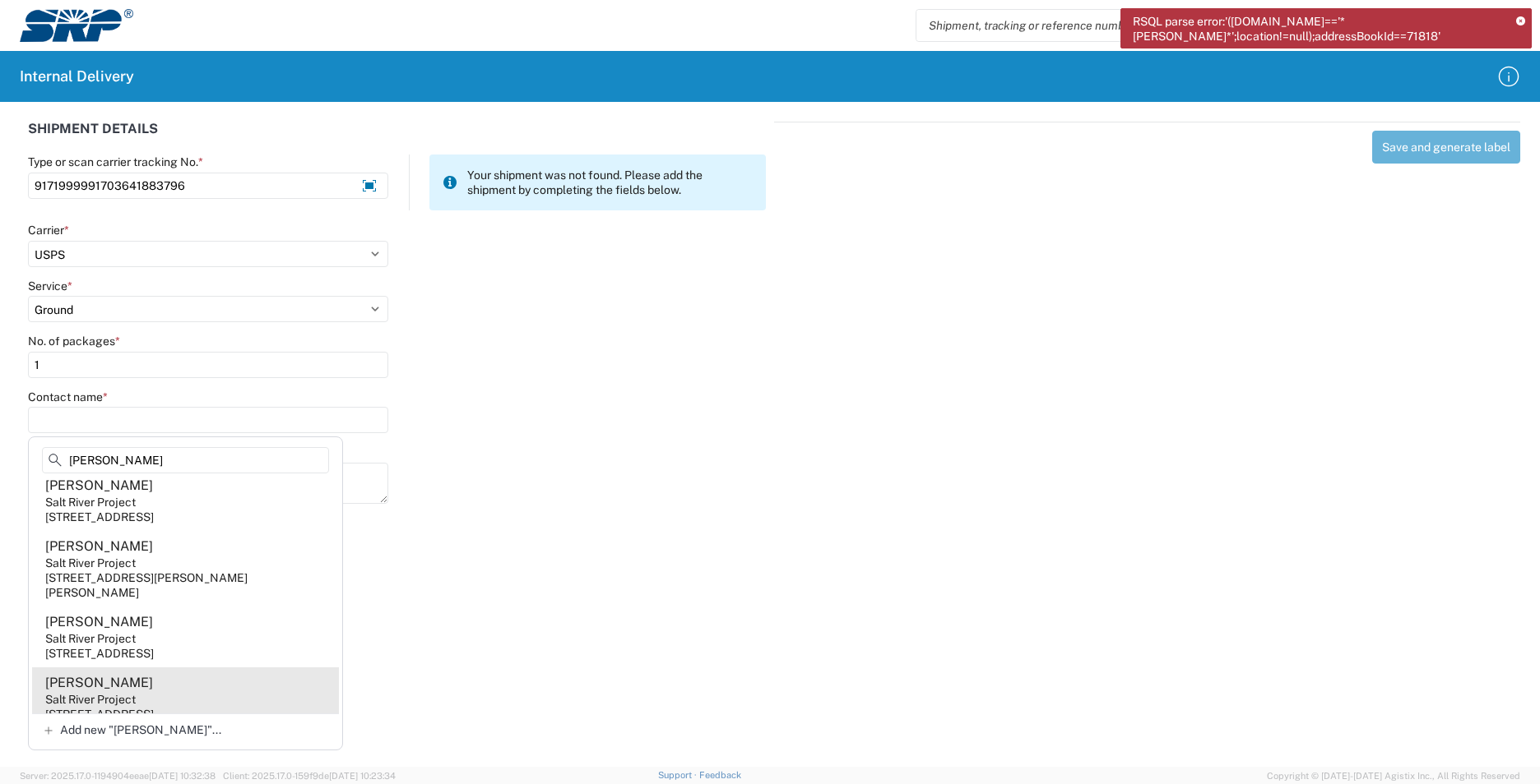
click at [267, 692] on agx-address-suggestion-item "John Padilla Salt River Project 1500 N Mill Ave, PAB161, Tempe, AZ, 85281, US" at bounding box center [186, 698] width 307 height 61
type input "John Padilla"
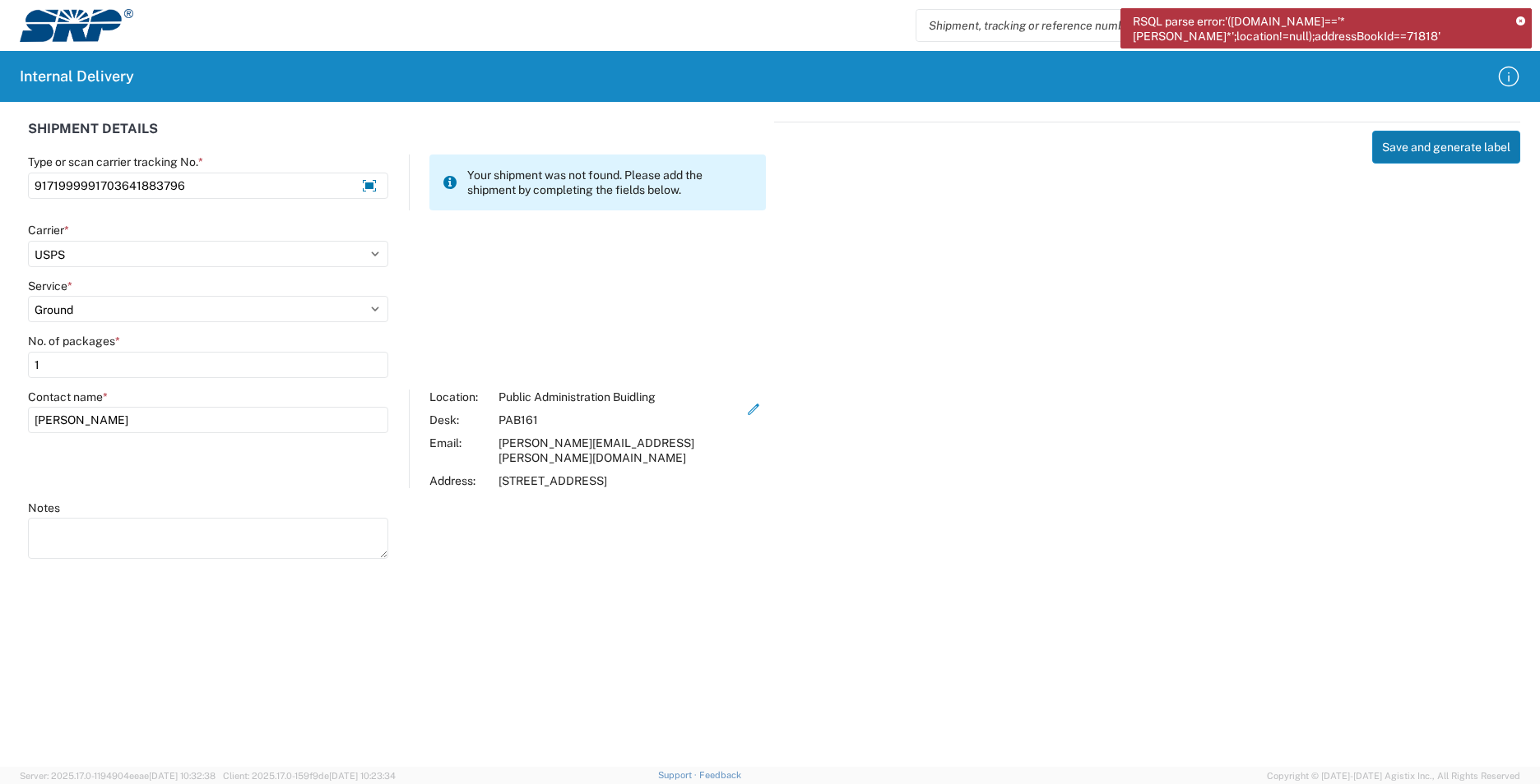
click at [1437, 149] on button "Save and generate label" at bounding box center [1446, 147] width 148 height 32
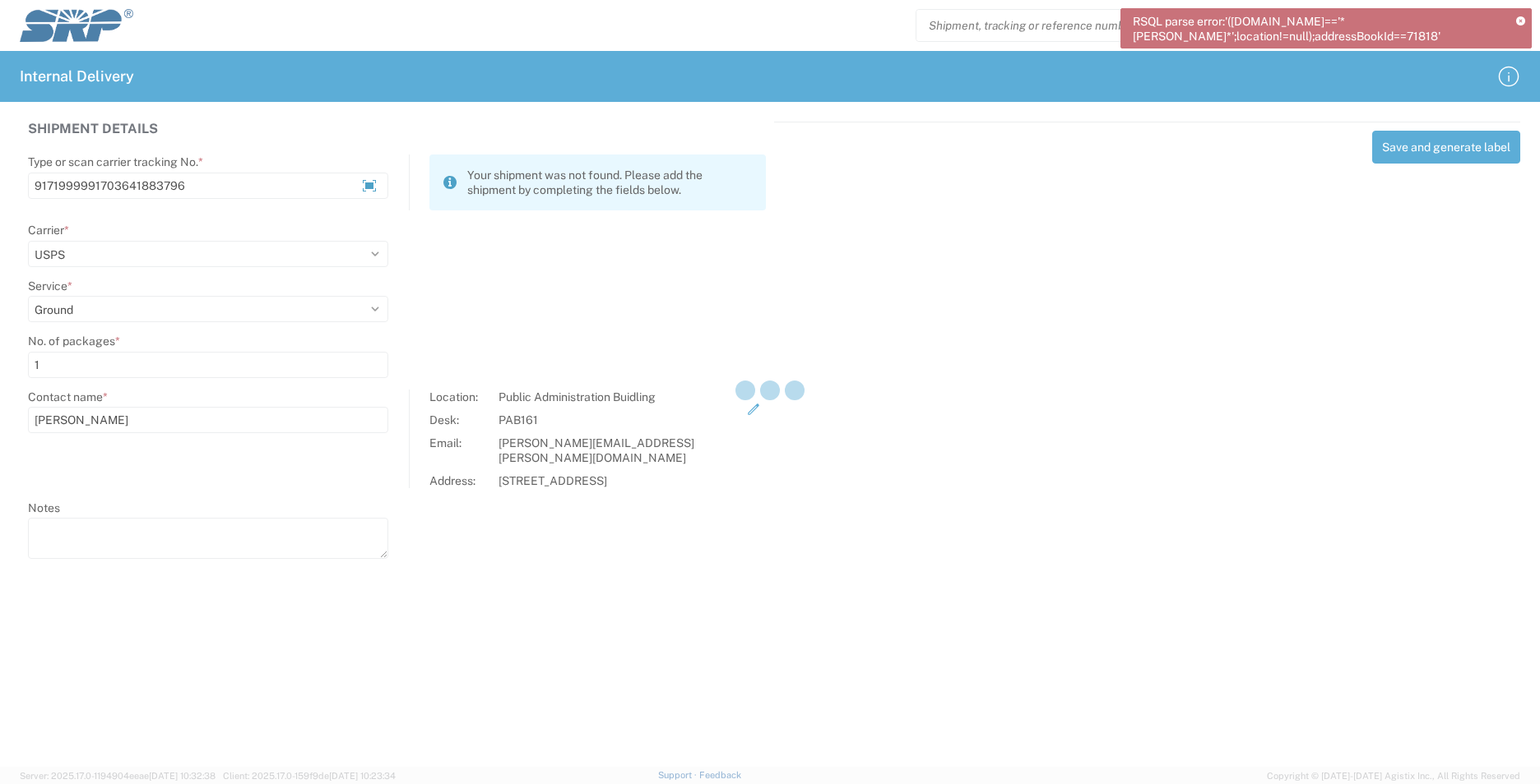
select select
